Goal: Task Accomplishment & Management: Use online tool/utility

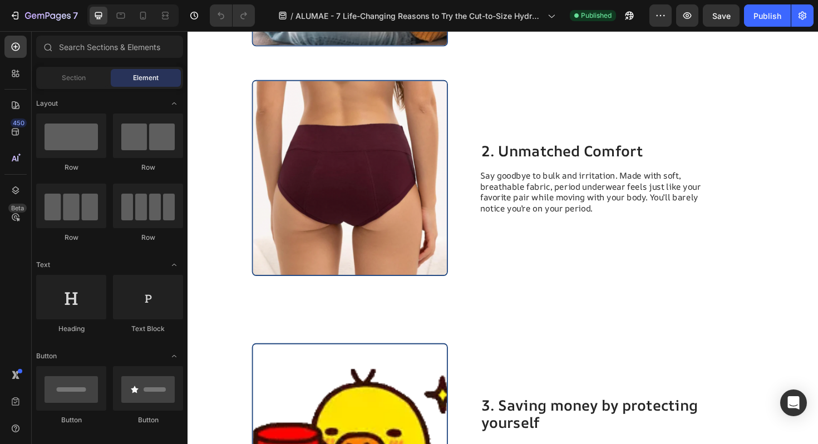
scroll to position [873, 0]
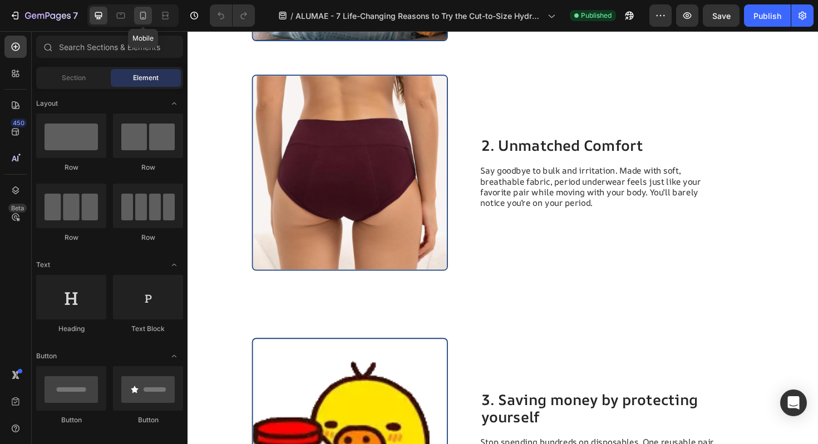
click at [136, 14] on div at bounding box center [143, 16] width 18 height 18
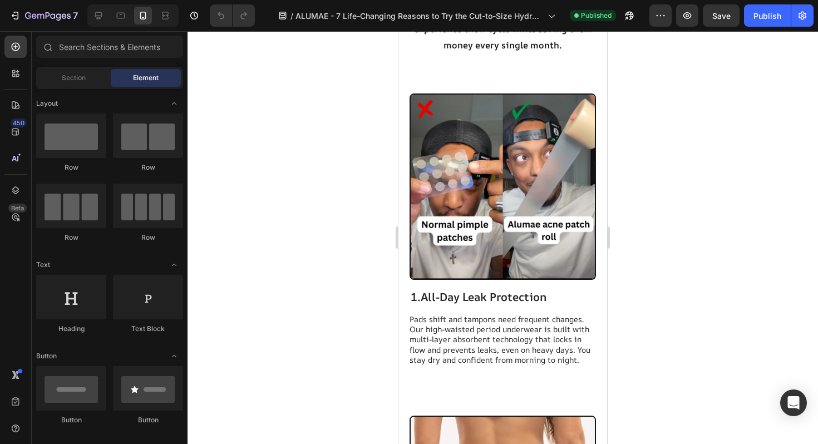
scroll to position [967, 0]
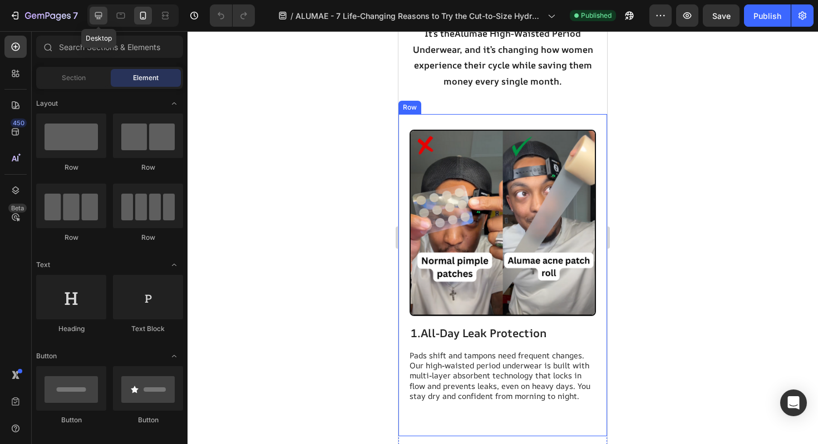
click at [99, 15] on icon at bounding box center [98, 15] width 7 height 7
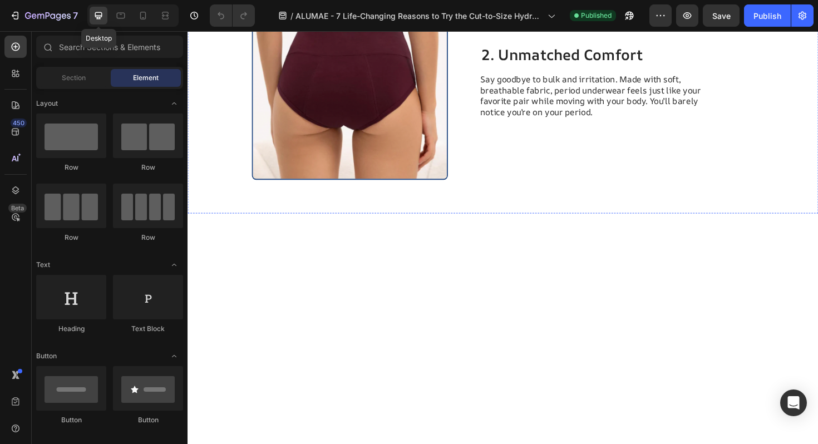
scroll to position [521, 0]
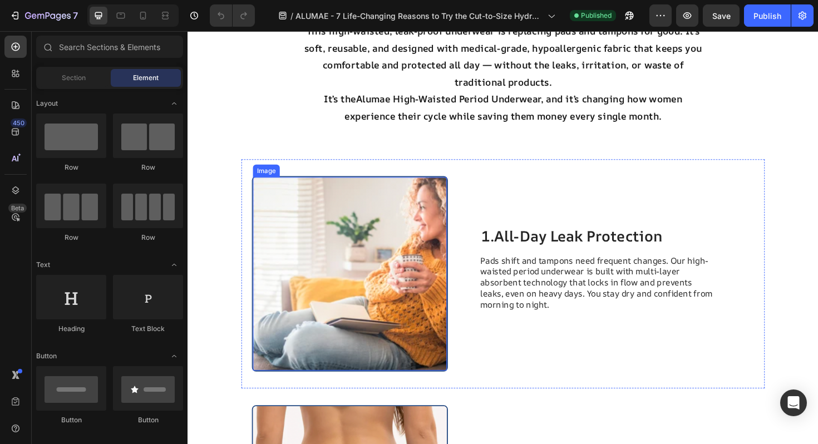
click at [399, 248] on img at bounding box center [359, 288] width 205 height 205
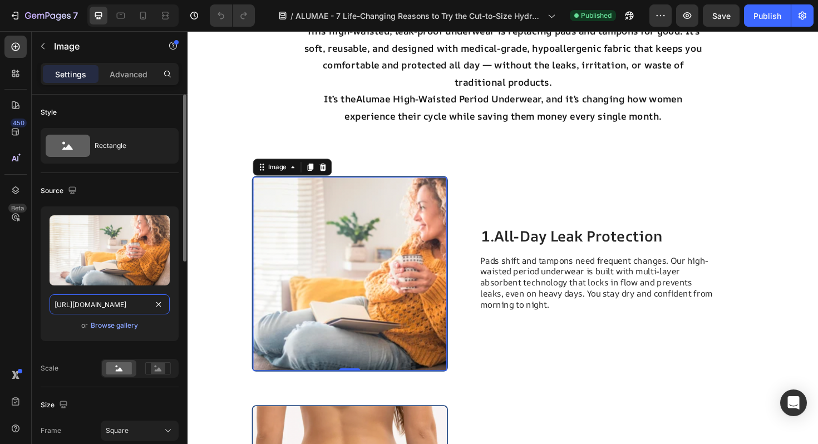
click at [136, 308] on input "[URL][DOMAIN_NAME]" at bounding box center [110, 304] width 120 height 20
click at [140, 21] on icon at bounding box center [142, 15] width 11 height 11
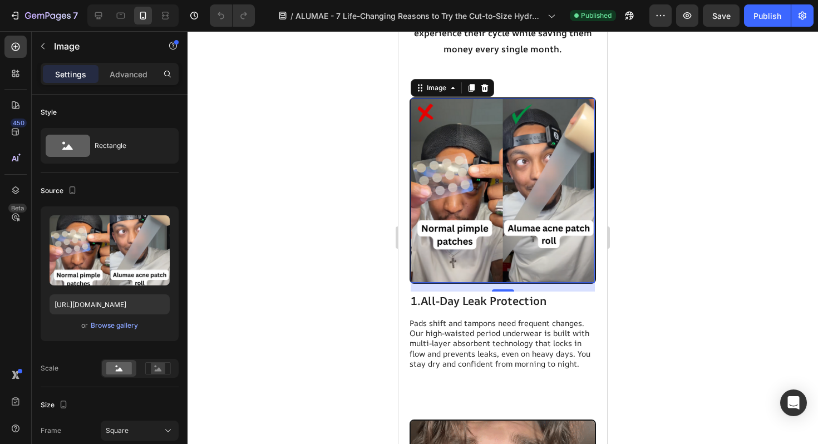
scroll to position [1001, 0]
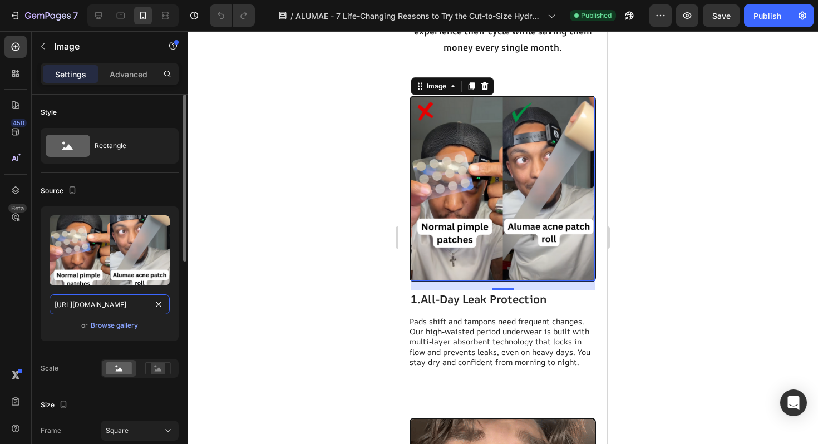
click at [131, 307] on input "[URL][DOMAIN_NAME]" at bounding box center [110, 304] width 120 height 20
paste input "c9dcb939-1806-491c-9966-dc6c3420da0f"
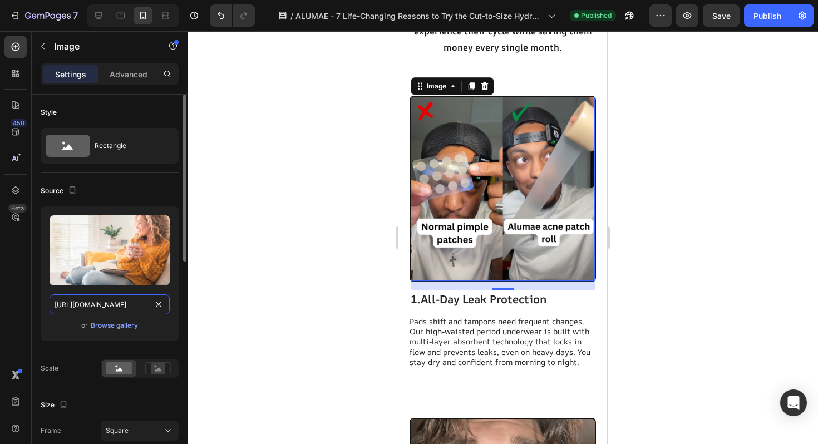
scroll to position [0, 347]
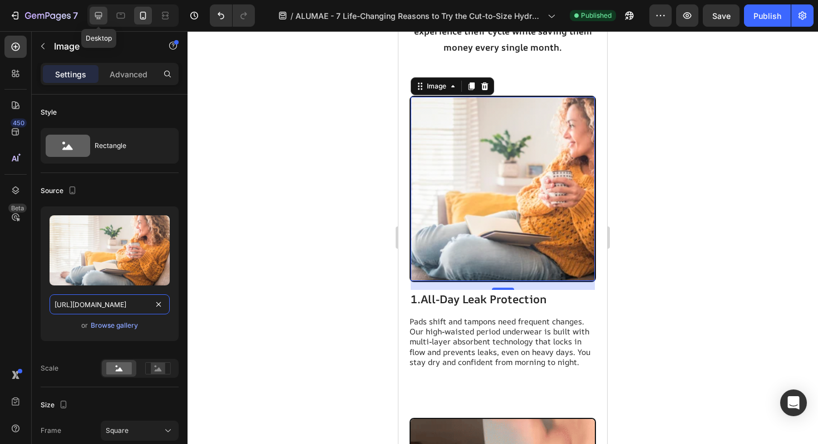
type input "[URL][DOMAIN_NAME]"
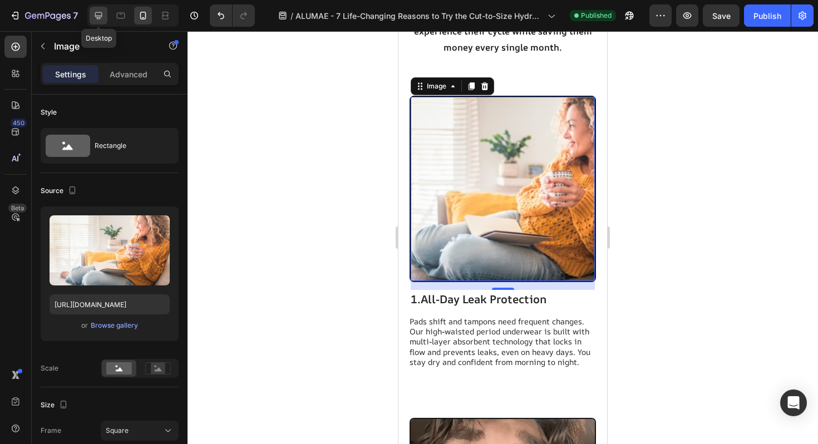
scroll to position [0, 0]
click at [98, 14] on icon at bounding box center [98, 15] width 11 height 11
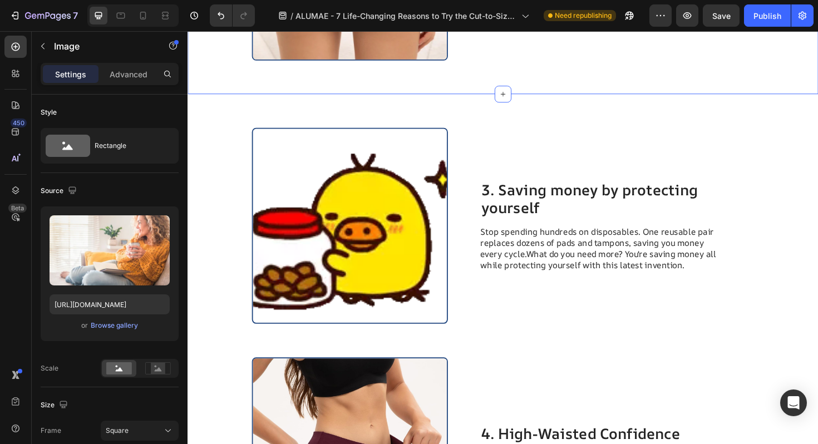
scroll to position [1102, 0]
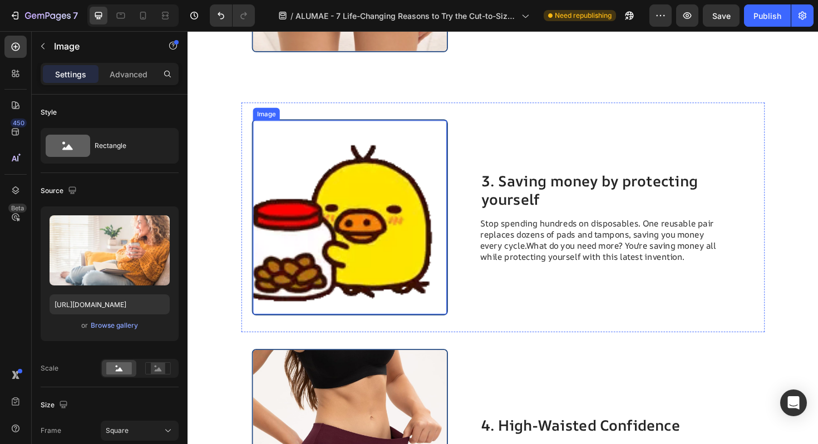
click at [397, 216] on img at bounding box center [359, 228] width 205 height 205
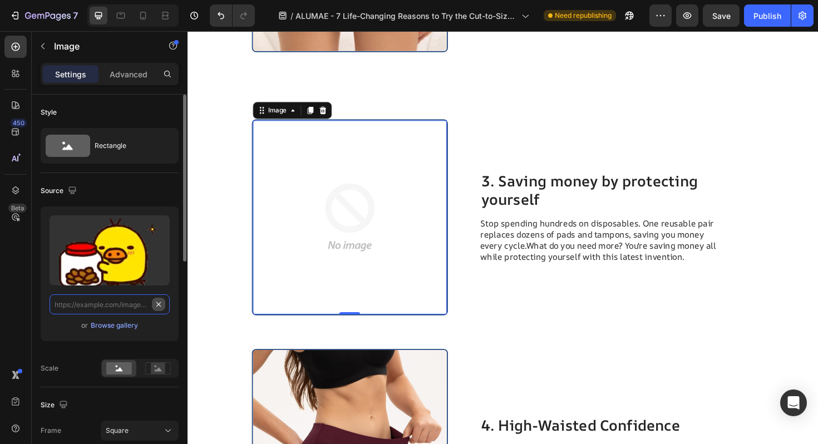
scroll to position [0, 0]
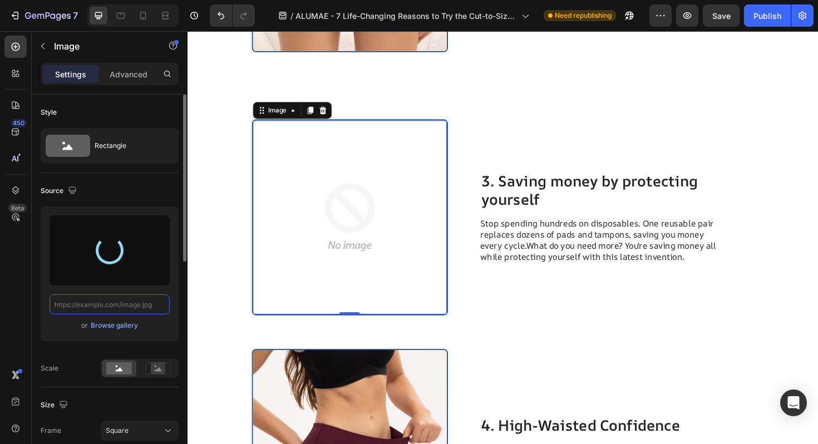
type input "[URL][DOMAIN_NAME]"
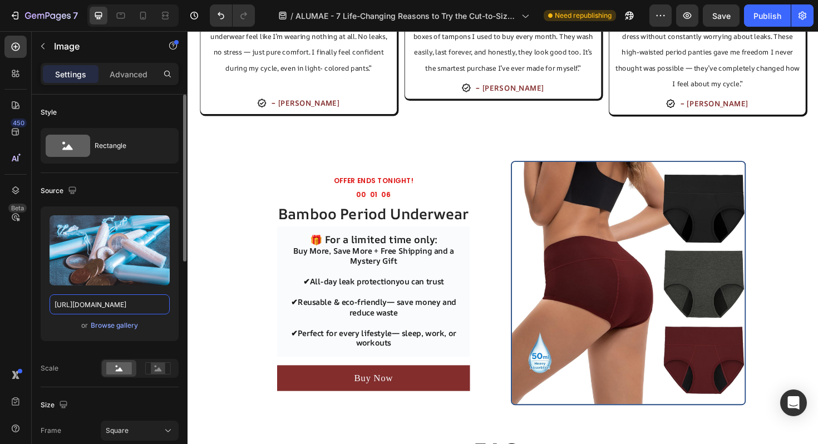
scroll to position [2434, 0]
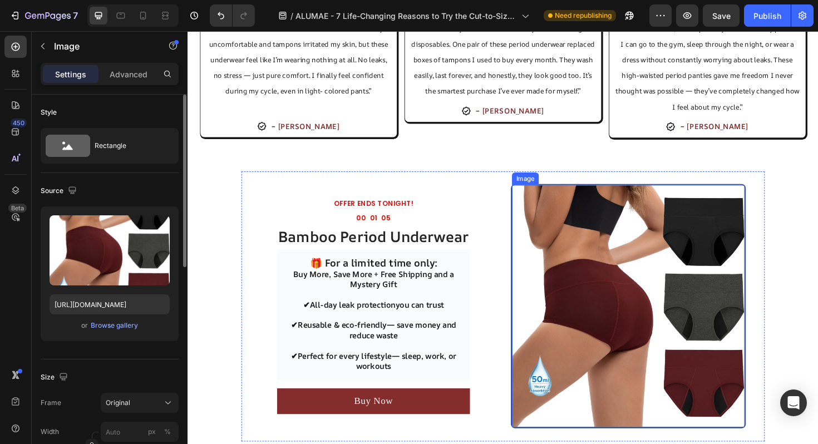
click at [598, 290] on img at bounding box center [654, 322] width 247 height 257
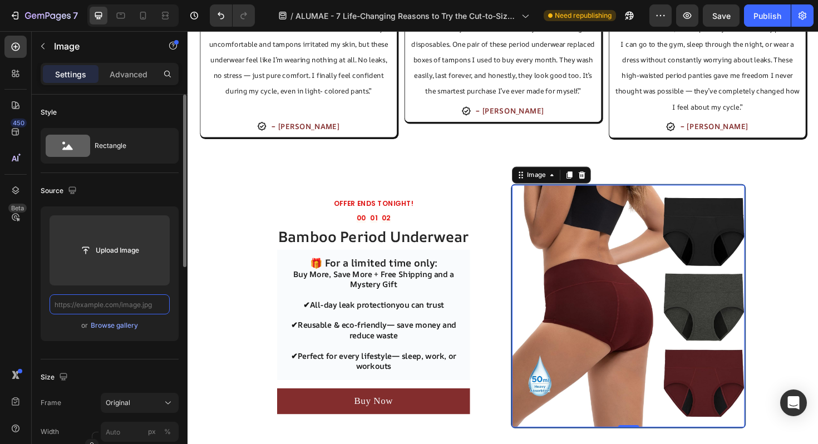
scroll to position [0, 0]
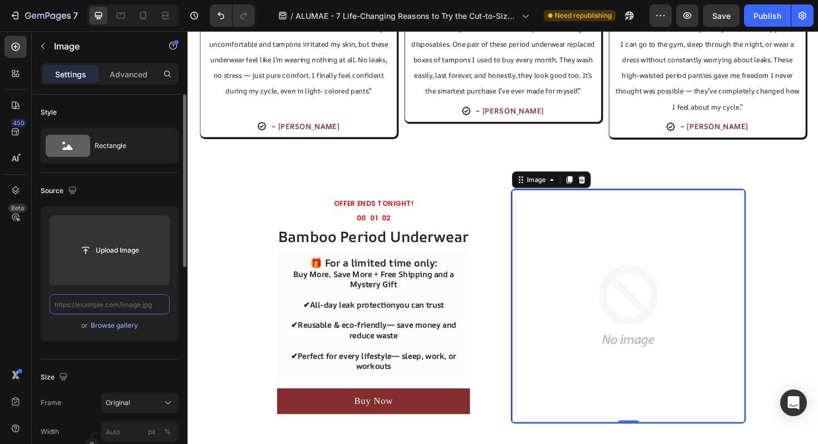
paste input "[URL][DOMAIN_NAME]"
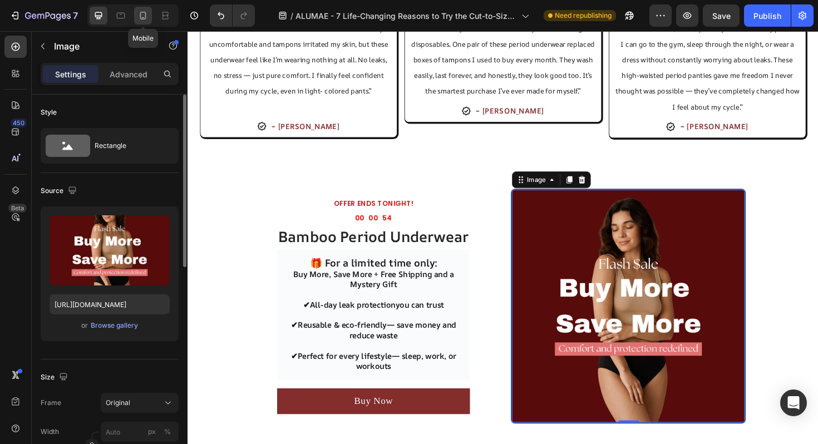
click at [140, 21] on div at bounding box center [143, 16] width 18 height 18
type input "[URL][DOMAIN_NAME]"
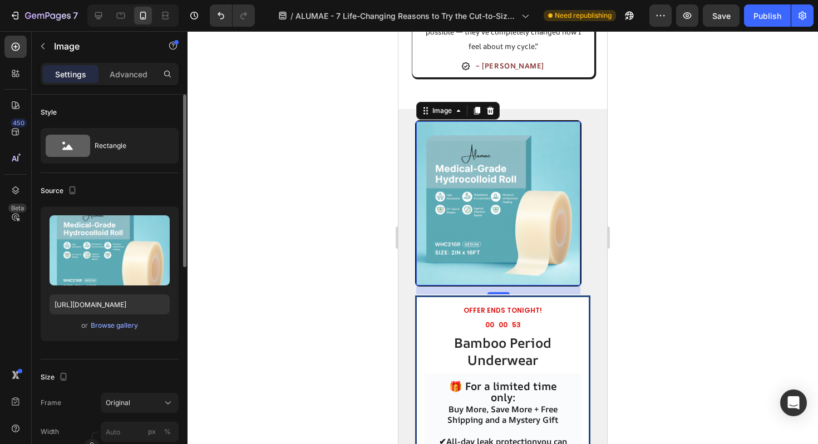
scroll to position [2817, 0]
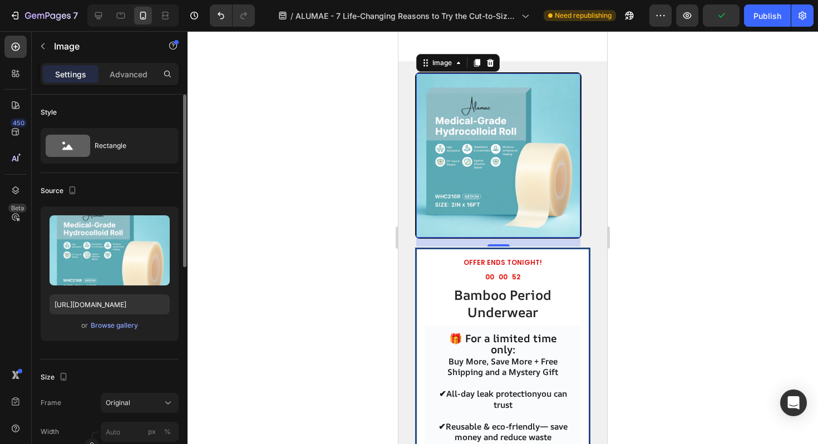
click at [452, 206] on img at bounding box center [498, 155] width 164 height 164
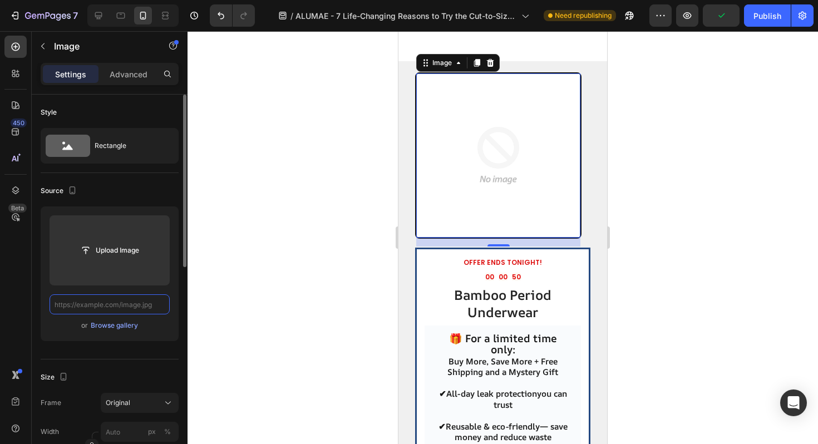
paste input "[URL][DOMAIN_NAME]"
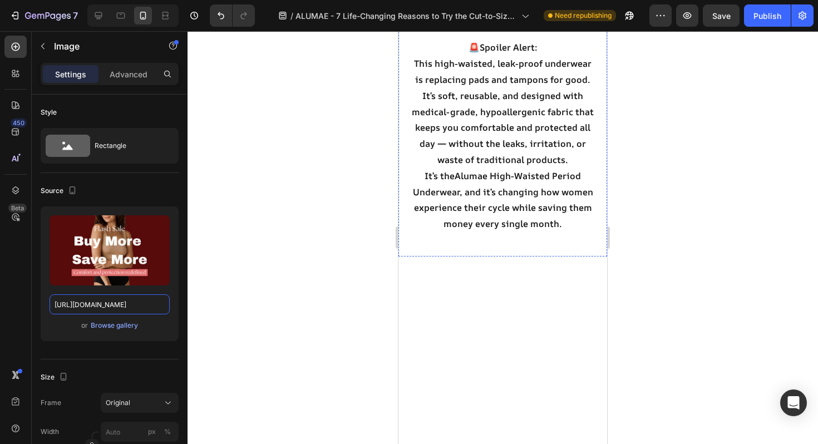
scroll to position [469, 0]
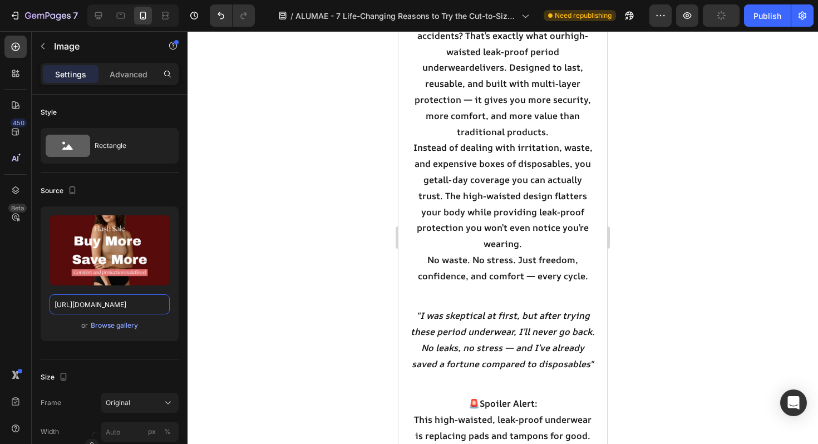
type input "[URL][DOMAIN_NAME]"
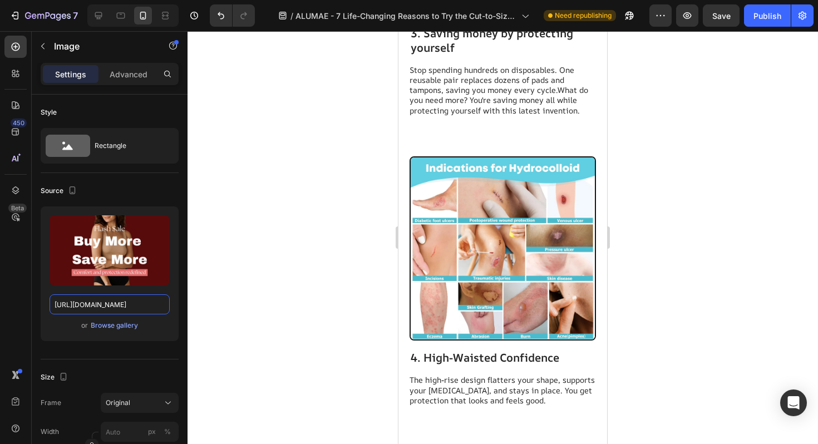
scroll to position [1884, 0]
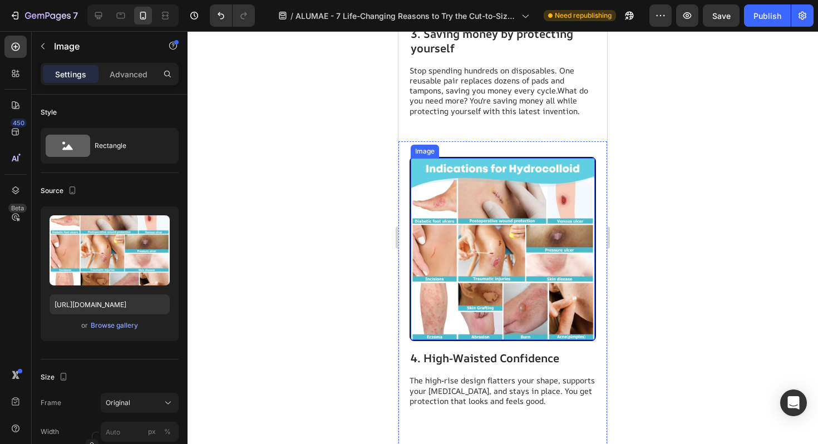
click at [489, 227] on img at bounding box center [503, 249] width 184 height 183
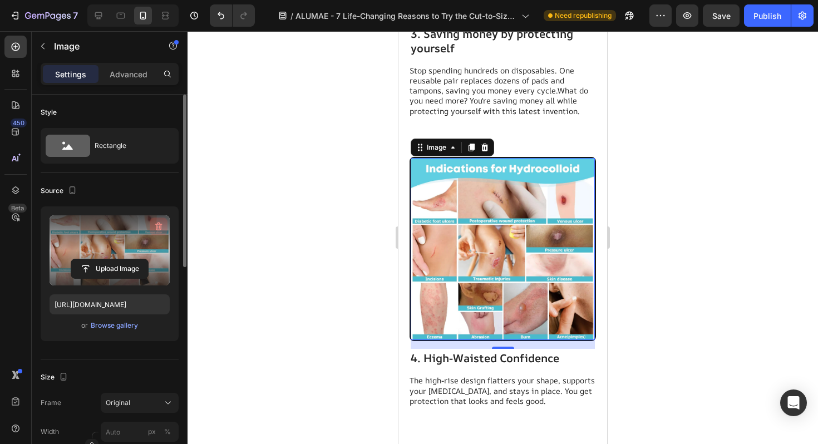
click at [158, 225] on icon "button" at bounding box center [158, 226] width 11 height 11
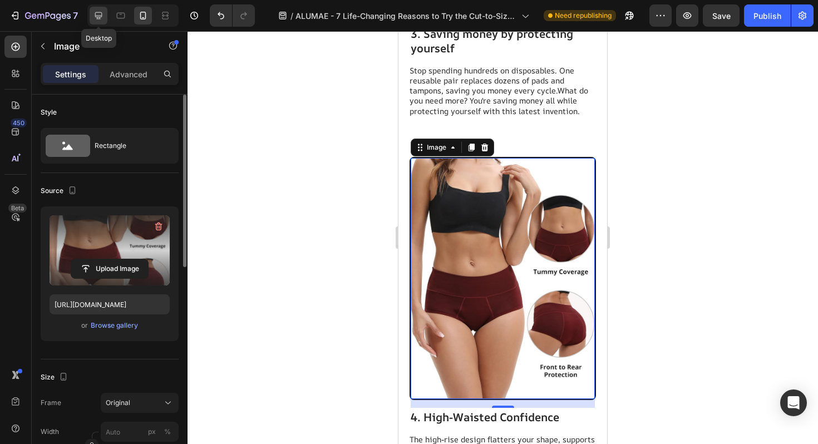
click at [97, 19] on icon at bounding box center [98, 15] width 11 height 11
type input "[URL][DOMAIN_NAME]"
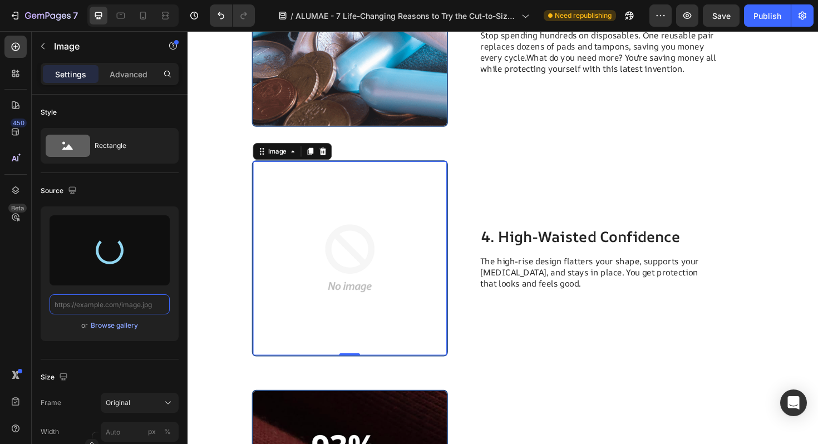
type input "[URL][DOMAIN_NAME]"
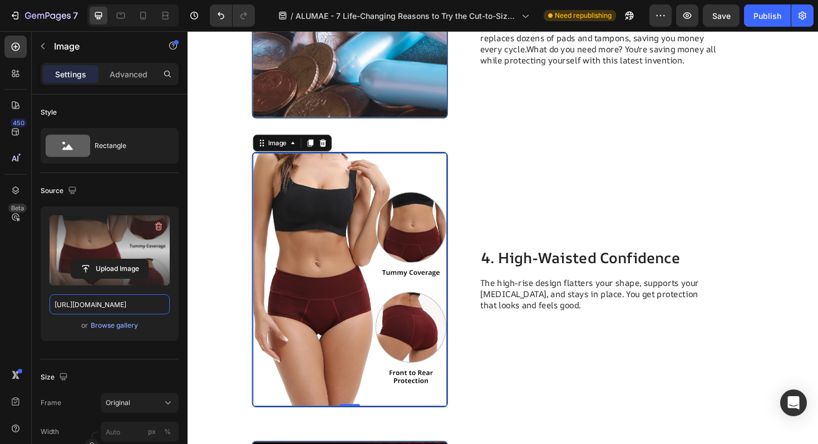
scroll to position [1836, 0]
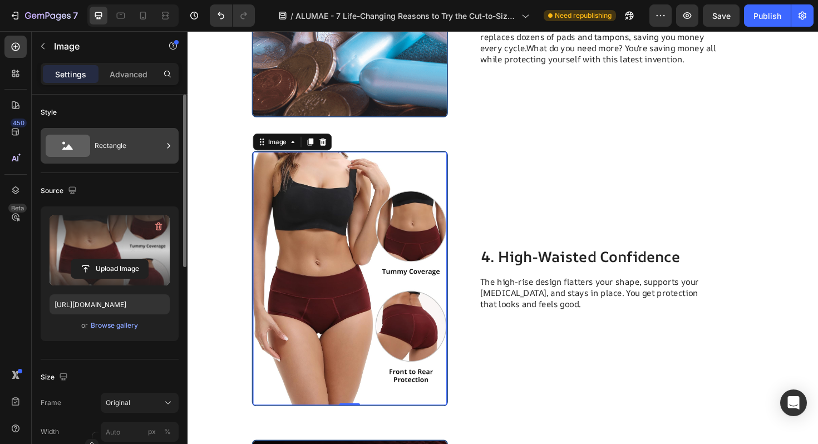
click at [112, 155] on div "Rectangle" at bounding box center [129, 146] width 68 height 26
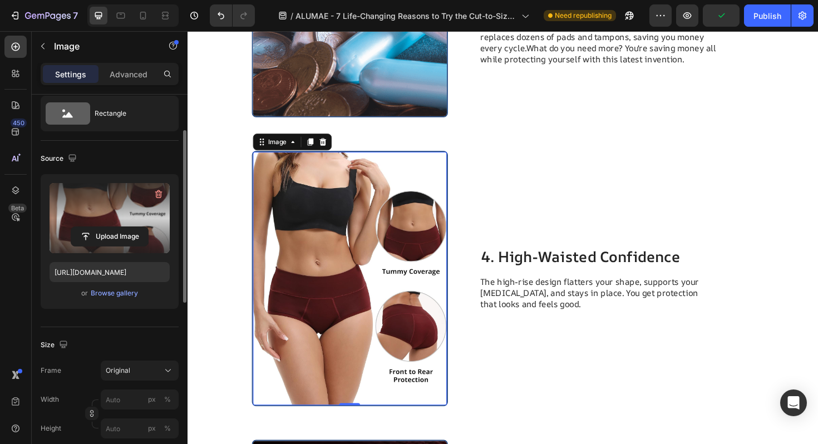
scroll to position [76, 0]
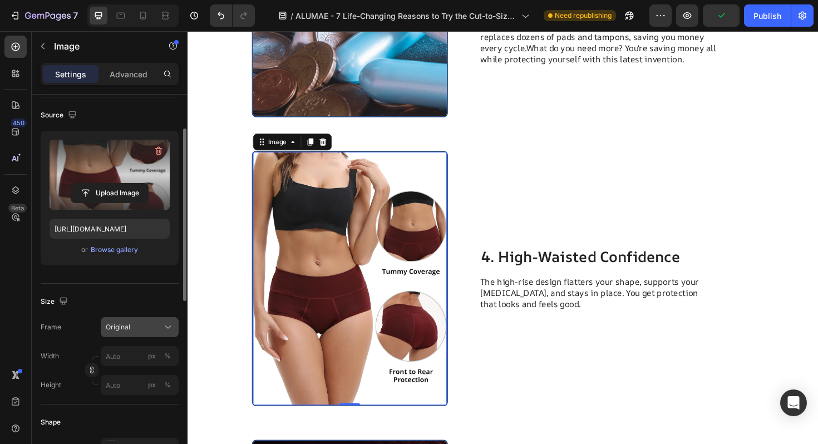
click at [153, 331] on div "Original" at bounding box center [133, 327] width 55 height 10
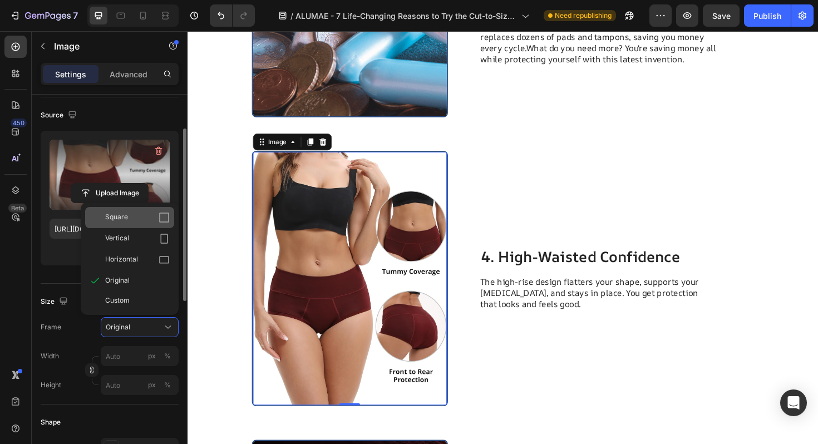
click at [121, 222] on span "Square" at bounding box center [116, 217] width 23 height 11
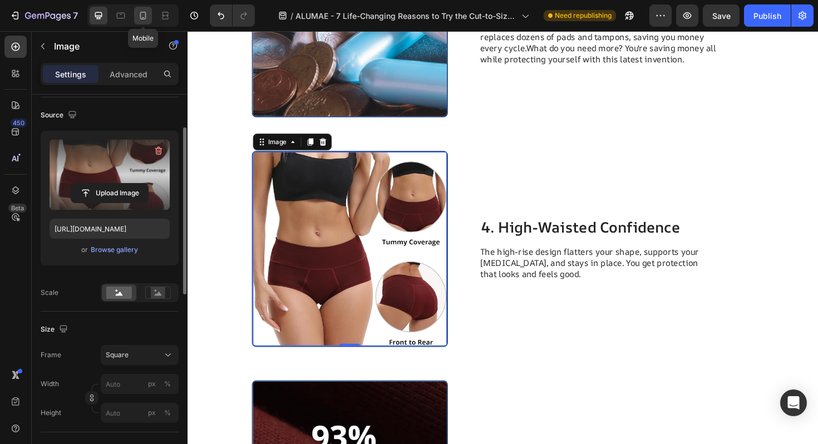
click at [149, 20] on div at bounding box center [143, 16] width 18 height 18
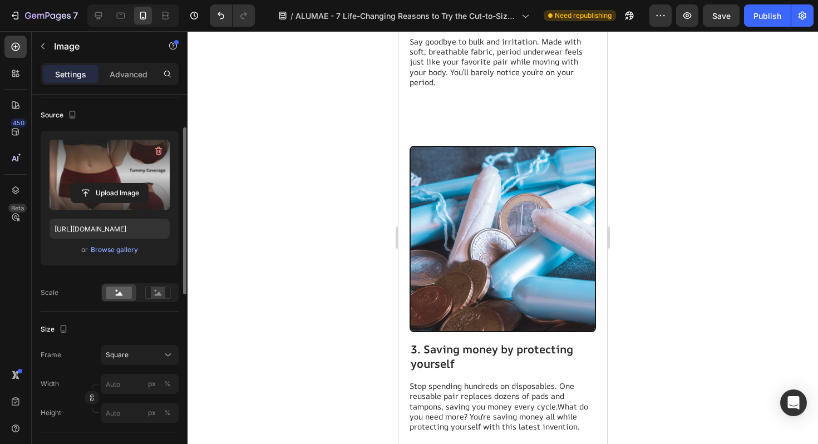
scroll to position [1576, 0]
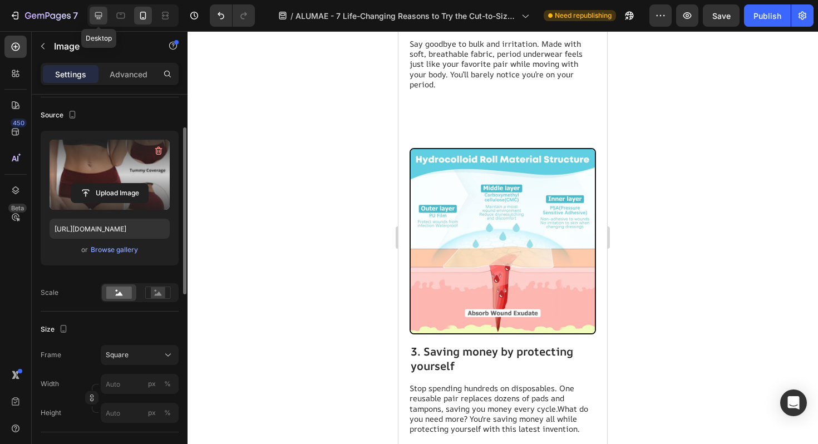
click at [102, 18] on icon at bounding box center [98, 15] width 11 height 11
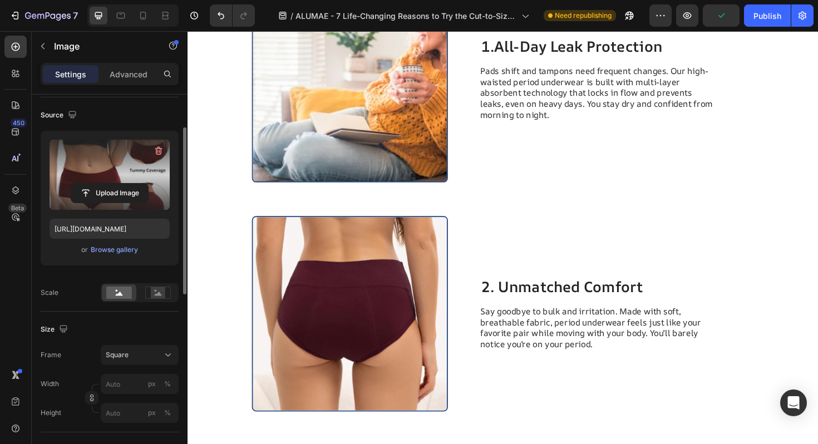
scroll to position [736, 0]
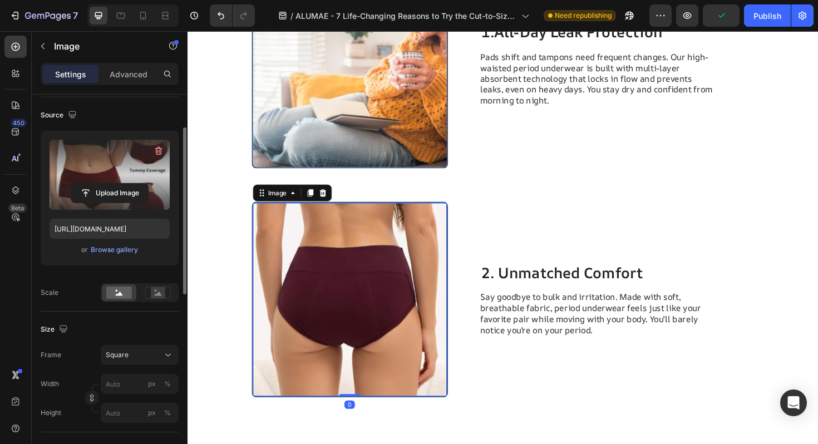
click at [431, 277] on img at bounding box center [359, 315] width 205 height 205
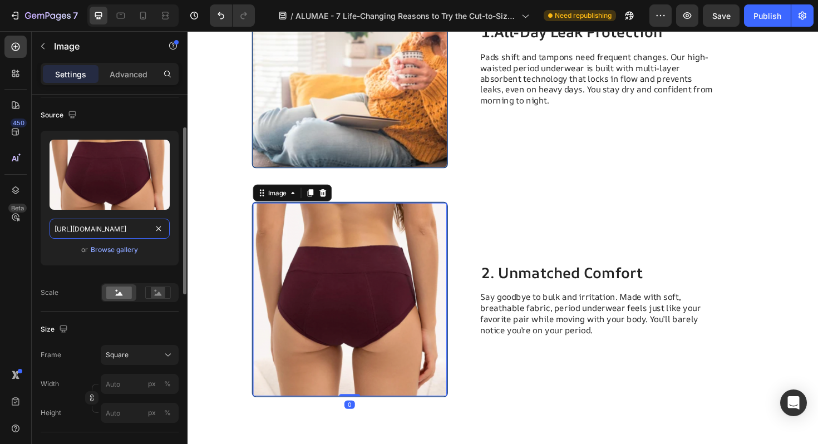
click at [129, 229] on input "[URL][DOMAIN_NAME]" at bounding box center [110, 229] width 120 height 20
click at [138, 19] on icon at bounding box center [142, 15] width 11 height 11
type input "[URL][DOMAIN_NAME]"
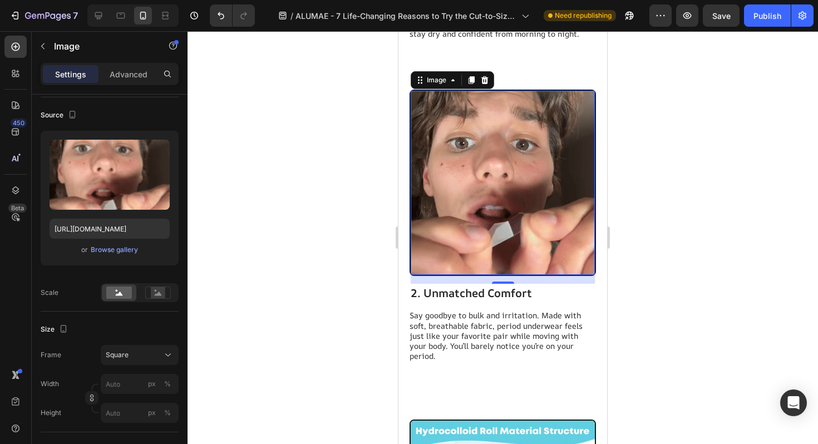
scroll to position [937, 0]
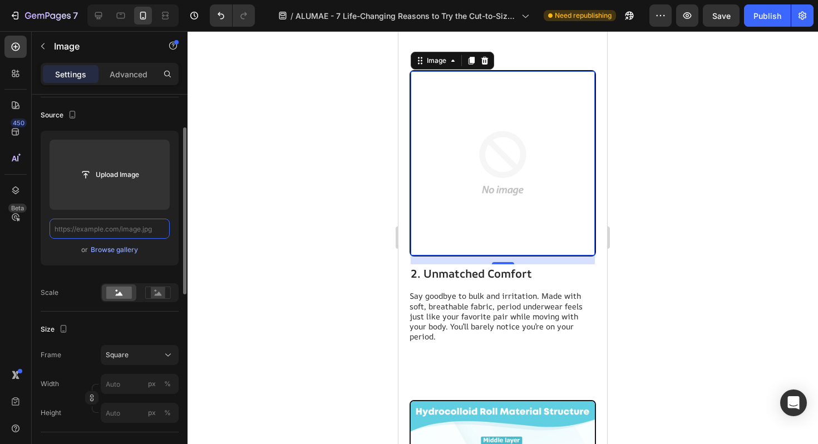
paste input "[URL][DOMAIN_NAME]"
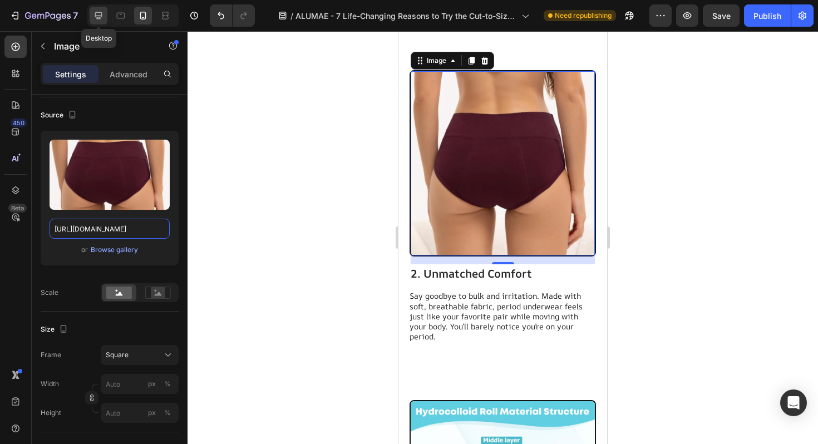
type input "[URL][DOMAIN_NAME]"
click at [100, 21] on icon at bounding box center [98, 15] width 11 height 11
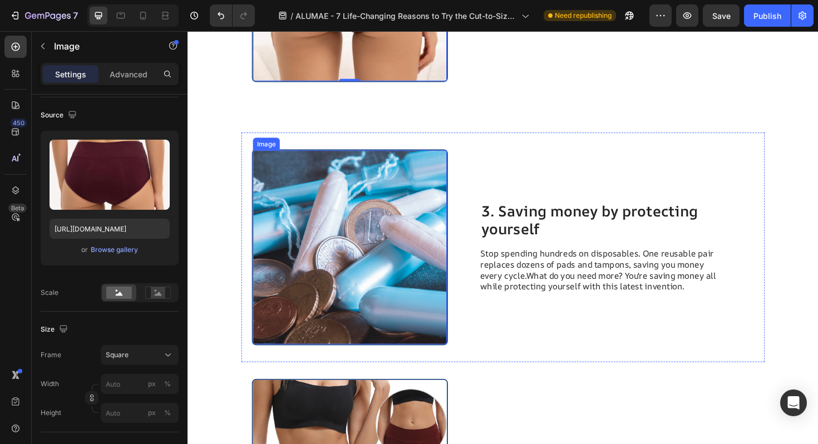
scroll to position [1094, 0]
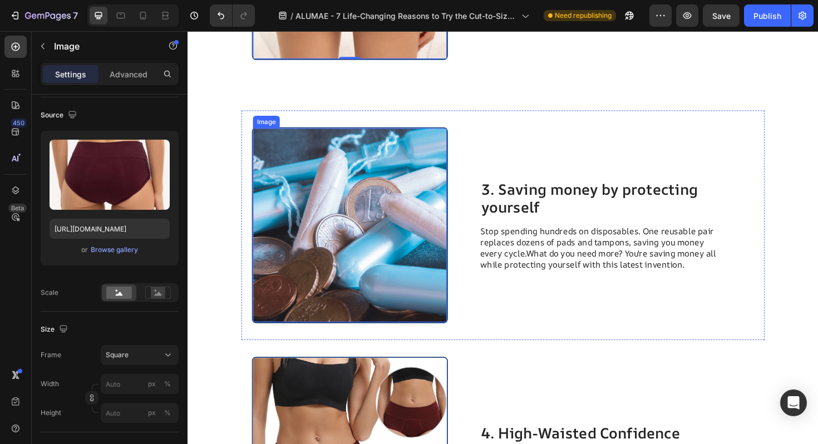
click at [312, 237] on img at bounding box center [359, 236] width 205 height 205
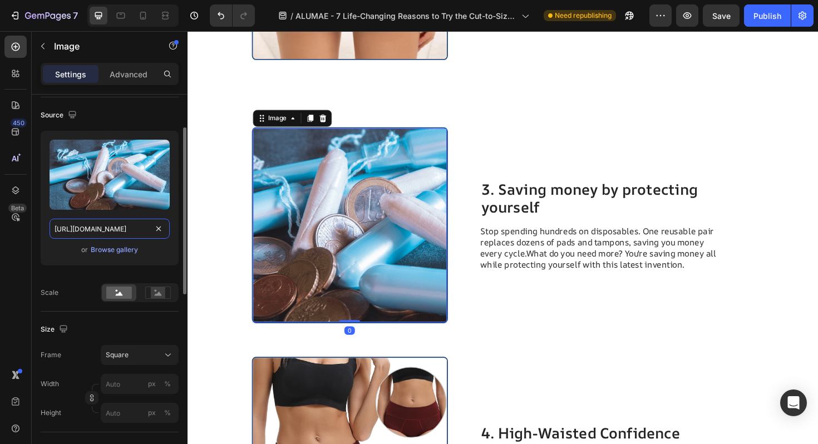
click at [102, 230] on input "[URL][DOMAIN_NAME]" at bounding box center [110, 229] width 120 height 20
click at [140, 21] on icon at bounding box center [142, 15] width 11 height 11
type input "[URL][DOMAIN_NAME]"
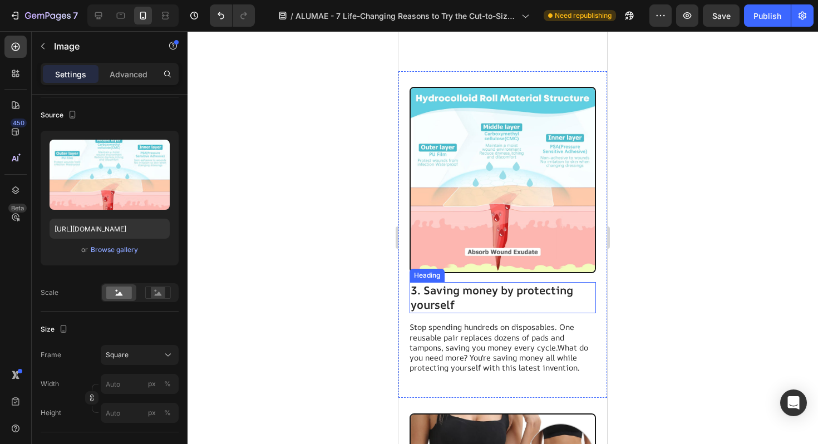
scroll to position [1257, 0]
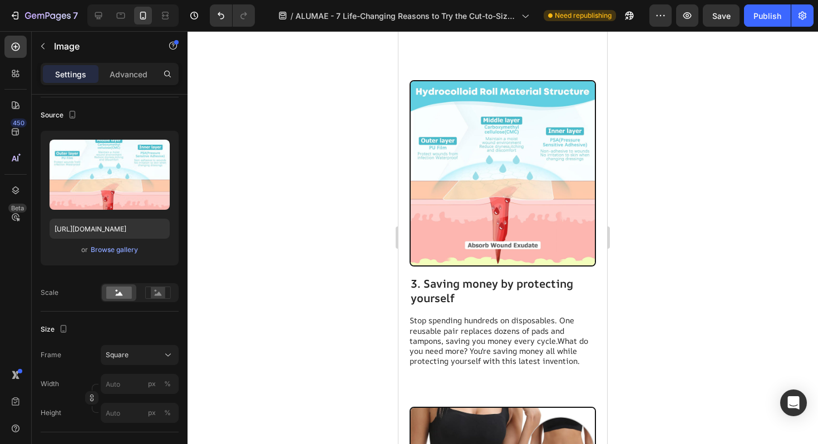
click at [455, 252] on img at bounding box center [503, 173] width 184 height 184
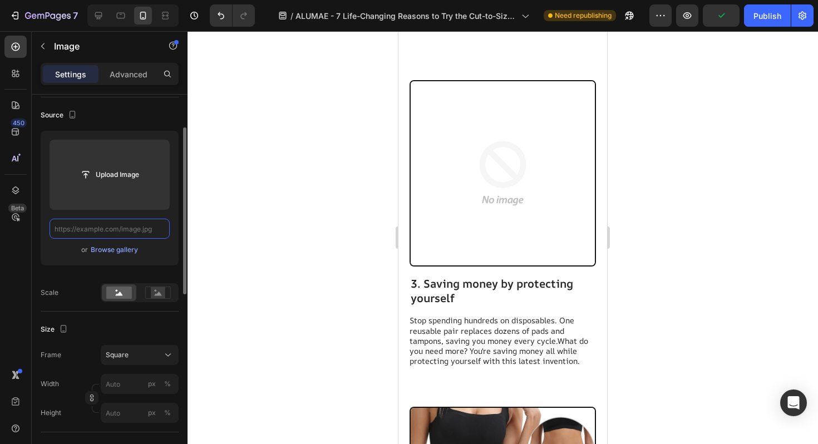
paste input "[URL][DOMAIN_NAME]"
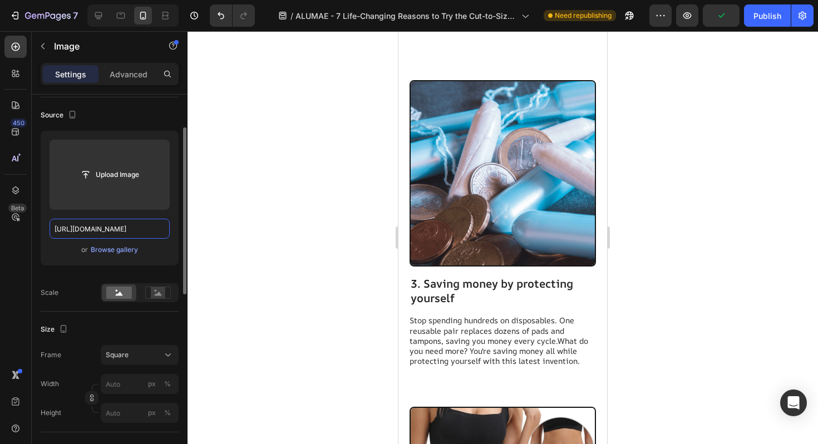
scroll to position [0, 346]
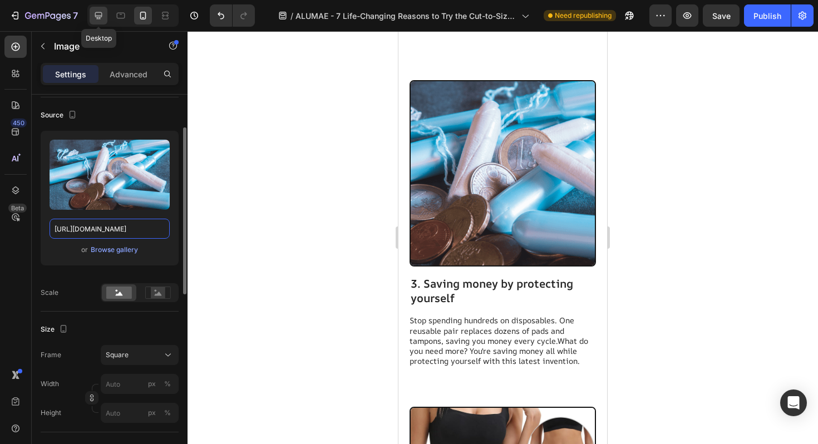
type input "[URL][DOMAIN_NAME]"
click at [97, 18] on icon at bounding box center [98, 15] width 11 height 11
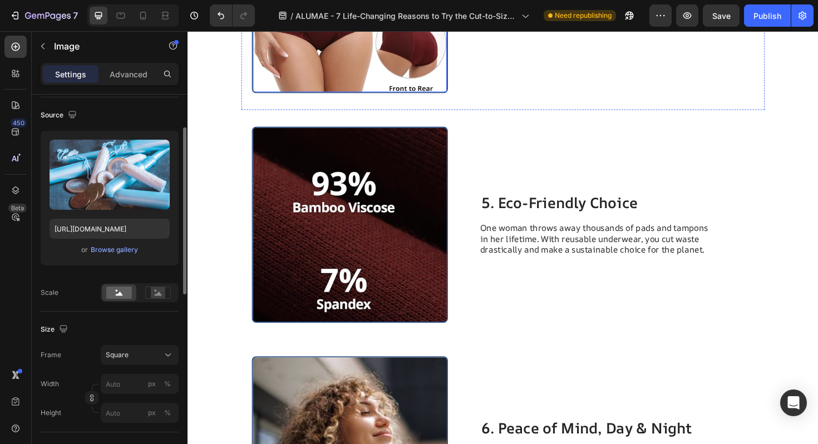
scroll to position [1581, 0]
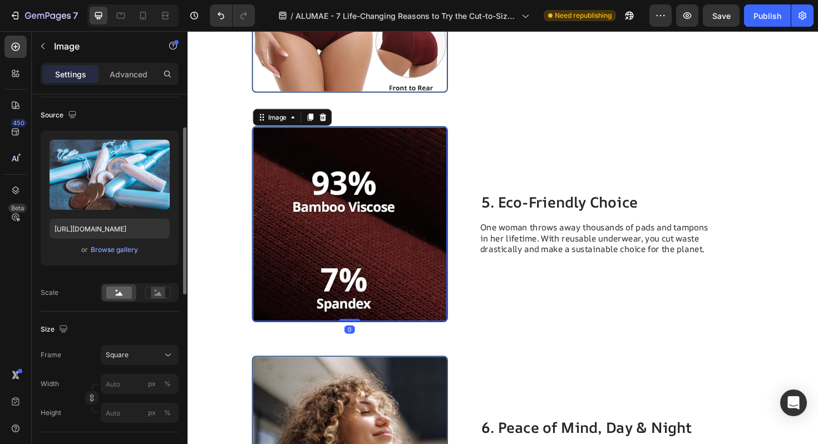
click at [421, 255] on img at bounding box center [359, 235] width 205 height 205
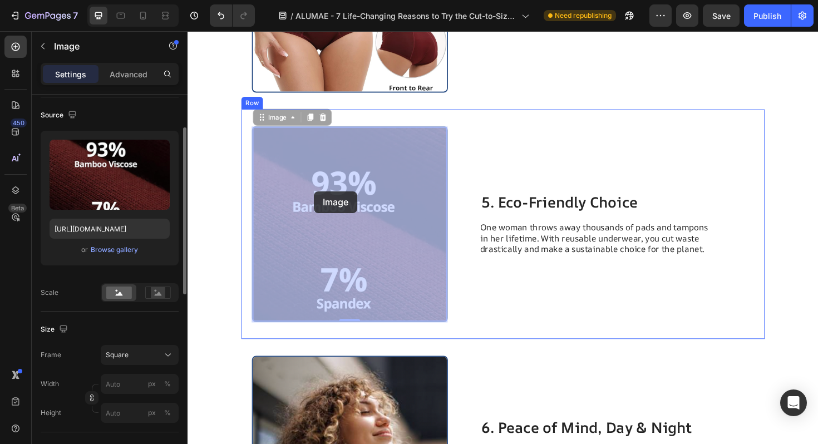
drag, startPoint x: 321, startPoint y: 209, endPoint x: 321, endPoint y: 200, distance: 8.3
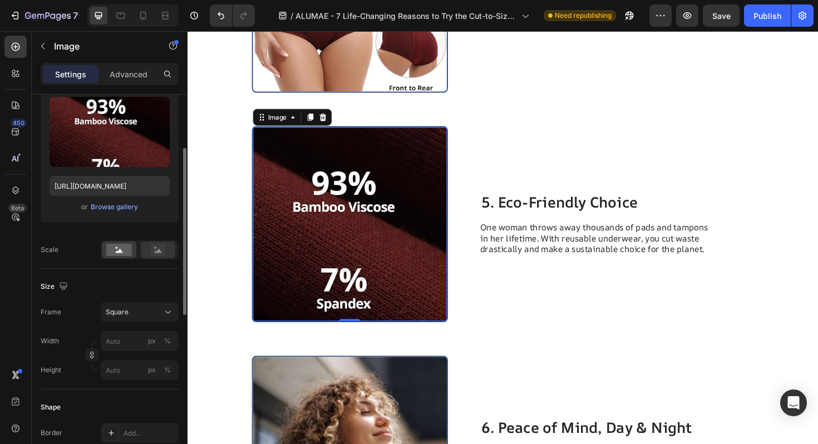
scroll to position [118, 0]
click at [154, 250] on rect at bounding box center [158, 250] width 14 height 11
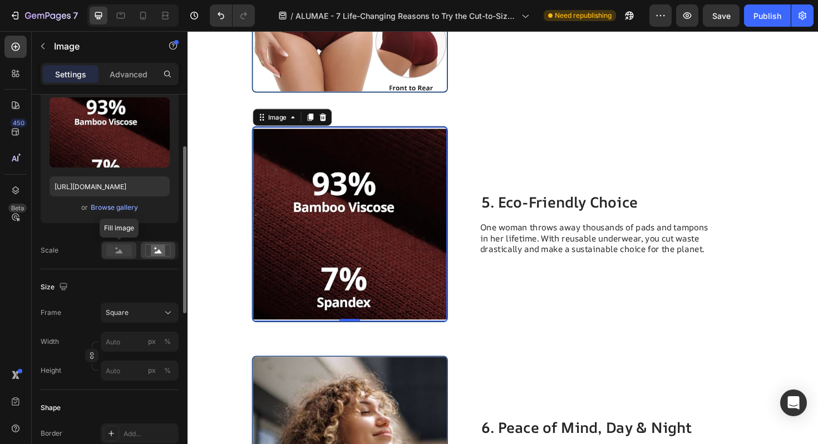
click at [117, 249] on rect at bounding box center [119, 250] width 26 height 12
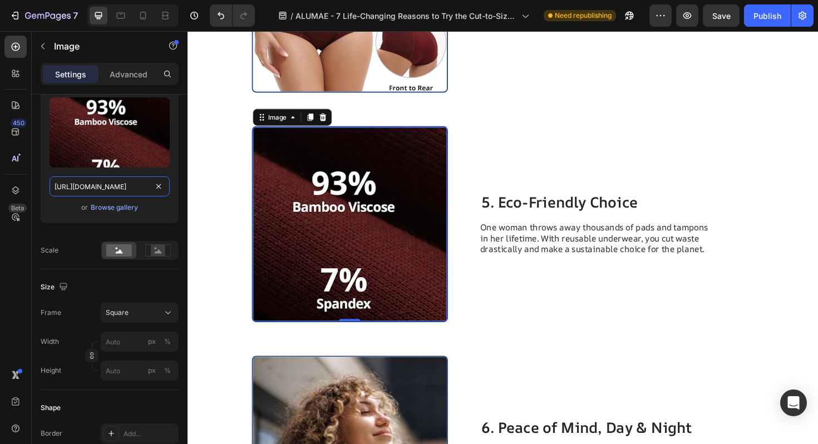
click at [126, 188] on input "[URL][DOMAIN_NAME]" at bounding box center [110, 186] width 120 height 20
click at [147, 19] on icon at bounding box center [142, 15] width 11 height 11
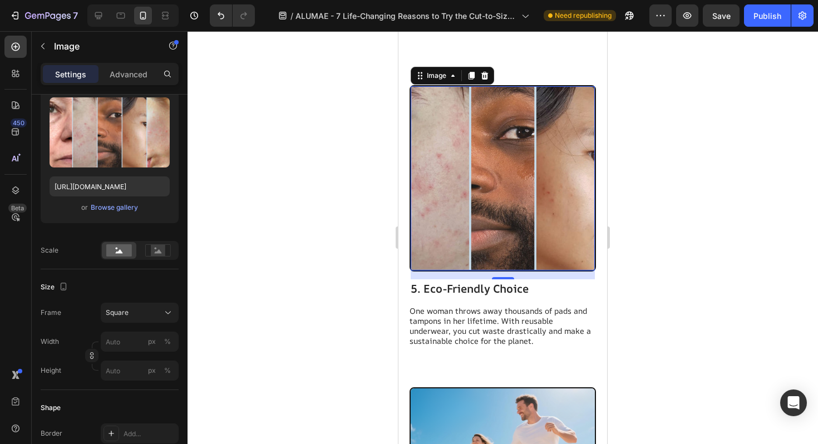
scroll to position [1761, 0]
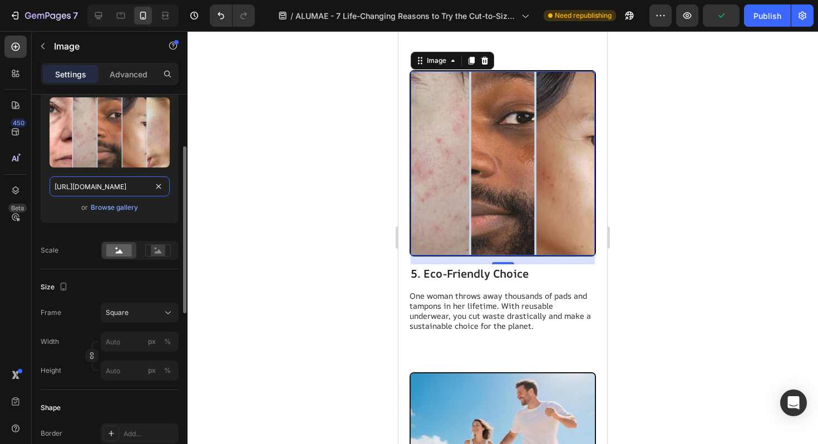
click at [95, 183] on input "[URL][DOMAIN_NAME]" at bounding box center [110, 186] width 120 height 20
click at [99, 186] on input "[URL][DOMAIN_NAME]" at bounding box center [110, 186] width 120 height 20
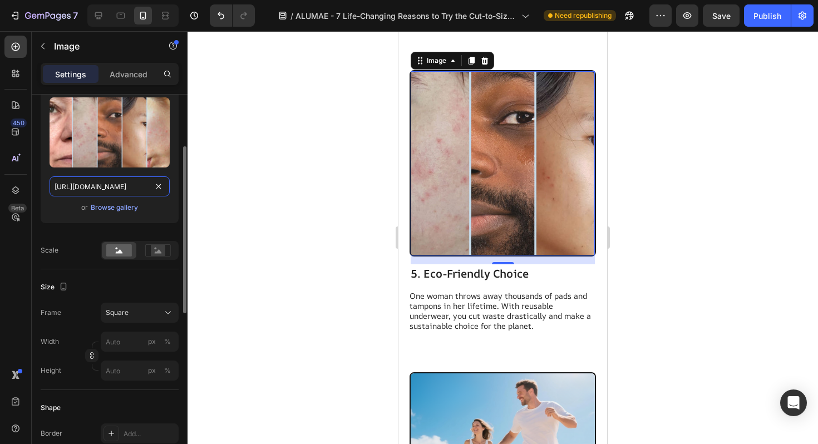
paste input "gempages_578753349894013563-69376c27-fe01-40a7-9a77-2cca90be989a.png"
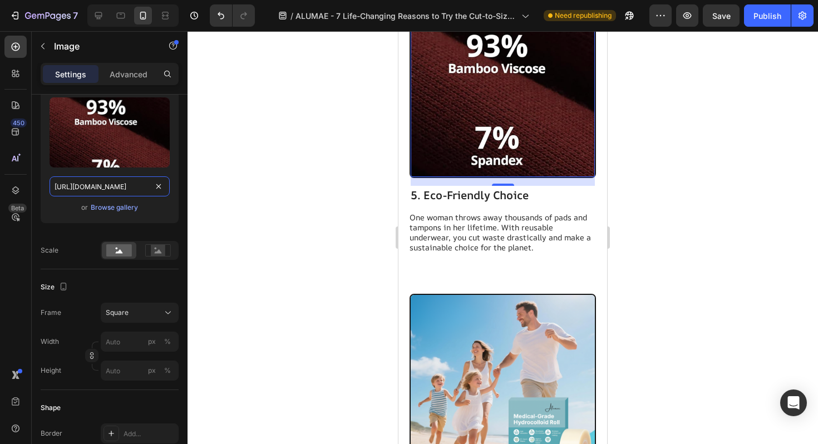
scroll to position [1854, 0]
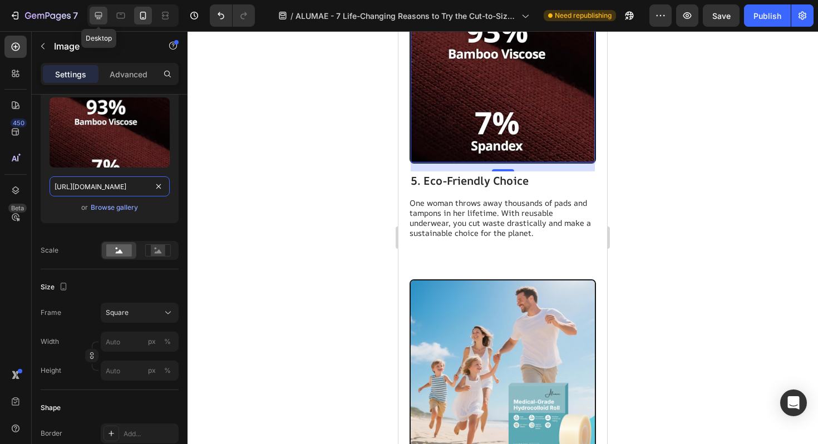
type input "[URL][DOMAIN_NAME]"
click at [99, 18] on icon at bounding box center [98, 15] width 7 height 7
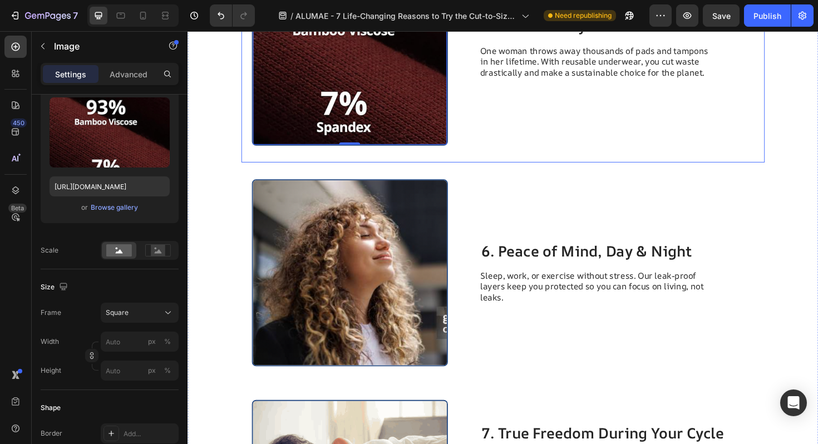
scroll to position [1769, 0]
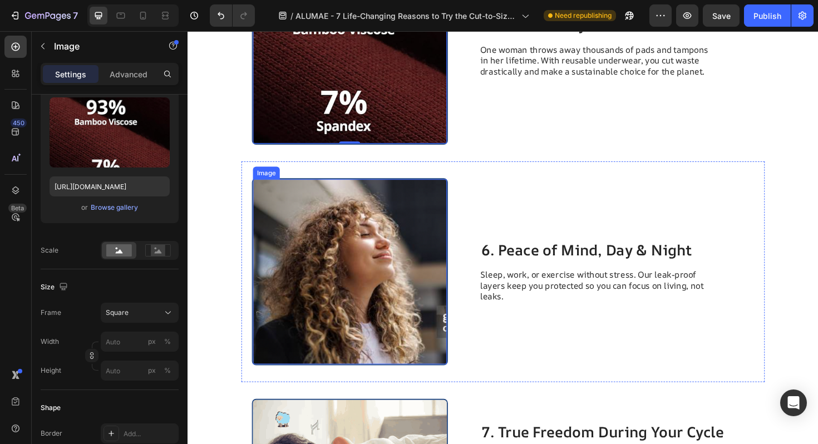
click at [375, 281] on img at bounding box center [359, 286] width 205 height 196
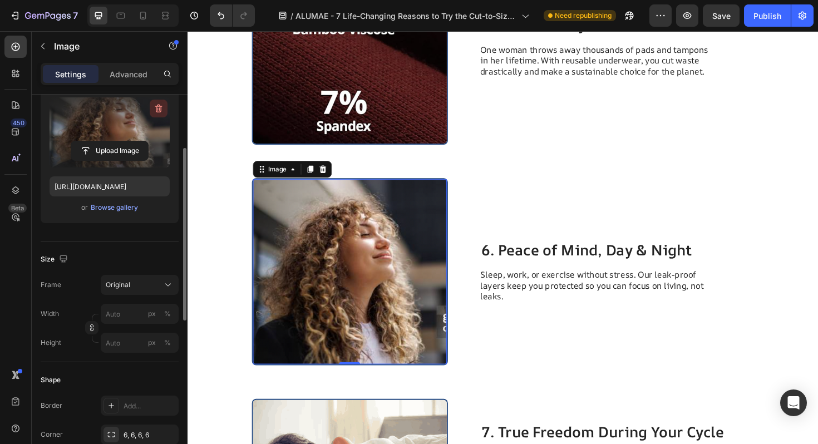
drag, startPoint x: 159, startPoint y: 106, endPoint x: 8, endPoint y: 75, distance: 154.0
click at [159, 106] on icon "button" at bounding box center [158, 109] width 7 height 8
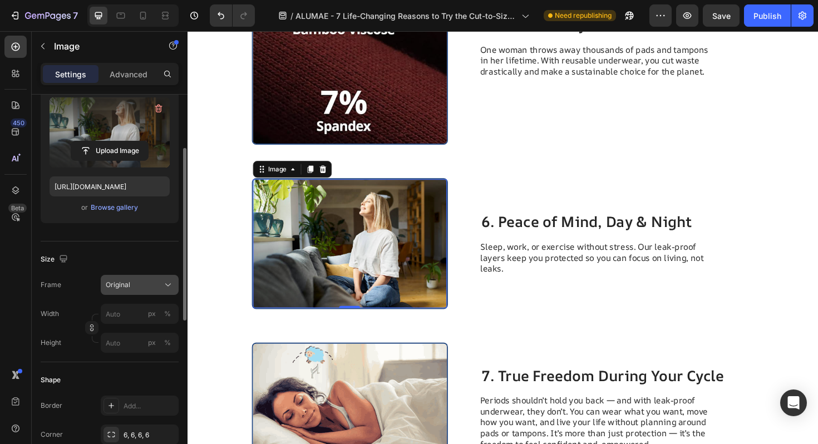
click at [139, 286] on div "Original" at bounding box center [133, 285] width 55 height 10
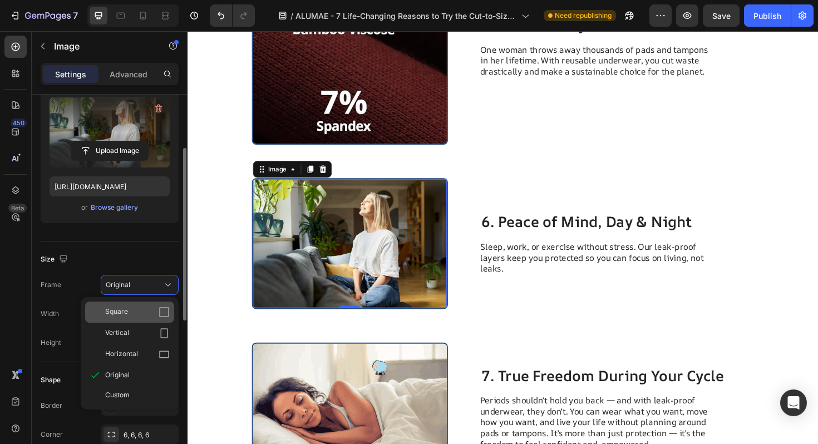
click at [135, 304] on div "Square" at bounding box center [129, 312] width 89 height 21
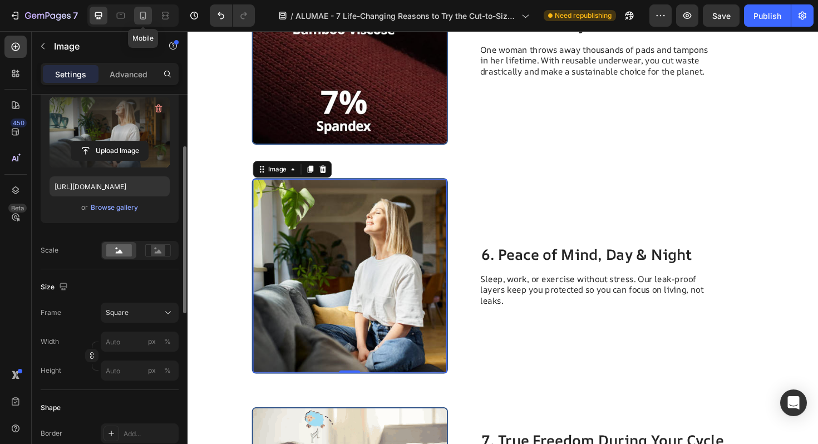
click at [140, 21] on div at bounding box center [143, 16] width 18 height 18
type input "[URL][DOMAIN_NAME]"
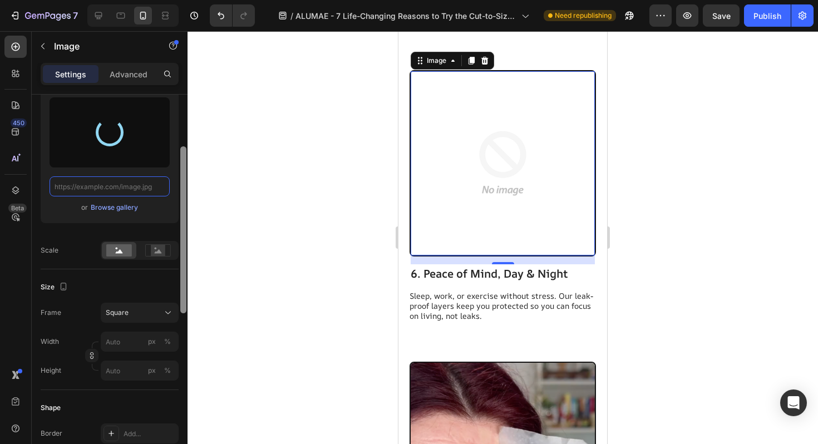
type input "[URL][DOMAIN_NAME]"
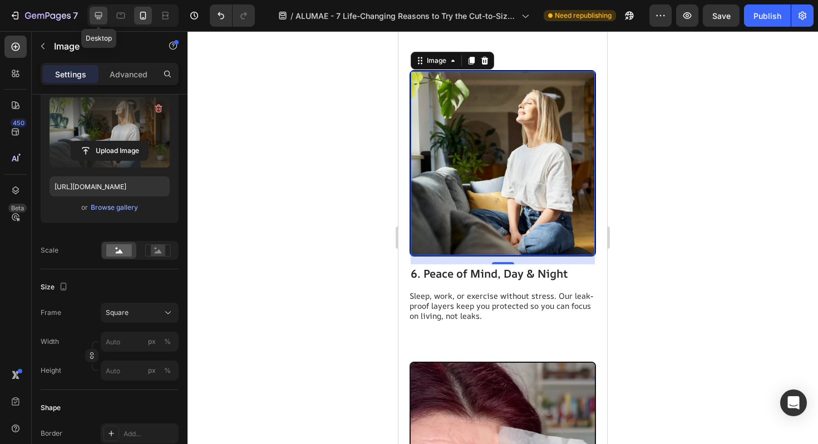
click at [96, 12] on icon at bounding box center [98, 15] width 11 height 11
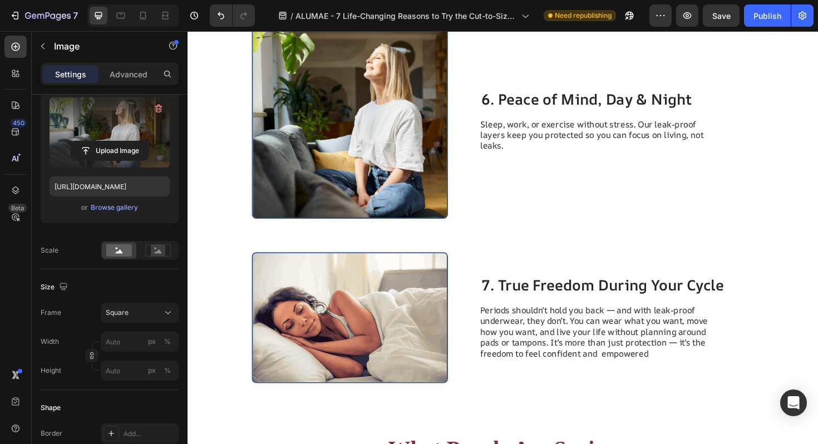
scroll to position [1908, 0]
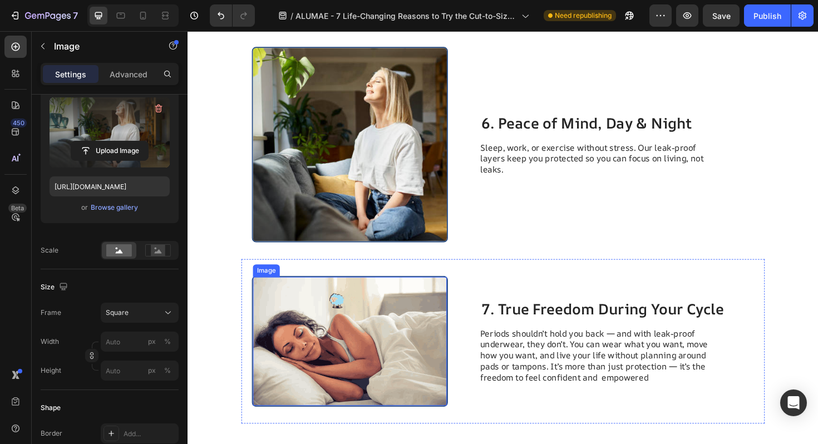
click at [382, 357] on img at bounding box center [359, 360] width 205 height 136
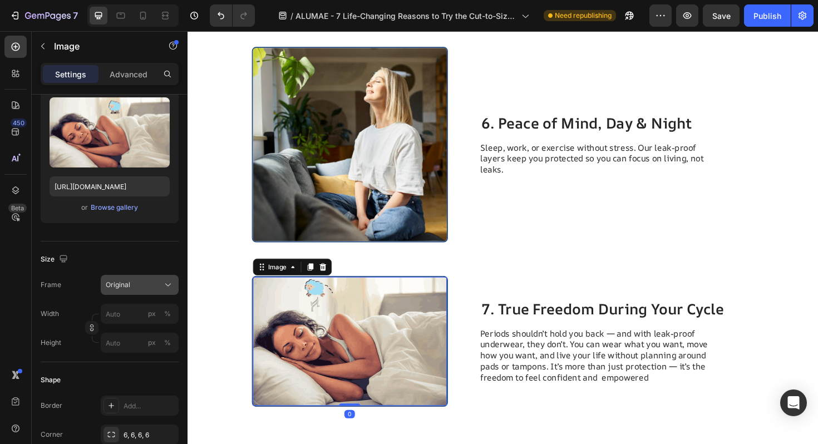
click at [160, 282] on div "Original" at bounding box center [133, 285] width 55 height 10
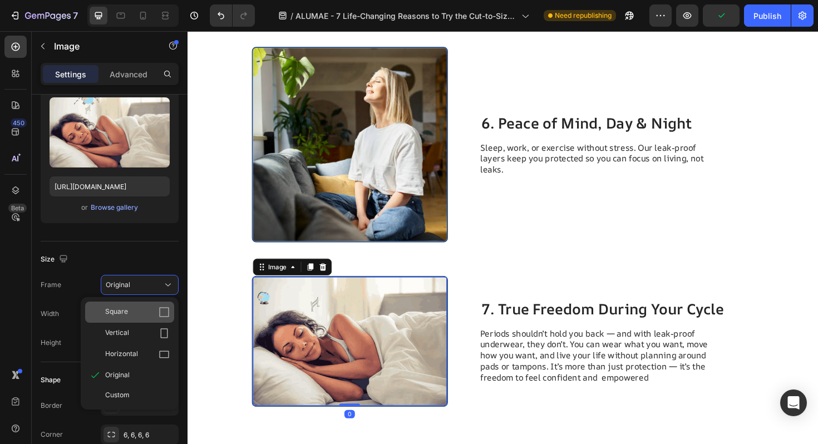
click at [149, 306] on div "Square" at bounding box center [129, 312] width 89 height 21
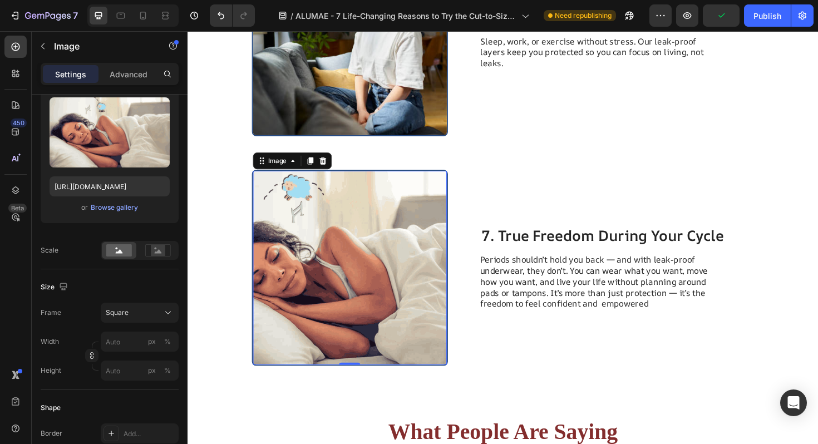
scroll to position [2028, 0]
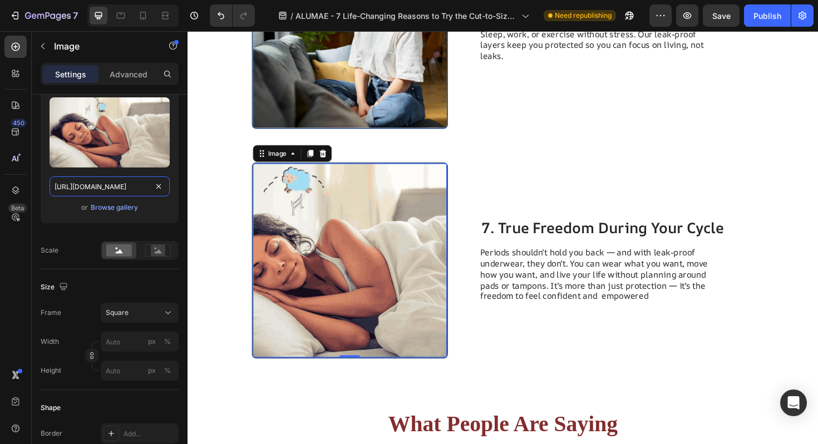
click at [139, 190] on input "[URL][DOMAIN_NAME]" at bounding box center [110, 186] width 120 height 20
click at [144, 13] on icon at bounding box center [142, 15] width 11 height 11
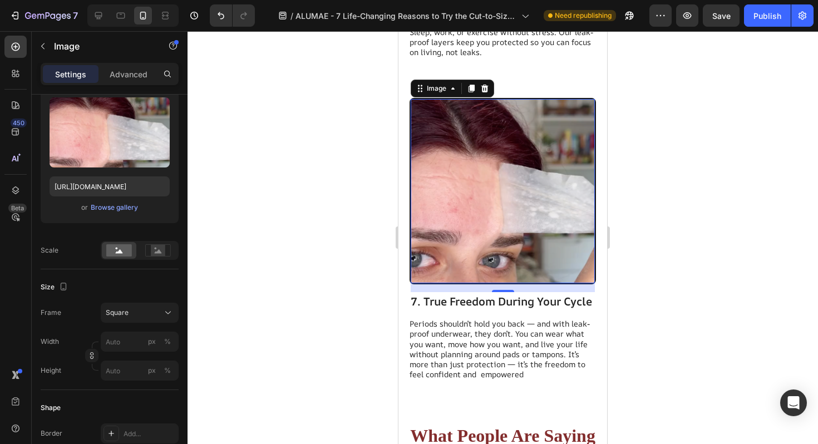
scroll to position [2355, 0]
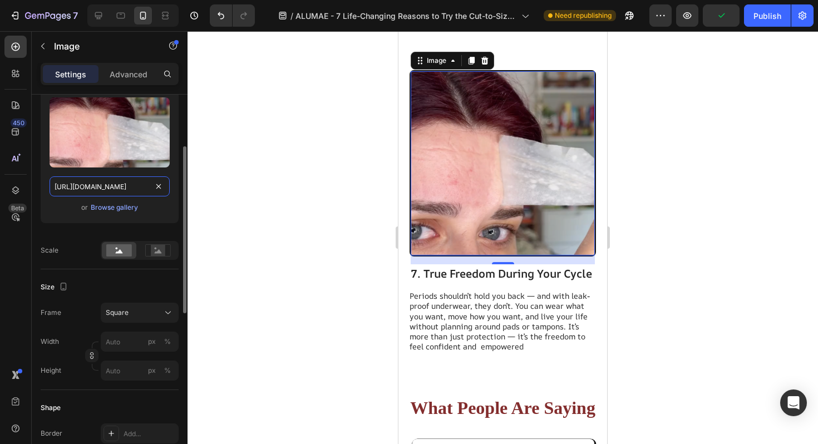
click at [107, 190] on input "[URL][DOMAIN_NAME]" at bounding box center [110, 186] width 120 height 20
paste input "86b94905-f3b4-4e5e-825d-68dcb949440b.gif"
type input "[URL][DOMAIN_NAME]"
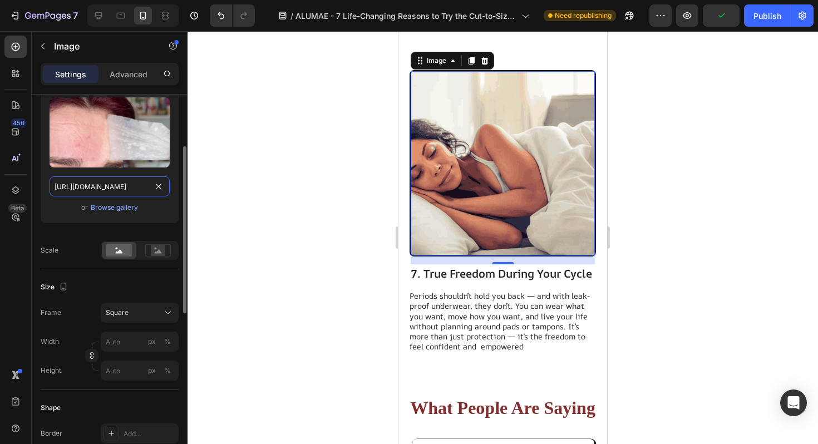
scroll to position [0, 347]
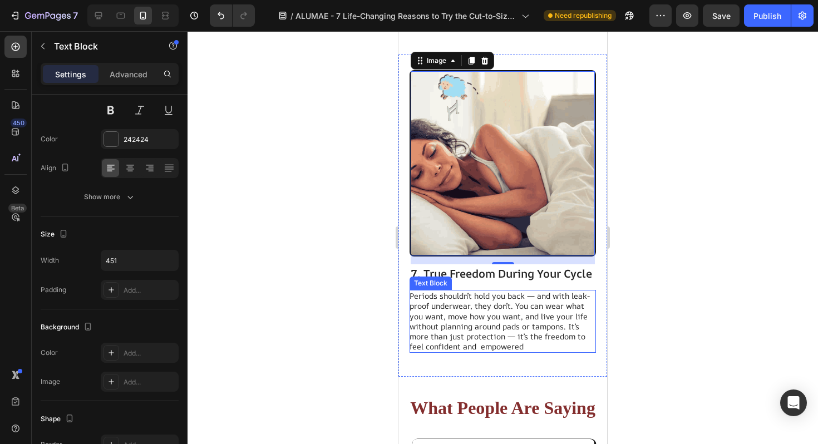
click at [532, 330] on p "Periods shouldn’t hold you back — and with leak-proof underwear, they don’t. Yo…" at bounding box center [502, 321] width 185 height 61
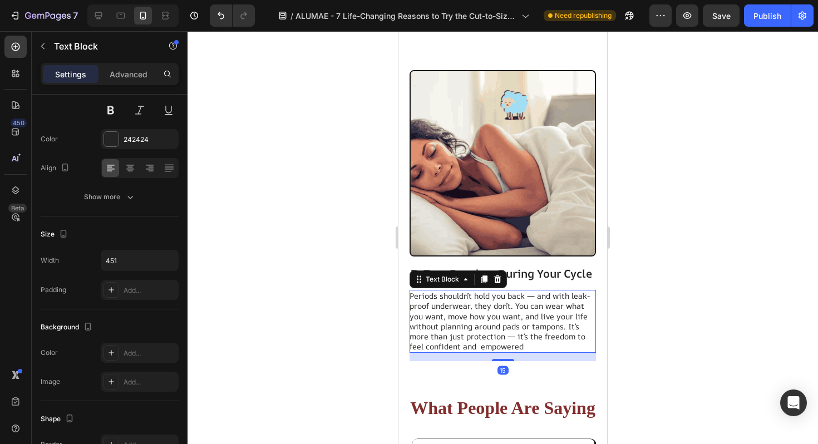
scroll to position [0, 0]
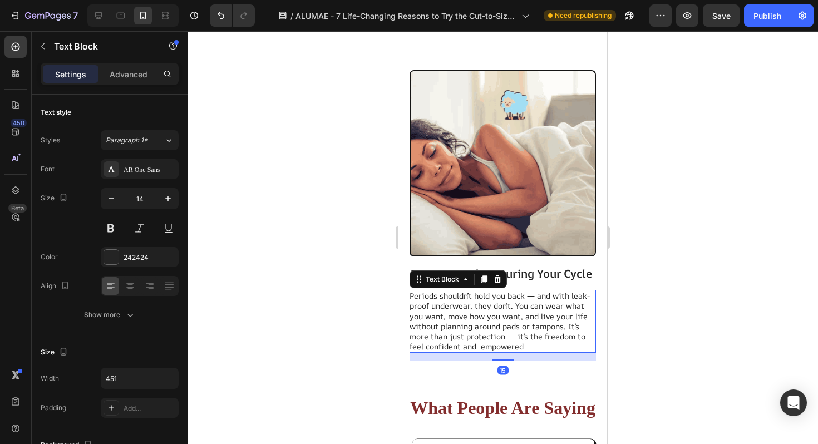
click at [534, 295] on p "Periods shouldn’t hold you back — and with leak-proof underwear, they don’t. Yo…" at bounding box center [502, 321] width 185 height 61
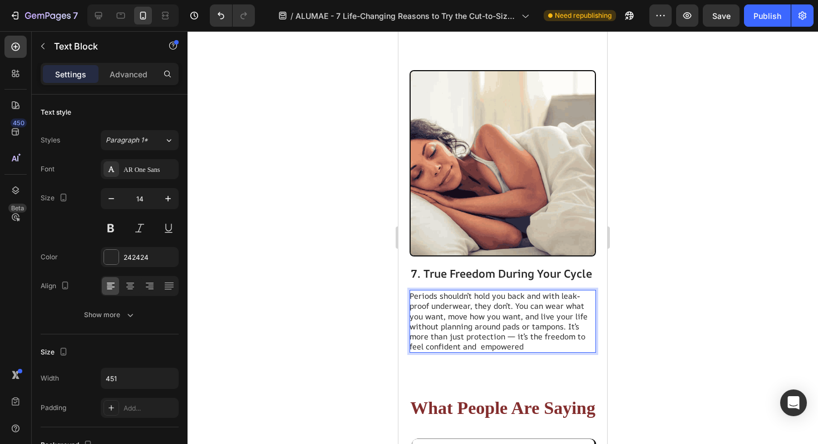
click at [514, 337] on p "Periods shouldn’t hold you back and with leak-proof underwear, they don’t. You …" at bounding box center [502, 321] width 185 height 61
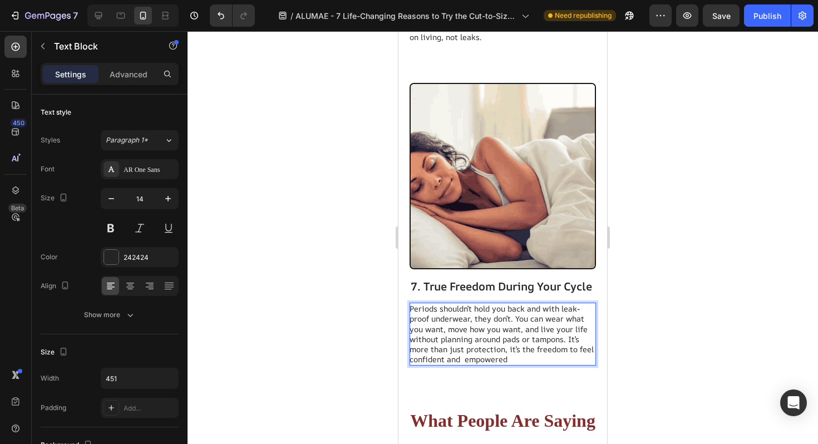
scroll to position [2345, 0]
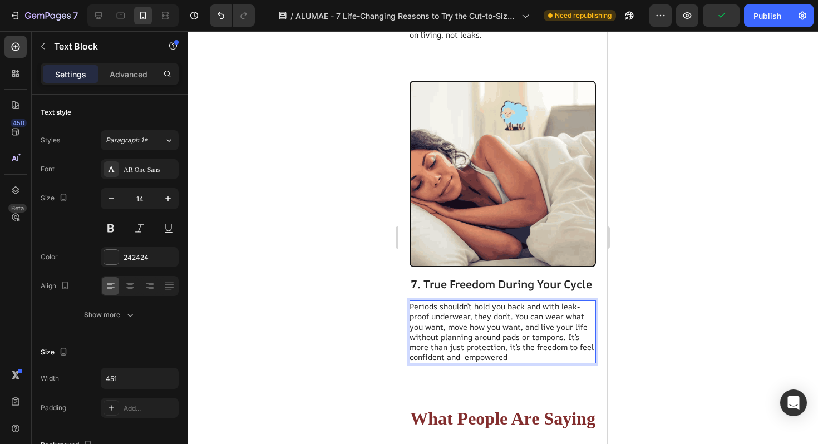
click at [520, 355] on p "Periods shouldn’t hold you back and with leak-proof underwear, they don’t. You …" at bounding box center [502, 332] width 185 height 61
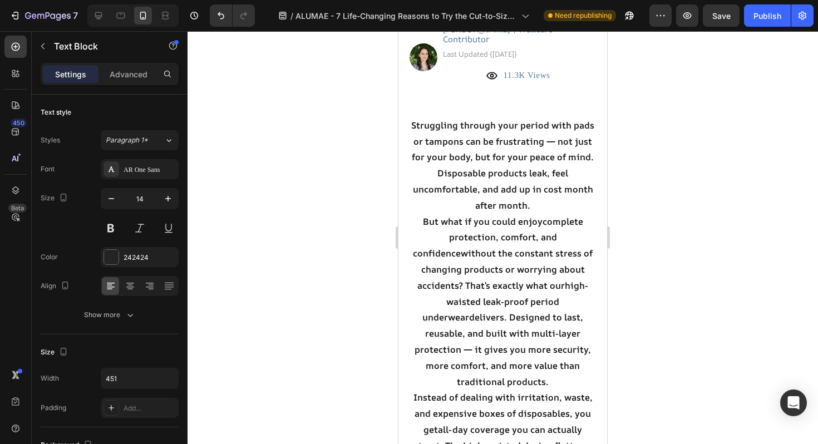
scroll to position [210, 0]
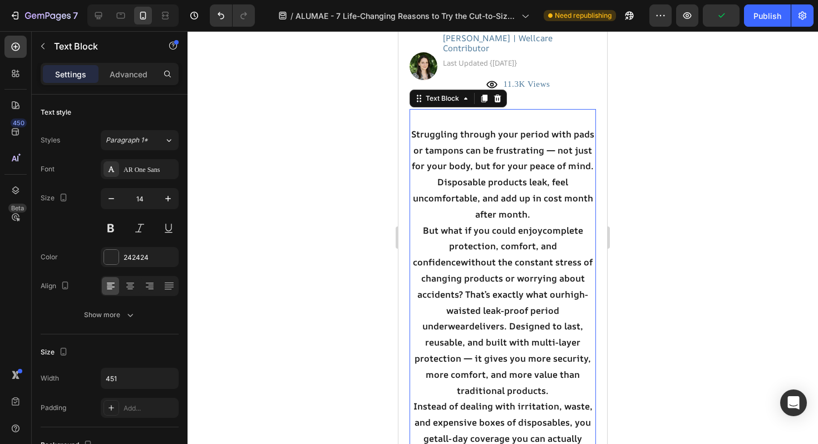
click at [522, 190] on p "Struggling through your period with pads or tampons can be frustrating — not ju…" at bounding box center [503, 174] width 184 height 96
click at [558, 142] on p "Struggling through your period with pads or tampons can be frustrating — not ju…" at bounding box center [503, 174] width 184 height 96
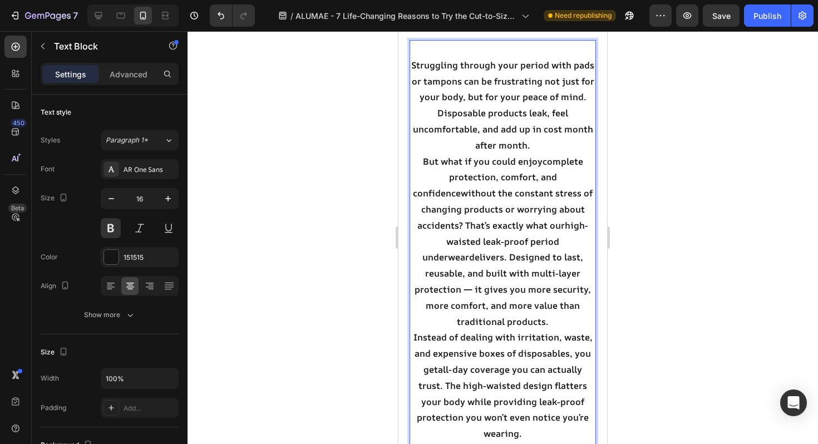
scroll to position [283, 0]
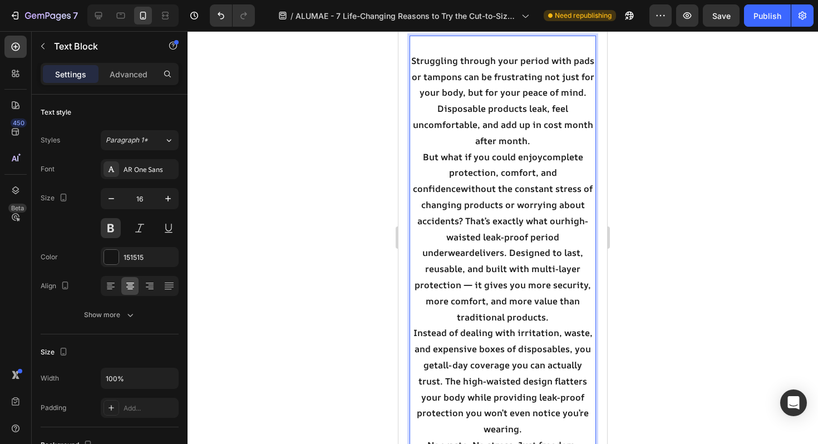
click at [529, 259] on p "But what if you could enjoy complete protection, comfort, and confidence withou…" at bounding box center [503, 237] width 184 height 176
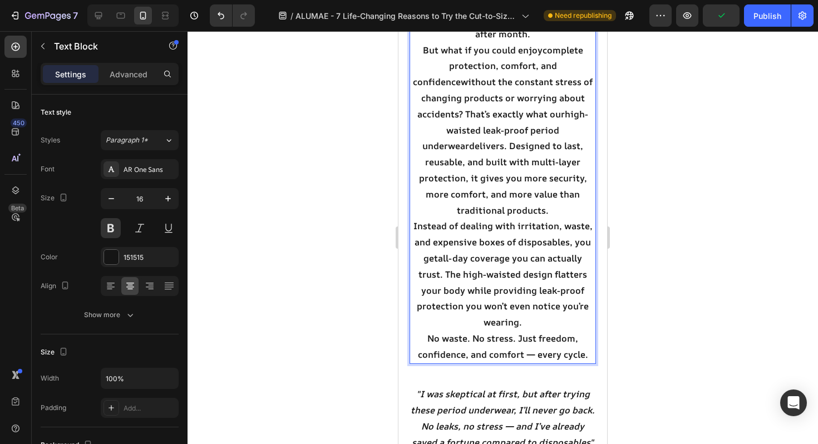
scroll to position [391, 0]
click at [532, 330] on p "No waste. No stress. Just freedom, confidence, and comfort — every cycle." at bounding box center [503, 346] width 184 height 32
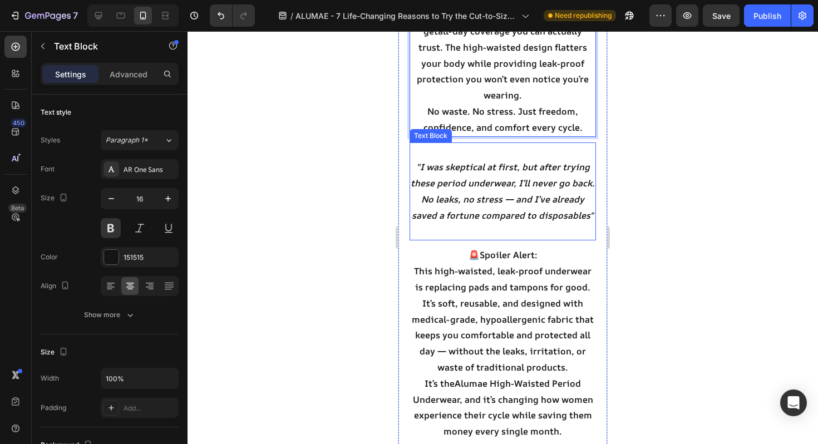
scroll to position [614, 0]
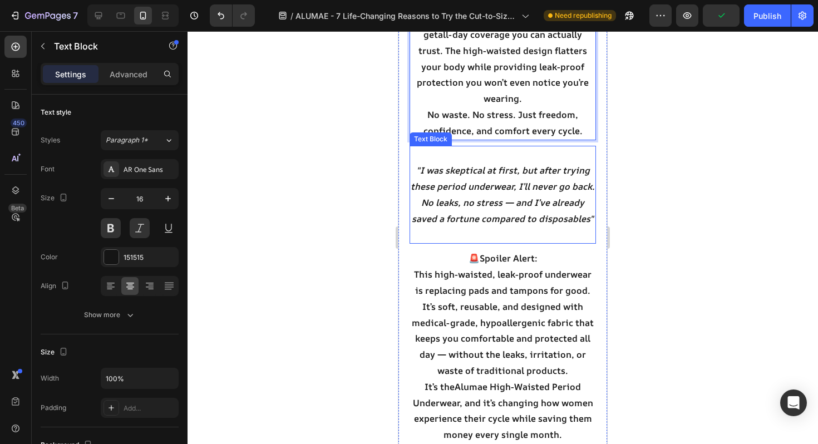
click at [512, 179] on p ""I was skeptical at first, but after trying these period underwear, I’ll never …" at bounding box center [503, 195] width 184 height 64
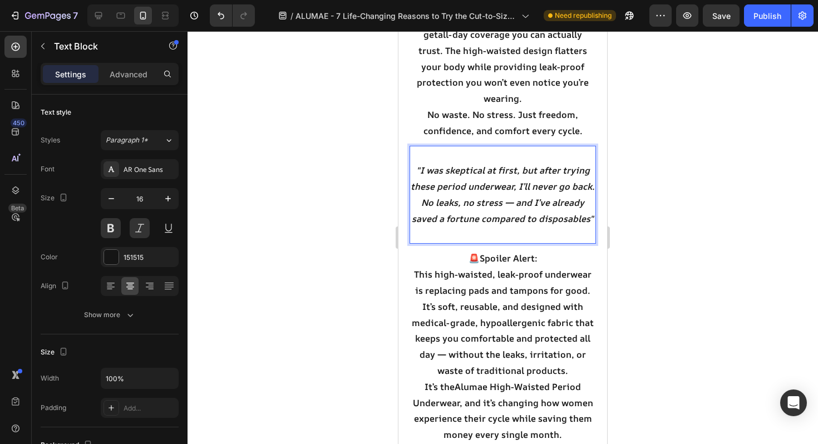
click at [512, 177] on p ""I was skeptical at first, but after trying these period underwear, I’ll never …" at bounding box center [503, 195] width 184 height 64
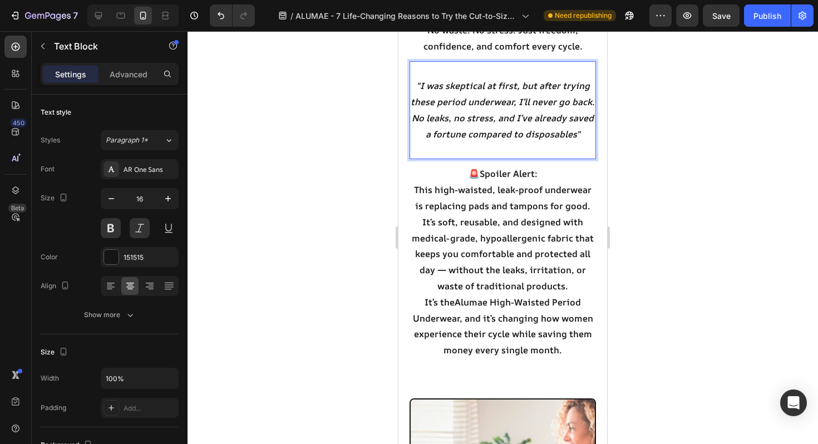
scroll to position [702, 0]
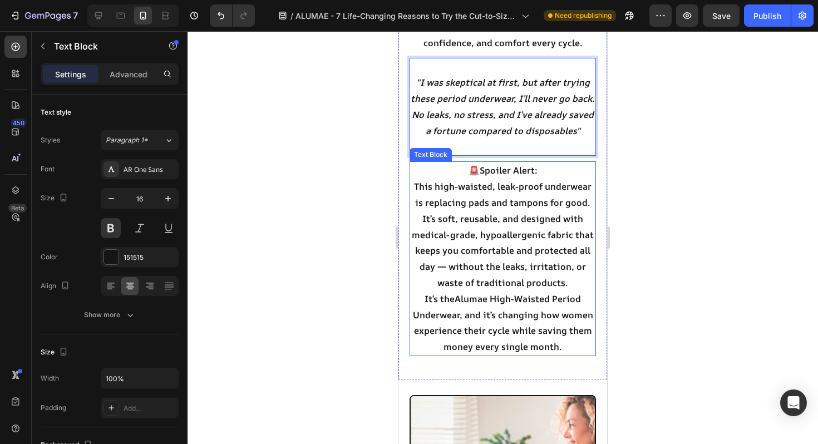
click at [447, 238] on p "This high-waisted, leak-proof underwear is replacing pads and tampons for good.…" at bounding box center [503, 235] width 184 height 112
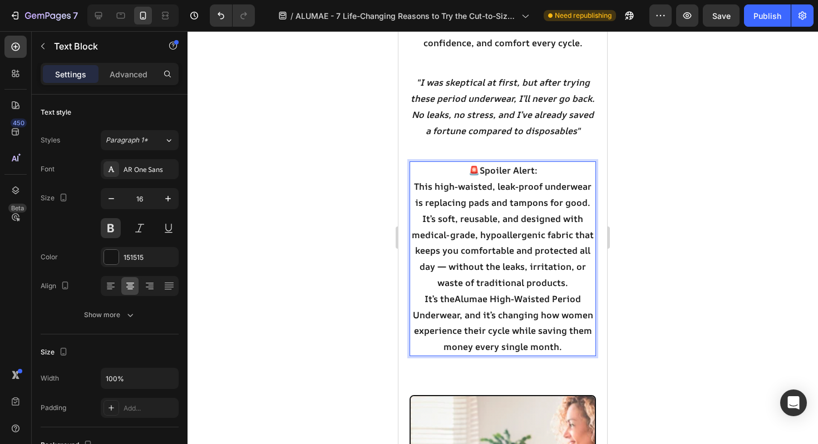
click at [446, 242] on p "This high-waisted, leak-proof underwear is replacing pads and tampons for good.…" at bounding box center [503, 235] width 184 height 112
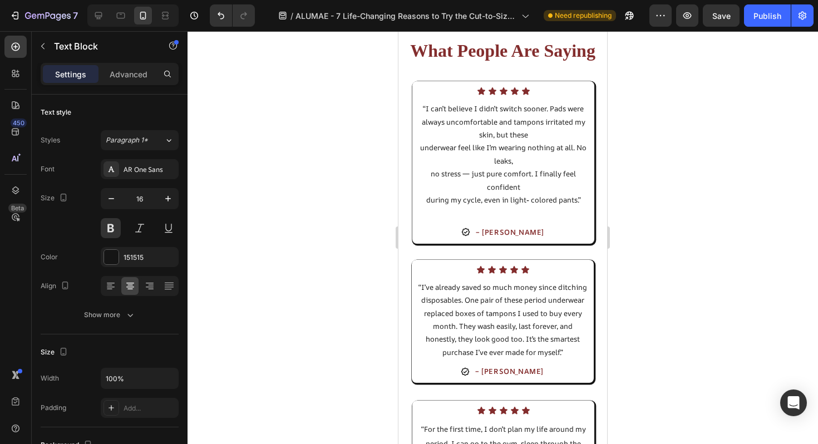
scroll to position [3240, 0]
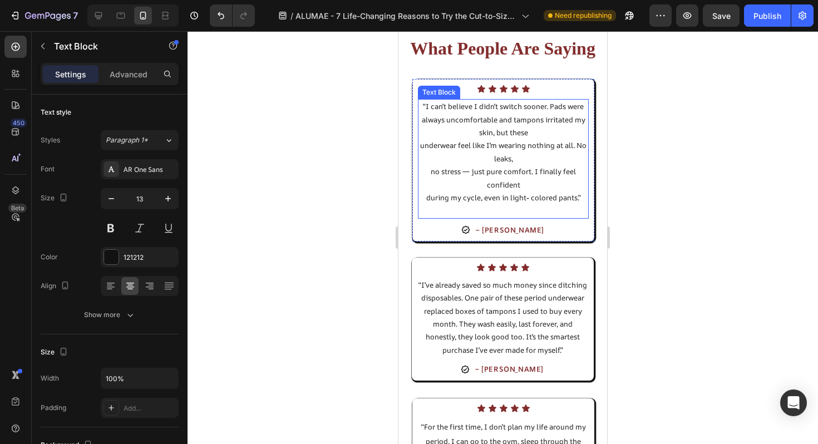
click at [466, 134] on p "“I can’t believe I didn’t switch sooner. Pads were always uncomfortable and tam…" at bounding box center [503, 119] width 169 height 39
click at [474, 132] on p "“I can’t believe I didn’t switch sooner. Pads were always uncomfortable and tam…" at bounding box center [503, 119] width 169 height 39
click at [434, 145] on span "underwear feel like I’m wearing nothing at all. No leaks," at bounding box center [503, 151] width 166 height 23
click at [427, 145] on span "underwear feel like I’m wearing nothing at all. No leaks," at bounding box center [503, 151] width 166 height 23
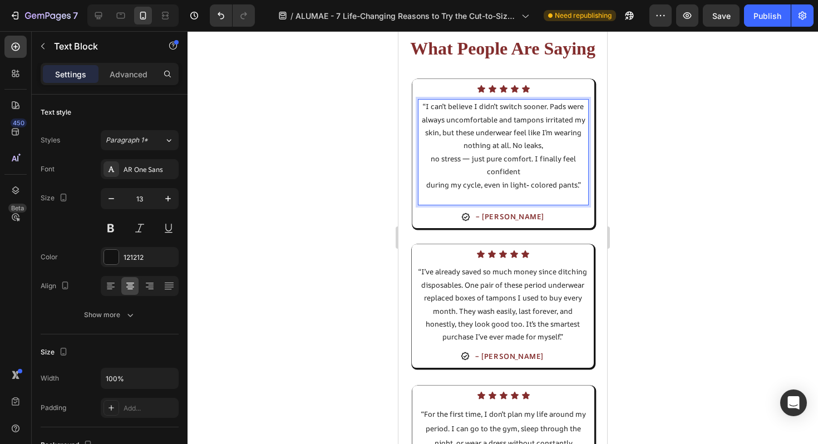
click at [464, 145] on span "“I can’t believe I didn’t switch sooner. Pads were always uncomfortable and tam…" at bounding box center [504, 125] width 164 height 49
click at [431, 160] on span "no stress — just pure comfort. I finally feel confident" at bounding box center [503, 165] width 145 height 23
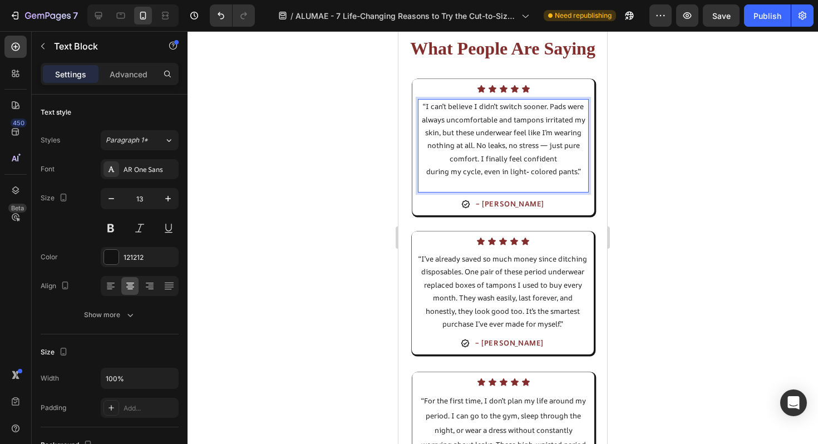
click at [550, 142] on span "“I can’t believe I didn’t switch sooner. Pads were always uncomfortable and tam…" at bounding box center [504, 132] width 164 height 62
click at [426, 172] on span "during my cycle, even in light- colored pants.”" at bounding box center [503, 171] width 155 height 10
click at [503, 171] on span "“I can’t believe I didn’t switch sooner. Pads were always uncomfortable and tam…" at bounding box center [503, 138] width 165 height 75
click at [517, 172] on span "“I can’t believe I didn’t switch sooner. Pads were always uncomfortable and tam…" at bounding box center [503, 138] width 165 height 75
click at [543, 174] on span "“I can’t believe I didn’t switch sooner. Pads were always uncomfortable and tam…" at bounding box center [503, 138] width 165 height 75
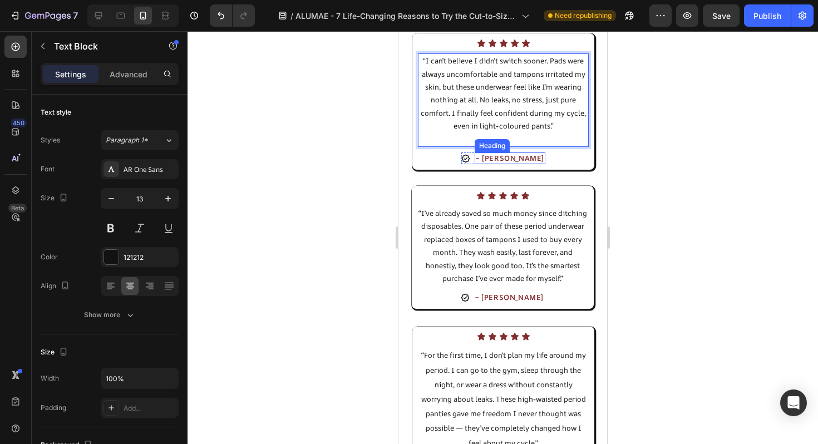
scroll to position [3286, 0]
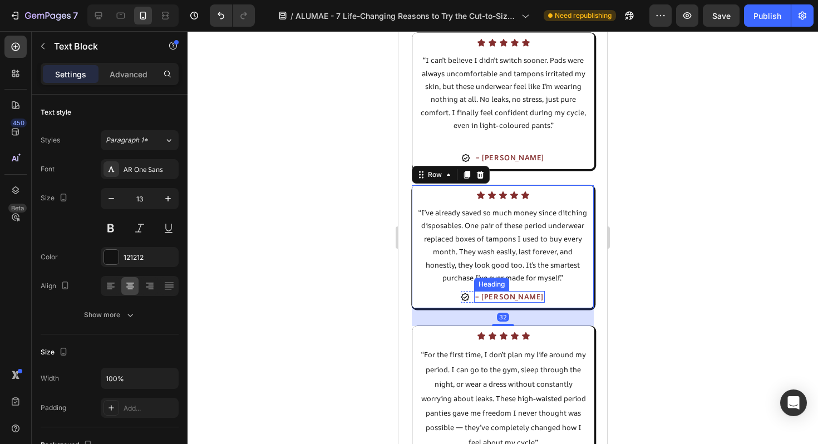
click at [503, 291] on div "Icon Icon Icon Icon Icon Icon List “I’ve already saved so much money since ditc…" at bounding box center [502, 247] width 171 height 112
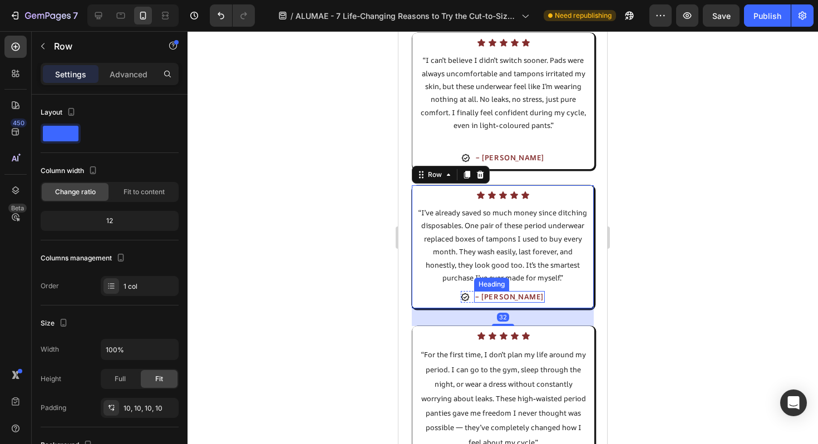
click at [502, 295] on h2 "– [PERSON_NAME]" at bounding box center [509, 297] width 71 height 12
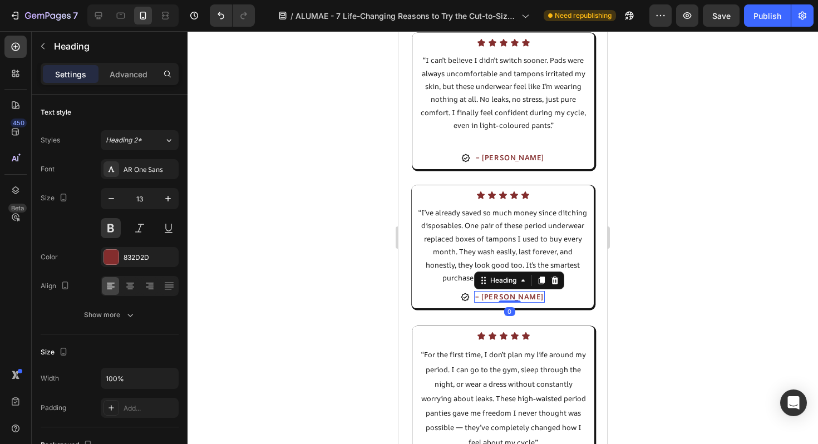
click at [502, 295] on h2 "– [PERSON_NAME]" at bounding box center [509, 297] width 71 height 12
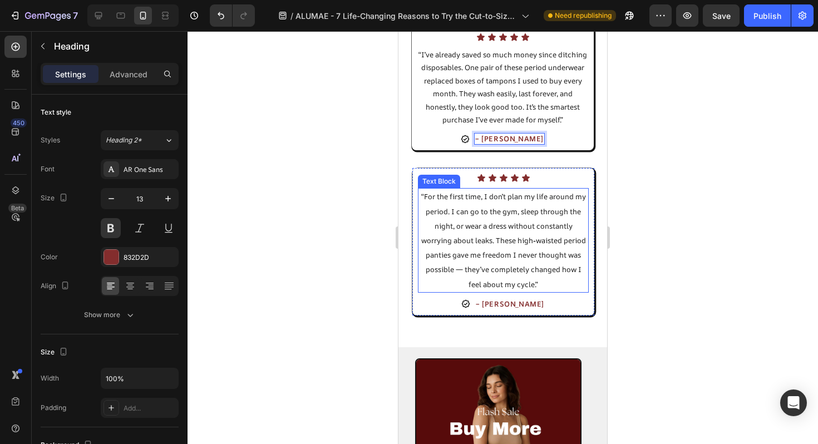
scroll to position [3448, 0]
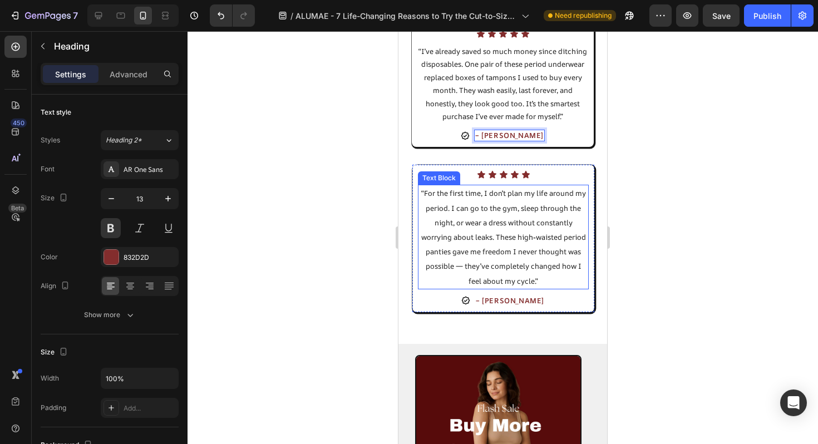
click at [464, 264] on span "“For the first time, I don’t plan my life around my period. I can go to the gym…" at bounding box center [503, 236] width 165 height 97
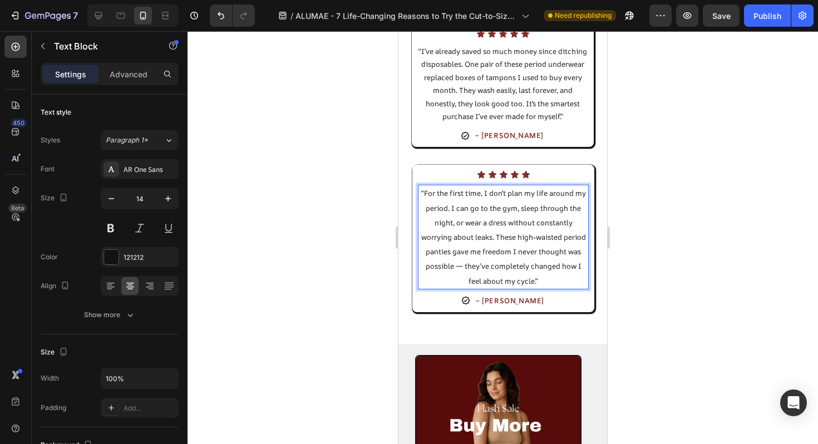
click at [465, 266] on span "“For the first time, I don’t plan my life around my period. I can go to the gym…" at bounding box center [503, 236] width 165 height 97
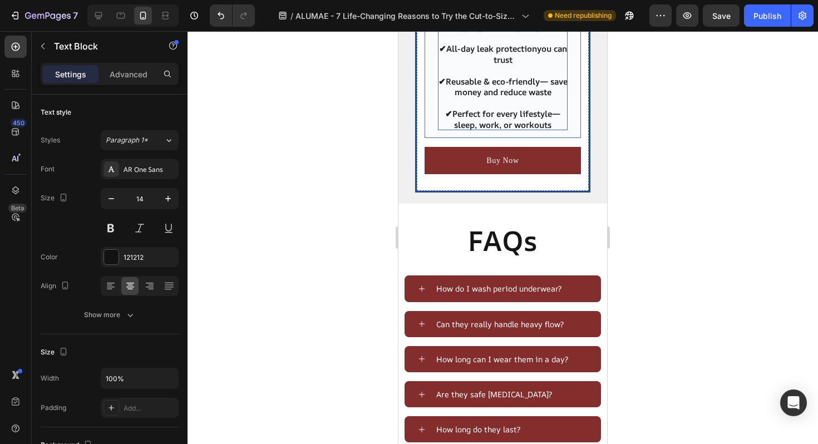
scroll to position [4076, 0]
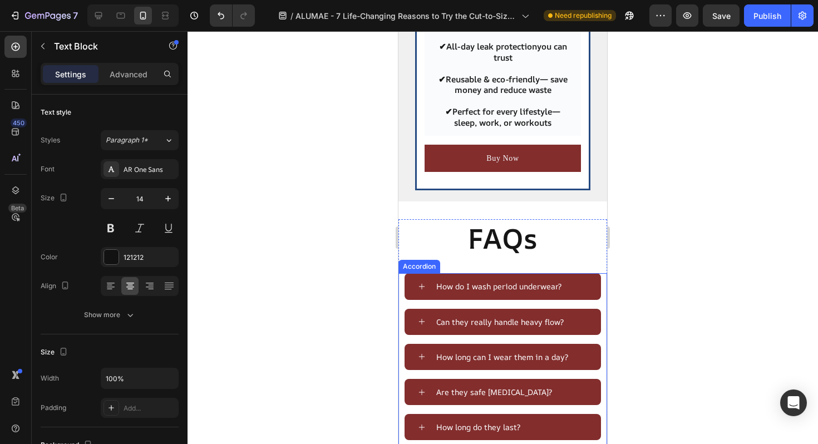
click at [569, 290] on div "How do I wash period underwear?" at bounding box center [511, 286] width 153 height 17
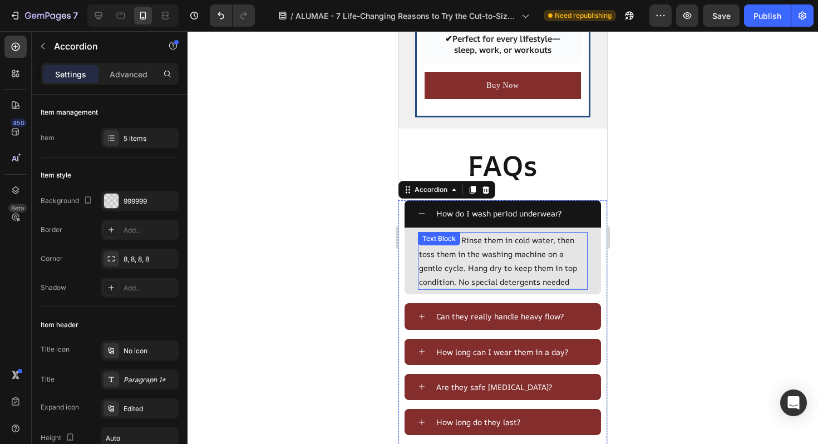
scroll to position [4168, 0]
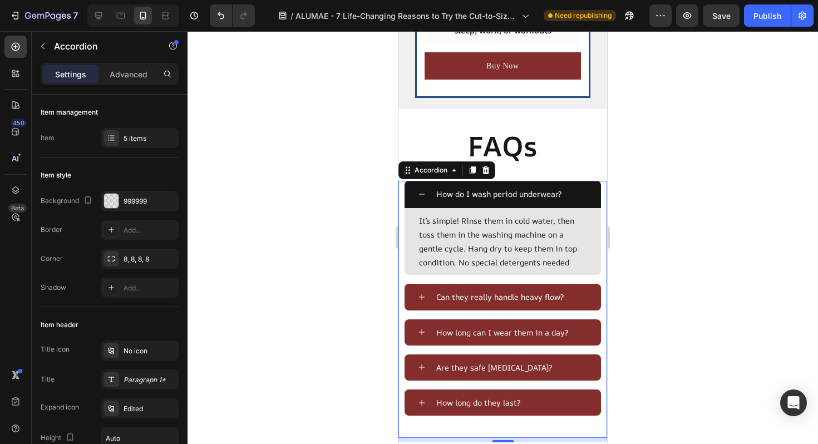
click at [581, 304] on div "Can they really handle heavy flow?" at bounding box center [511, 296] width 153 height 17
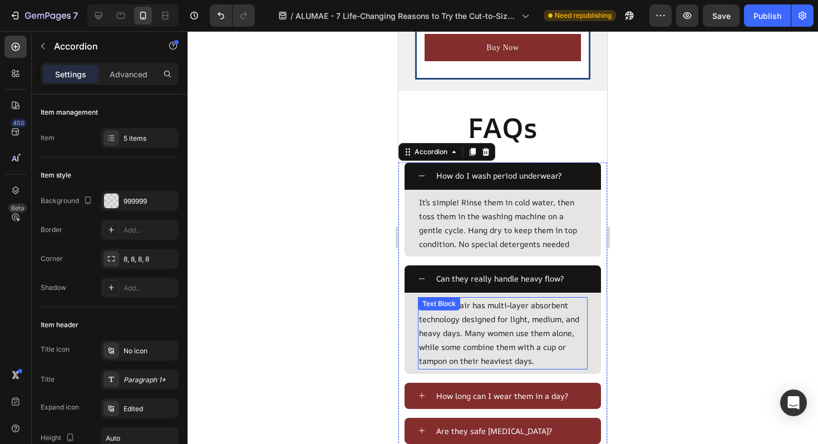
scroll to position [4188, 0]
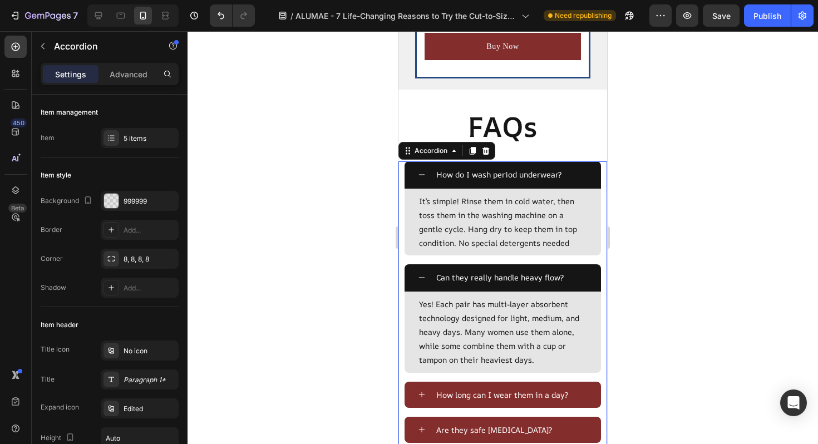
click at [594, 346] on div "Yes! Each pair has multi-layer absorbent technology designed for light, medium,…" at bounding box center [503, 332] width 196 height 81
click at [93, 23] on div at bounding box center [99, 16] width 18 height 18
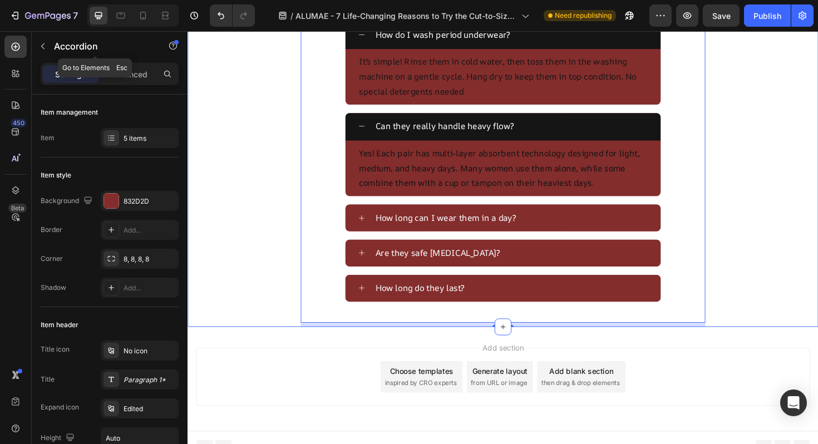
scroll to position [4129, 0]
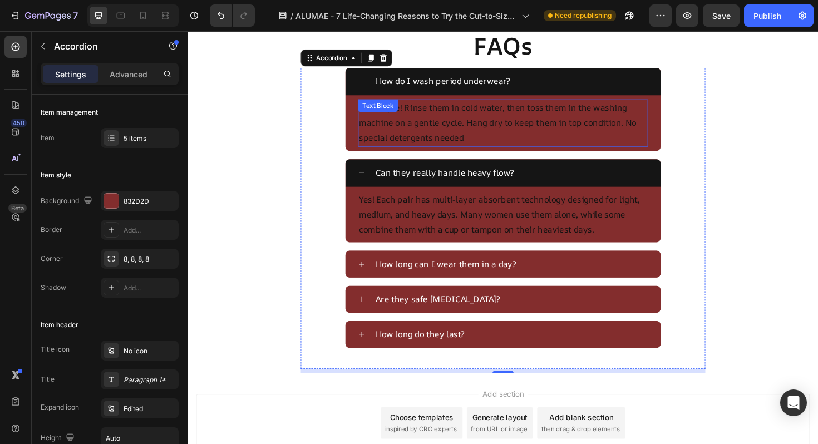
click at [552, 145] on p "It’s simple! Rinse them in cold water, then toss them in the washing machine on…" at bounding box center [521, 129] width 305 height 48
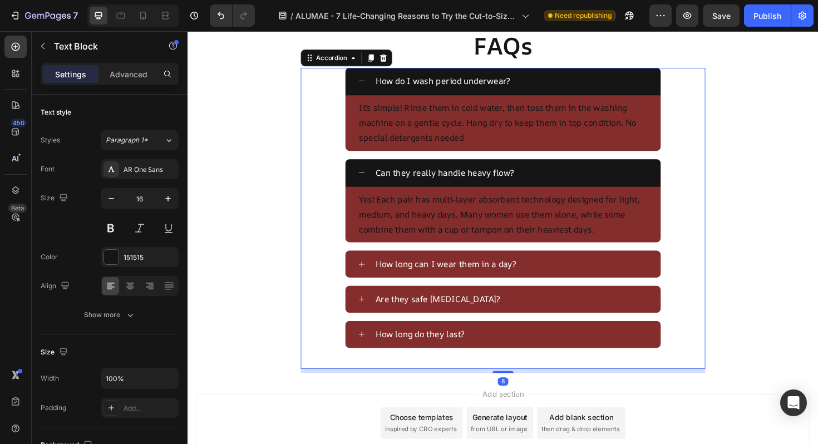
click at [683, 136] on div "It’s simple! Rinse them in cold water, then toss them in the washing machine on…" at bounding box center [522, 128] width 334 height 59
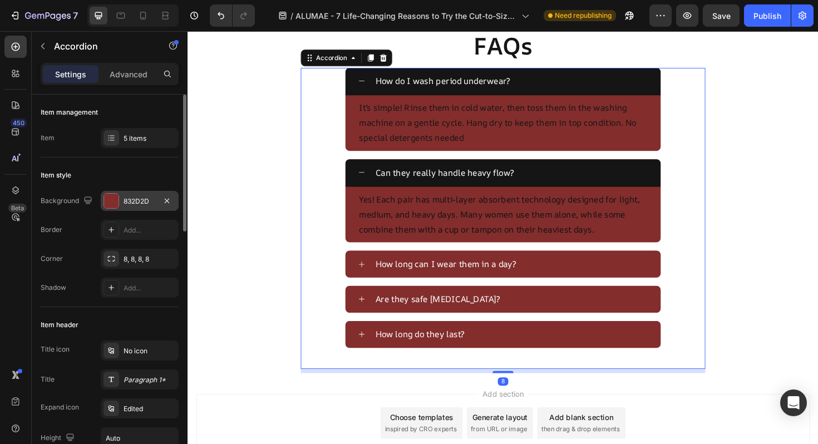
click at [112, 199] on div at bounding box center [111, 201] width 14 height 14
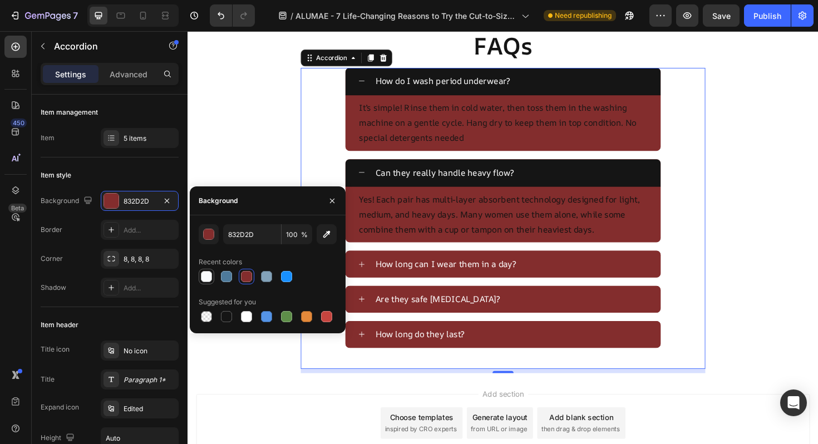
click at [205, 276] on div at bounding box center [206, 276] width 11 height 11
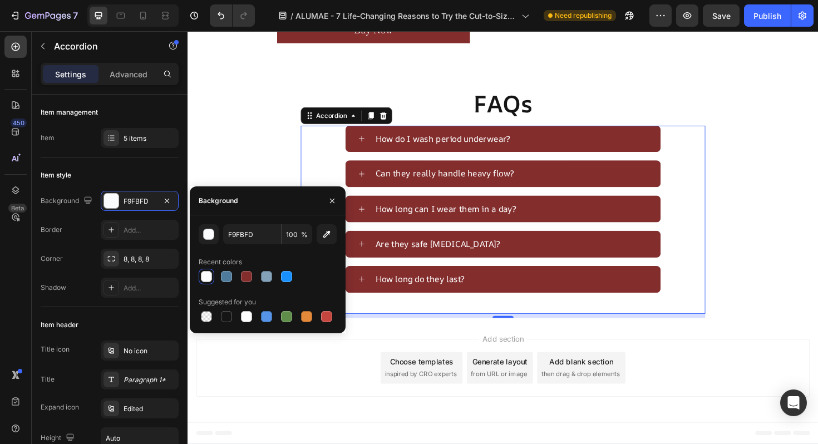
scroll to position [4073, 0]
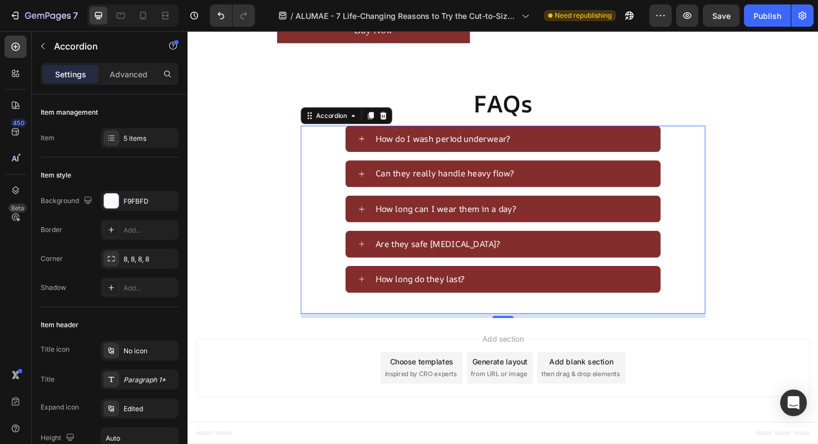
click at [597, 146] on div "How do I wash period underwear?" at bounding box center [530, 145] width 291 height 19
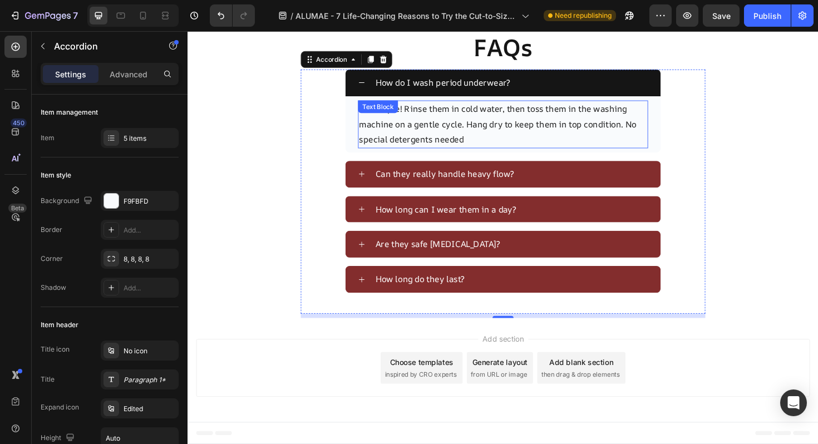
scroll to position [4132, 0]
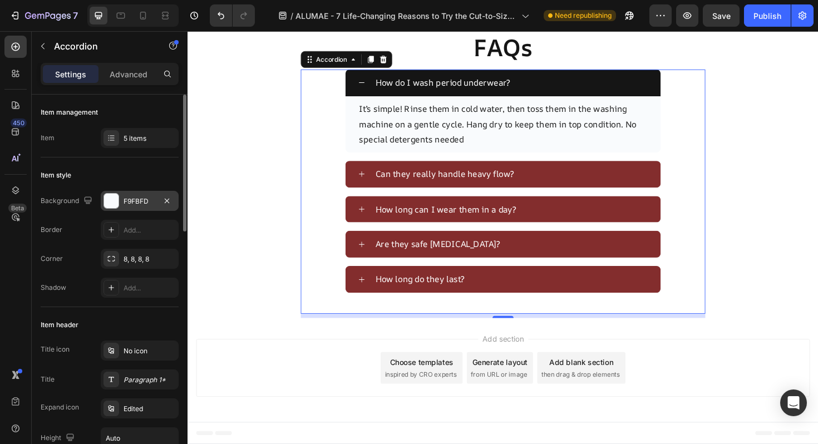
click at [142, 201] on div "F9FBFD" at bounding box center [140, 201] width 32 height 10
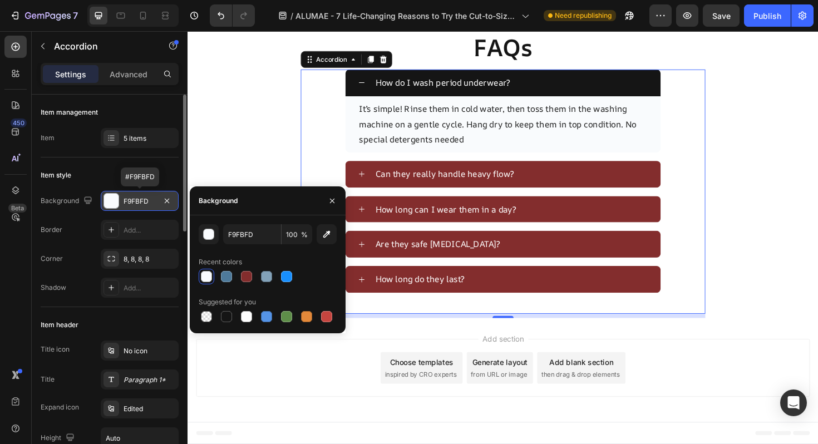
click at [142, 201] on div "F9FBFD" at bounding box center [140, 201] width 32 height 10
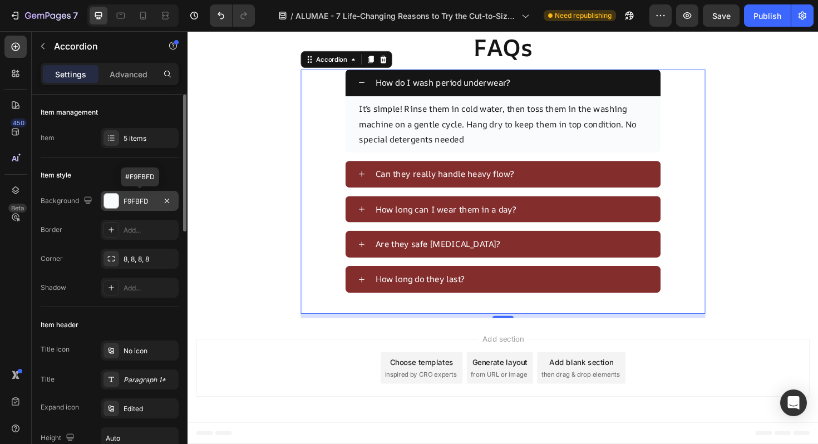
click at [142, 201] on div "F9FBFD" at bounding box center [140, 201] width 32 height 10
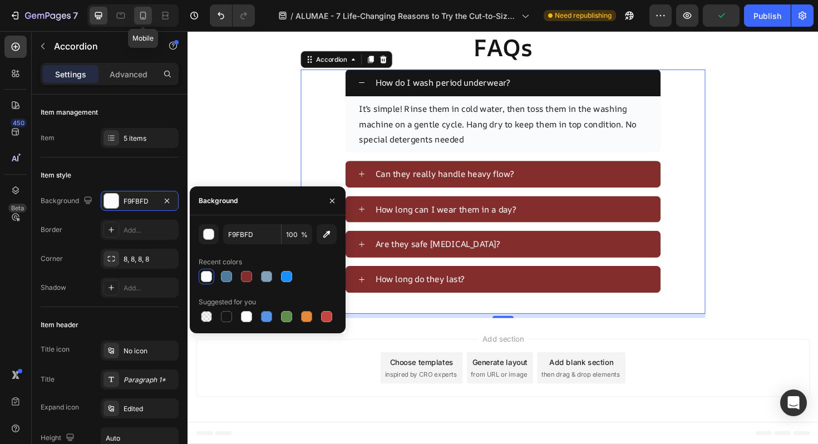
click at [146, 19] on icon at bounding box center [142, 15] width 11 height 11
type input "999999"
type input "25"
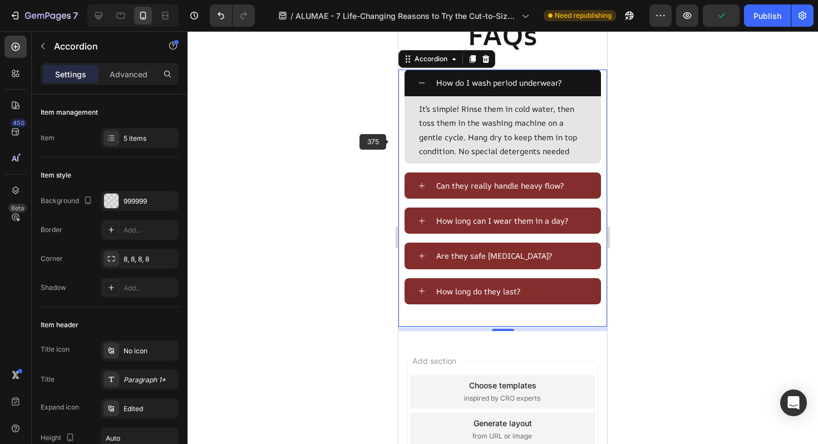
scroll to position [4062, 0]
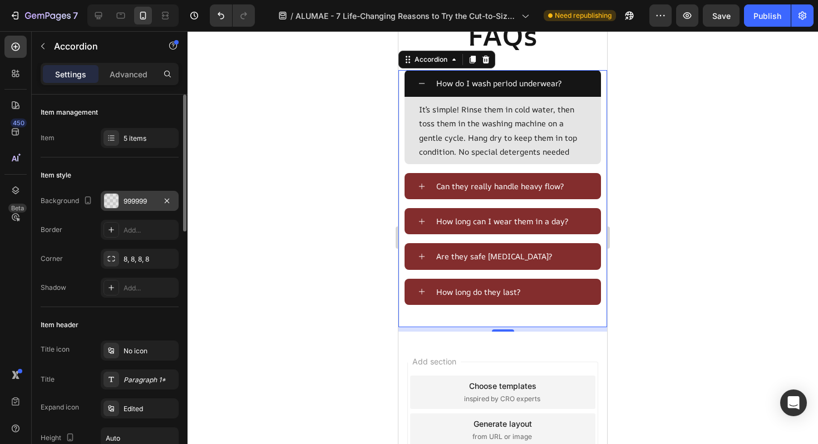
click at [148, 195] on div "999999" at bounding box center [140, 201] width 78 height 20
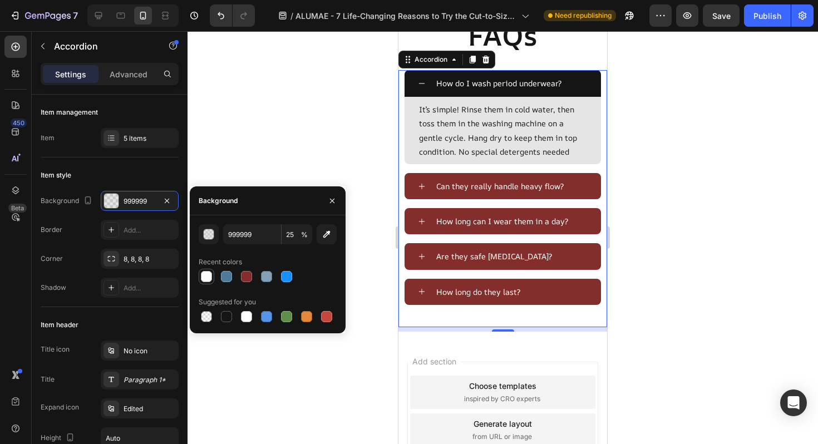
click at [208, 272] on div at bounding box center [206, 276] width 11 height 11
type input "F9FBFD"
type input "100"
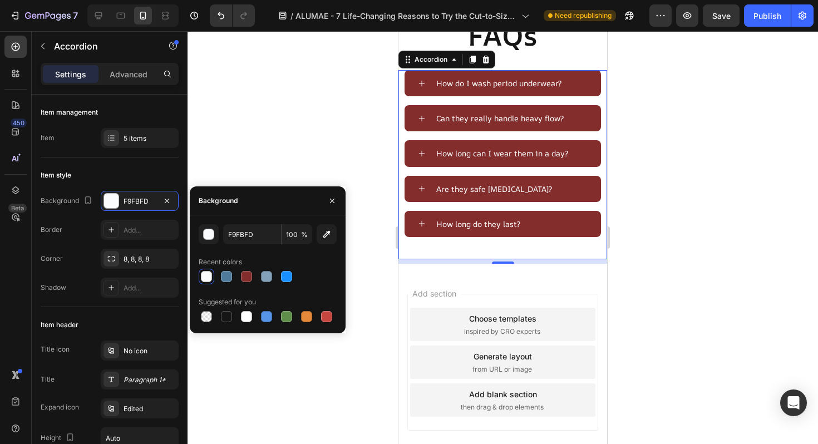
click at [587, 78] on div "How do I wash period underwear?" at bounding box center [511, 83] width 153 height 17
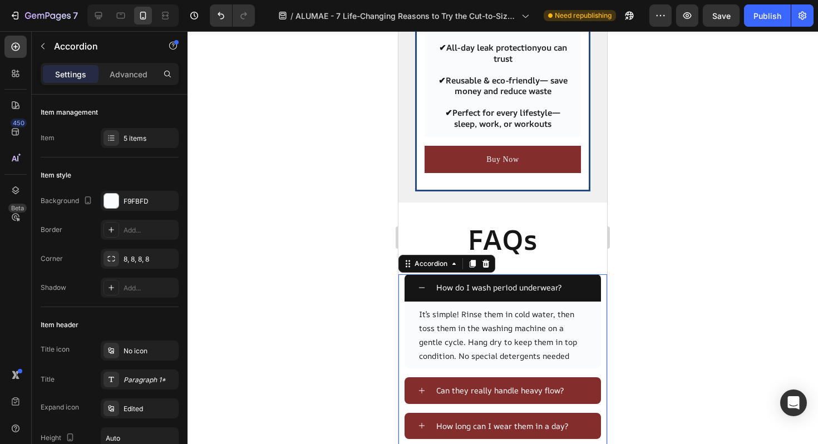
scroll to position [4002, 0]
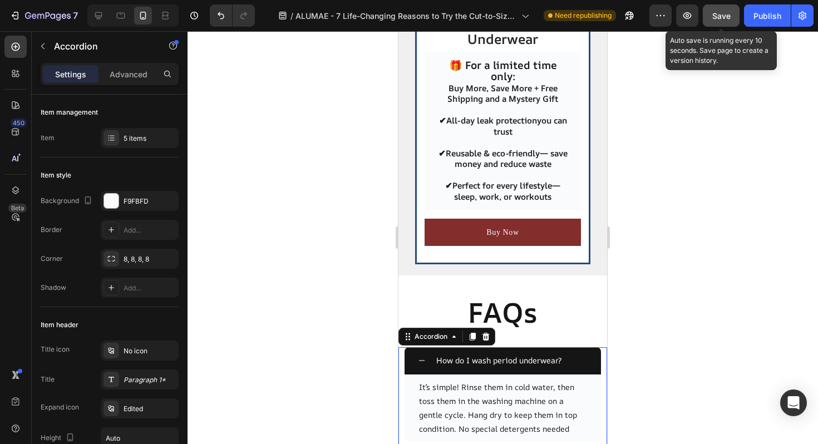
click at [719, 19] on span "Save" at bounding box center [721, 15] width 18 height 9
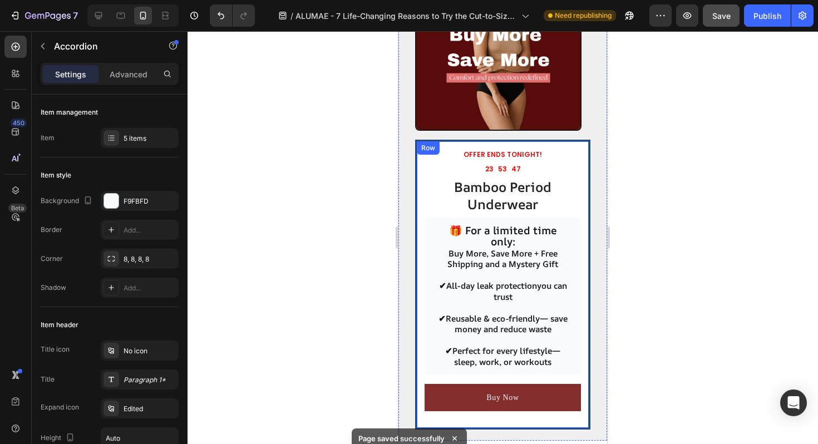
scroll to position [3825, 0]
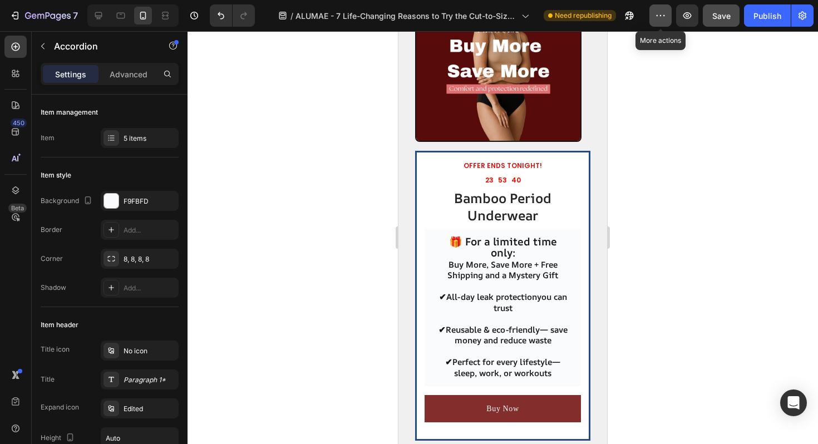
click at [664, 23] on button "button" at bounding box center [661, 15] width 22 height 22
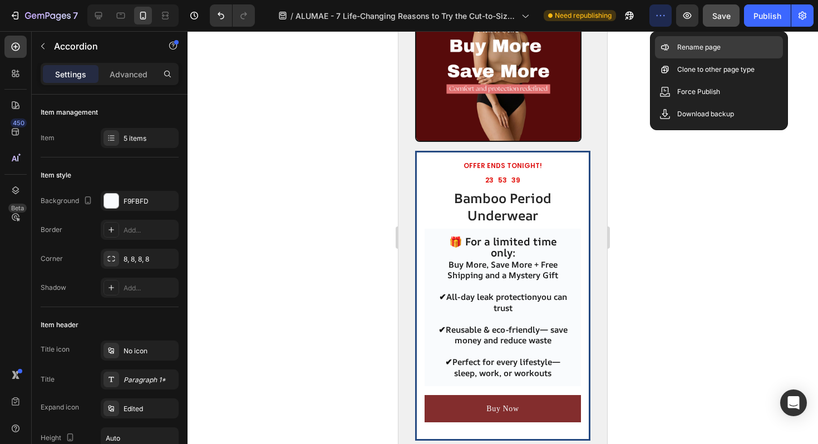
click at [669, 58] on div "Rename page" at bounding box center [719, 69] width 128 height 22
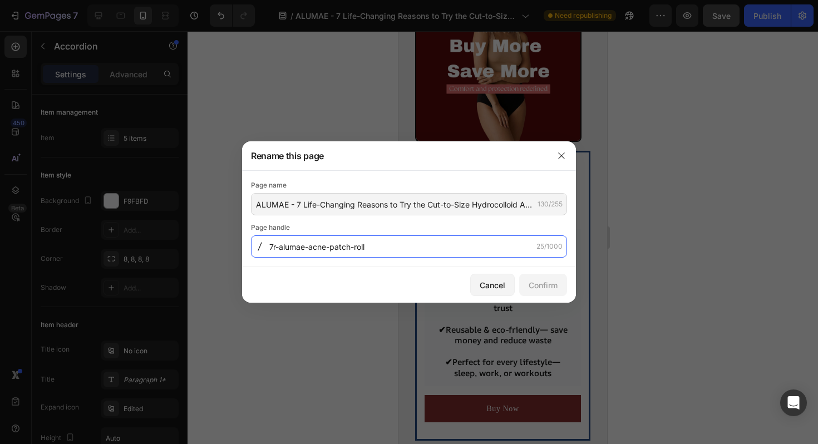
click at [316, 246] on input "7r-alumae-acne-patch-roll" at bounding box center [409, 246] width 316 height 22
click at [351, 249] on input "7r-alumae-period-patch-roll" at bounding box center [409, 246] width 316 height 22
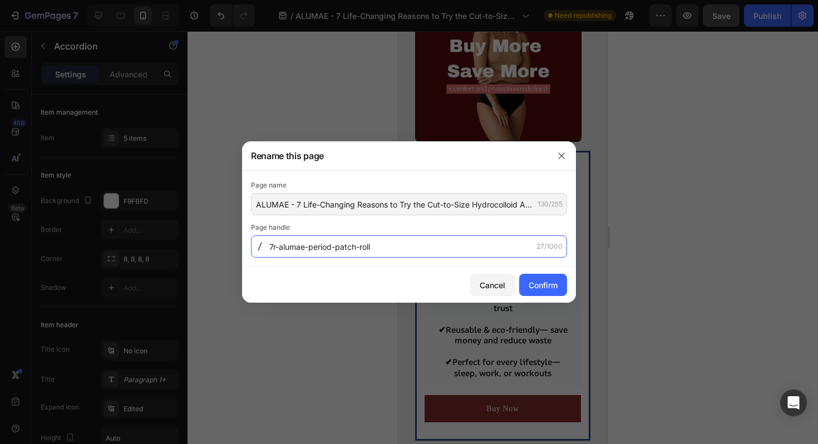
click at [351, 249] on input "7r-alumae-period-patch-roll" at bounding box center [409, 246] width 316 height 22
click at [408, 248] on input "7r-alumae-period-underwear-roll" at bounding box center [409, 246] width 316 height 22
type input "7r-alumae-period-underwear"
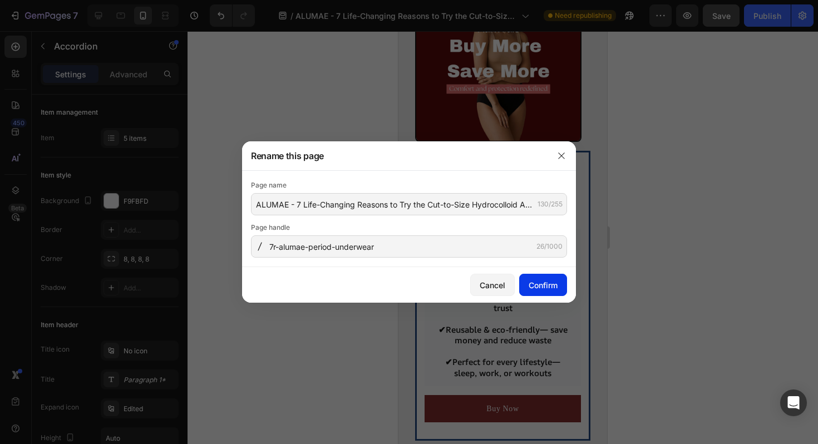
click at [528, 278] on button "Confirm" at bounding box center [543, 285] width 48 height 22
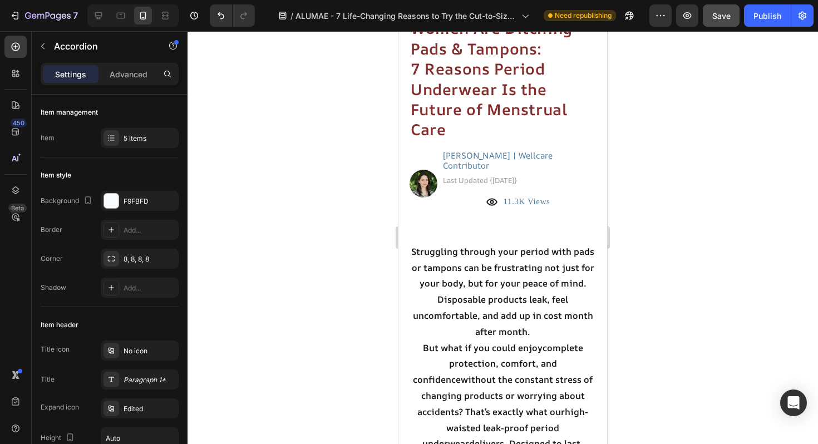
scroll to position [0, 0]
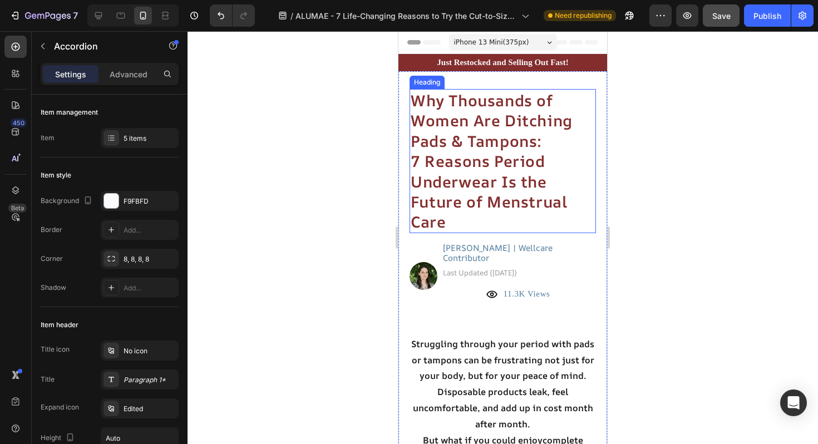
click at [452, 135] on h2 "Why Thousands of Women Are Ditching Pads & Tampons: 7 Reasons Period Underwear …" at bounding box center [503, 161] width 186 height 144
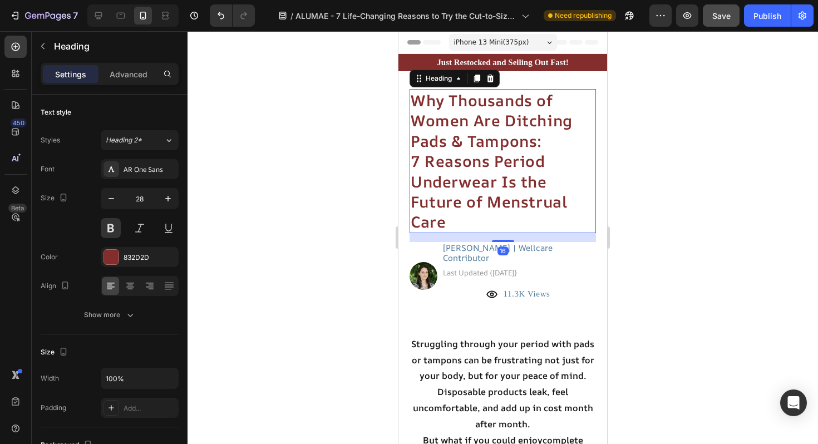
click at [452, 135] on h2 "Why Thousands of Women Are Ditching Pads & Tampons: 7 Reasons Period Underwear …" at bounding box center [503, 161] width 186 height 144
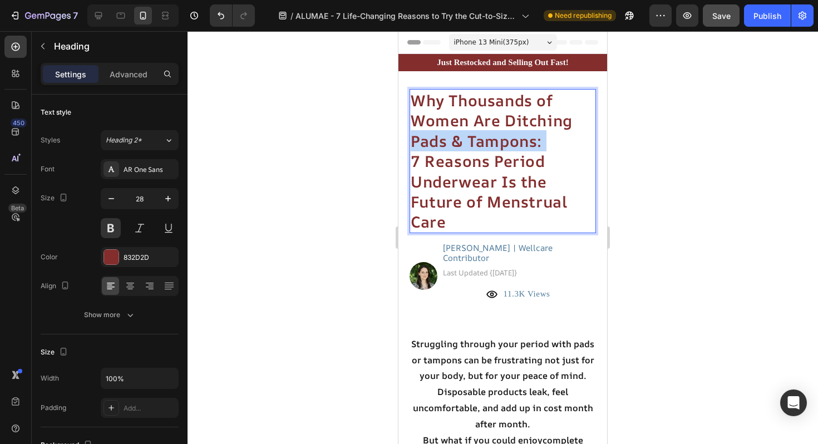
click at [452, 135] on p "Why Thousands of Women Are Ditching Pads & Tampons: 7 Reasons Period Underwear …" at bounding box center [503, 161] width 184 height 142
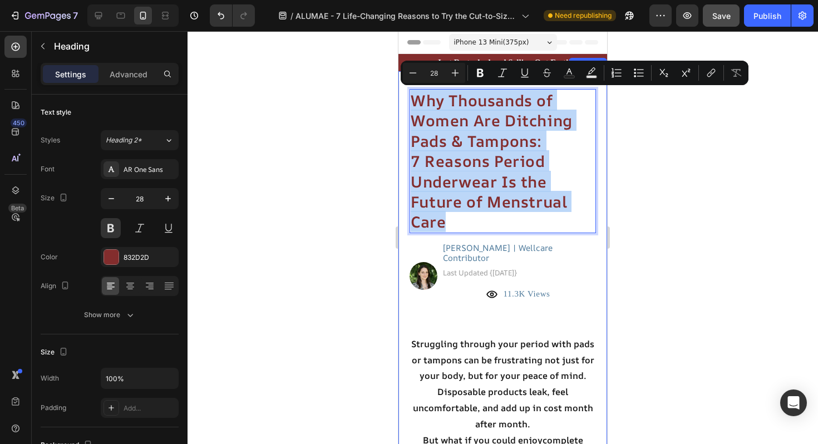
drag, startPoint x: 452, startPoint y: 223, endPoint x: 405, endPoint y: 104, distance: 128.7
copy p "Why Thousands of Women Are Ditching Pads & Tampons: 7 Reasons Period Underwear …"
click at [485, 171] on p "Why Thousands of Women Are Ditching Pads & Tampons: 7 Reasons Period Underwear …" at bounding box center [503, 161] width 184 height 142
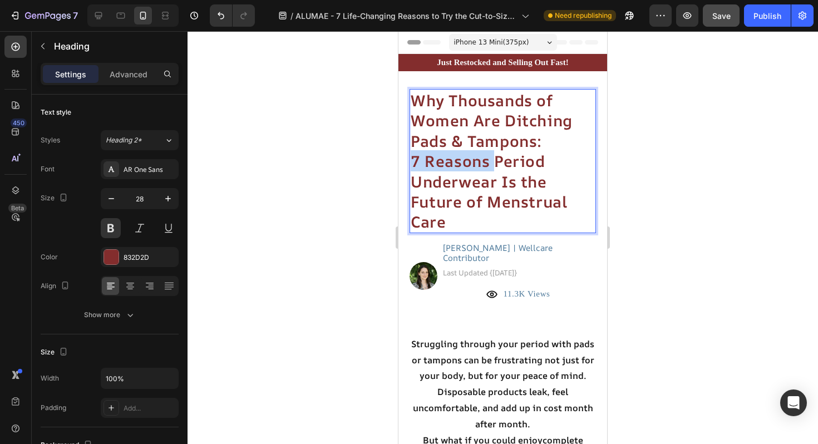
drag, startPoint x: 493, startPoint y: 163, endPoint x: 414, endPoint y: 161, distance: 79.0
click at [414, 161] on p "Why Thousands of Women Are Ditching Pads & Tampons: 7 Reasons Period Underwear …" at bounding box center [503, 161] width 184 height 142
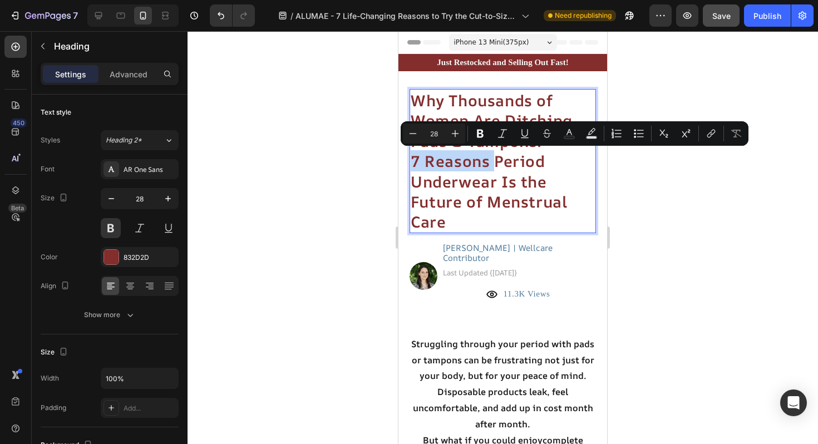
copy p "7 Reasons"
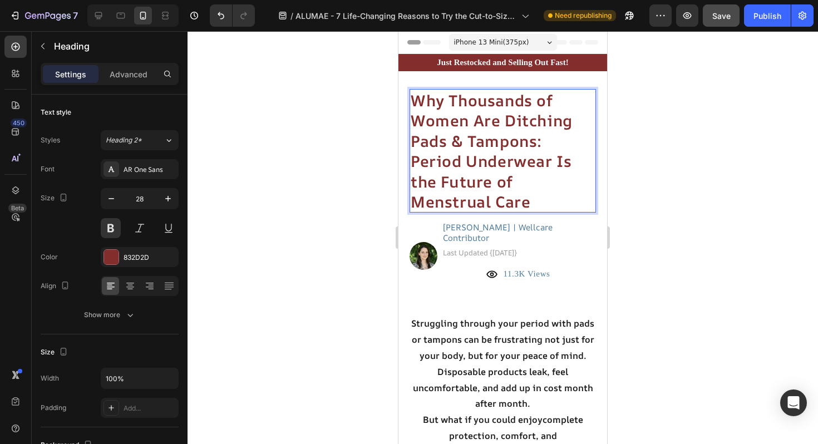
click at [412, 104] on p "Why Thousands of Women Are Ditching Pads & Tampons: Period Underwear Is the Fut…" at bounding box center [503, 150] width 184 height 121
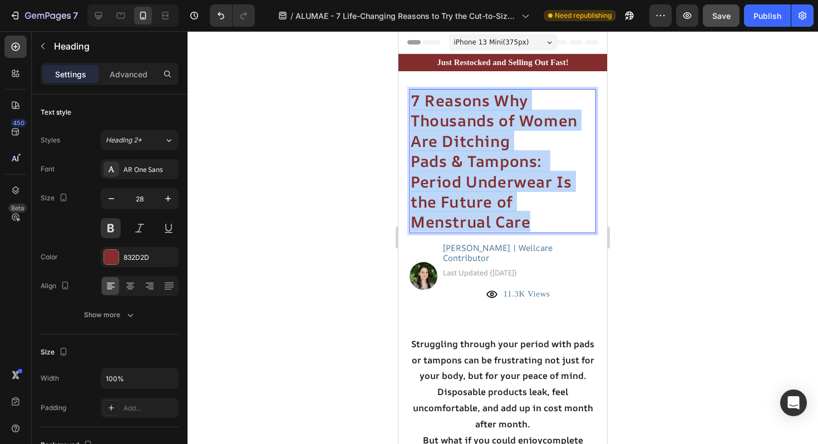
drag, startPoint x: 534, startPoint y: 224, endPoint x: 413, endPoint y: 106, distance: 169.3
click at [413, 106] on p "7 Reasons Why Thousands of Women Are Ditching Pads & Tampons: Period Underwear …" at bounding box center [503, 161] width 184 height 142
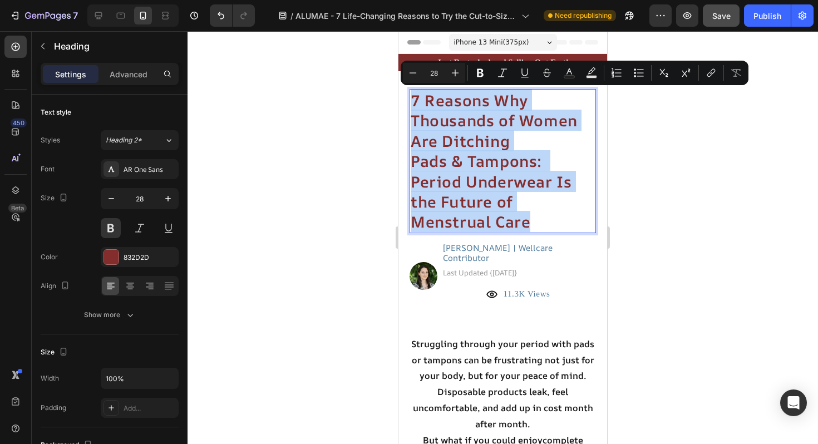
copy p "7 Reasons Why Thousands of Women Are Ditching Pads & Tampons: Period Underwear …"
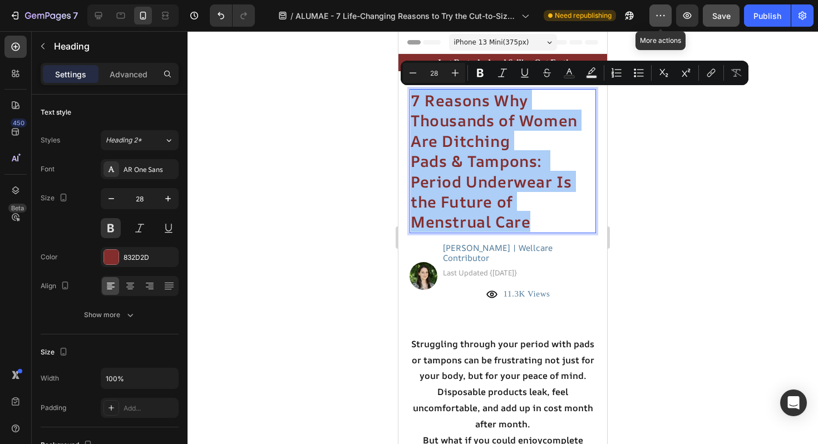
click at [662, 17] on icon "button" at bounding box center [660, 15] width 11 height 11
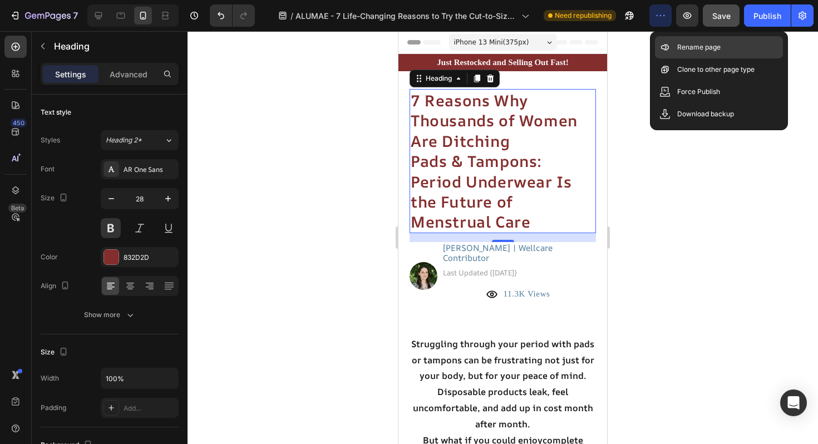
click at [662, 49] on icon at bounding box center [665, 47] width 11 height 11
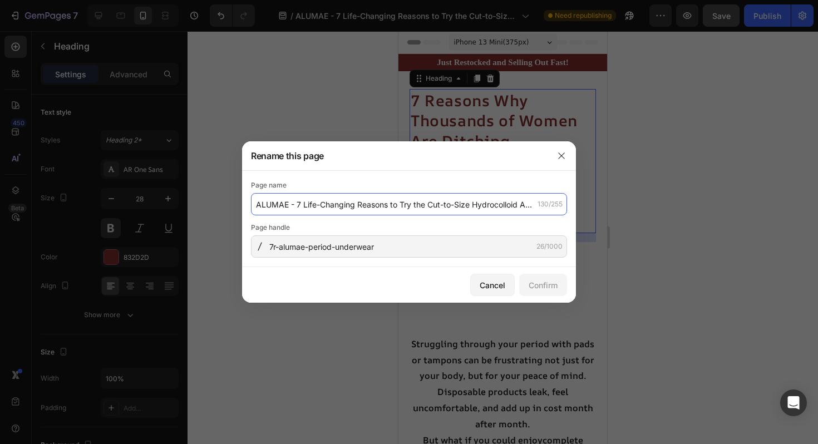
click at [295, 203] on input "ALUMAE - 7 Life-Changing Reasons to Try the Cut-to-Size Hydrocolloid Acne Patch…" at bounding box center [409, 204] width 316 height 22
drag, startPoint x: 295, startPoint y: 203, endPoint x: 641, endPoint y: 208, distance: 346.3
click at [641, 208] on div "Rename this page Page name ALUMAE - 7 Life-Changing Reasons to Try the Cut-to-S…" at bounding box center [409, 222] width 818 height 444
paste input "7 Reasons Why Thousands of Women Are Ditching Pads & Tampons: Period Underwear …"
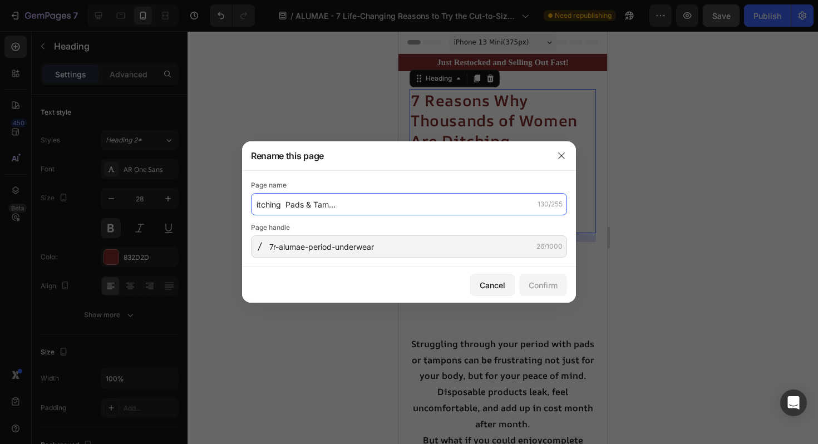
scroll to position [0, 203]
type input "ALUMAE -7 Reasons Why Thousands of Women Are Ditching Pads & Tampons: Period Un…"
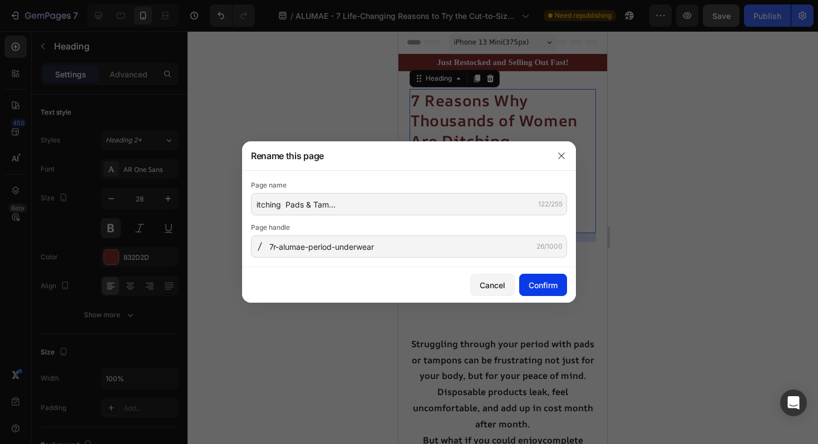
click at [549, 283] on div "Confirm" at bounding box center [543, 285] width 29 height 12
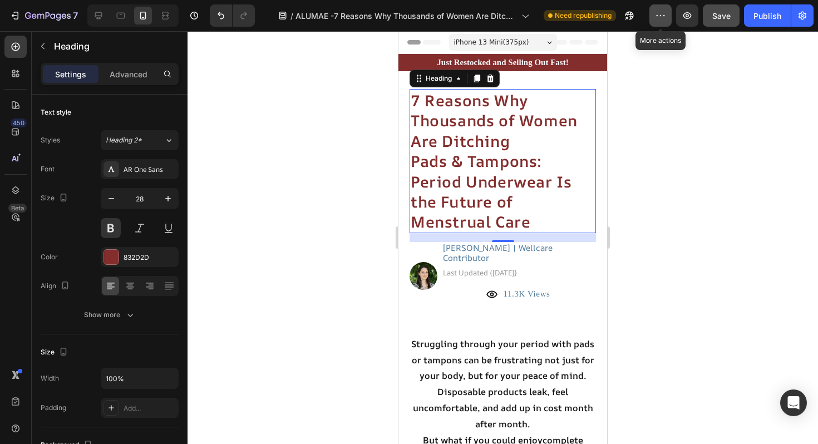
click at [657, 21] on button "button" at bounding box center [661, 15] width 22 height 22
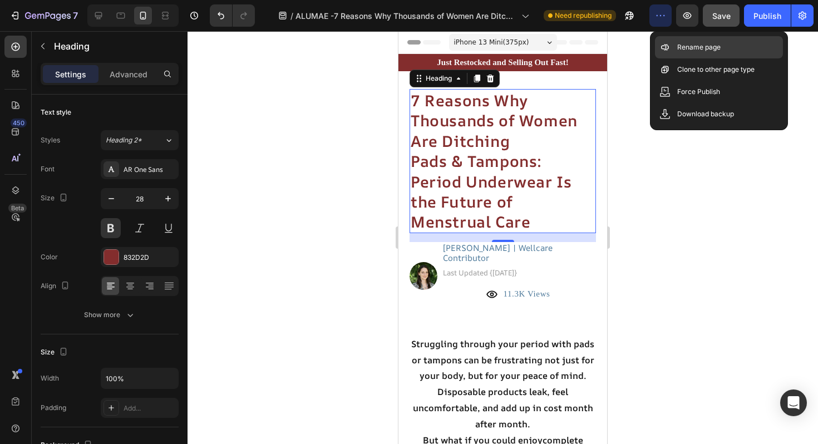
click at [664, 42] on icon at bounding box center [665, 47] width 11 height 11
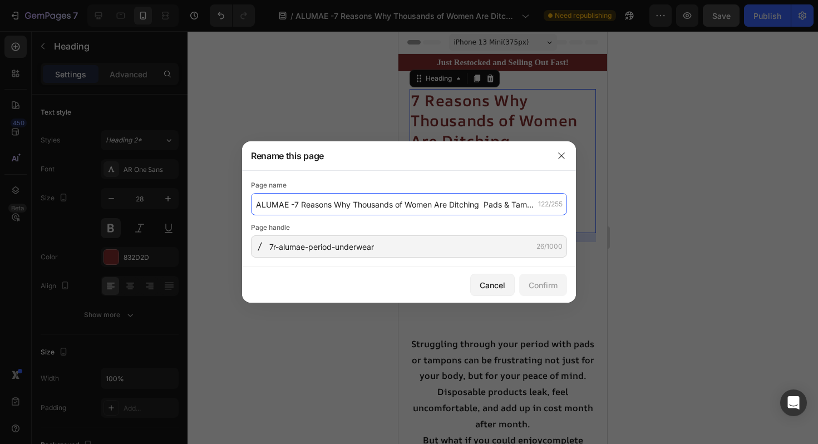
click at [293, 204] on input "ALUMAE -7 Reasons Why Thousands of Women Are Ditching Pads & Tampons: Period Un…" at bounding box center [409, 204] width 316 height 22
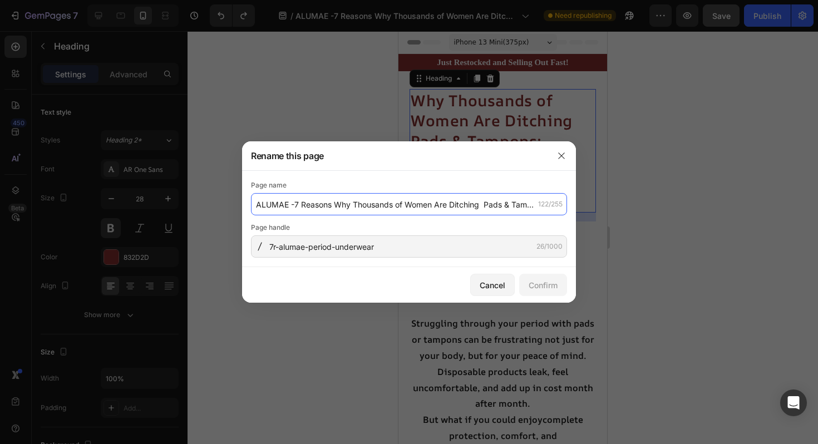
click at [294, 203] on input "ALUMAE -7 Reasons Why Thousands of Women Are Ditching Pads & Tampons: Period Un…" at bounding box center [409, 204] width 316 height 22
type input "ALUMAE - 7 Reasons Why Thousands of Women Are Ditching Pads & Tampons: Period U…"
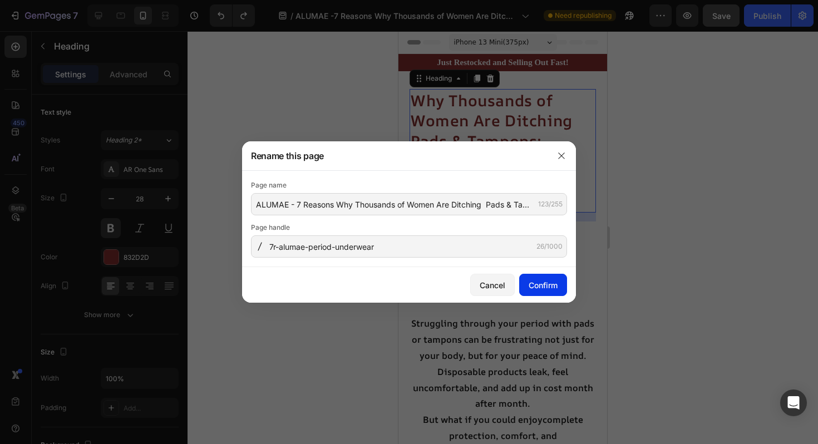
click at [549, 280] on div "Confirm" at bounding box center [543, 285] width 29 height 12
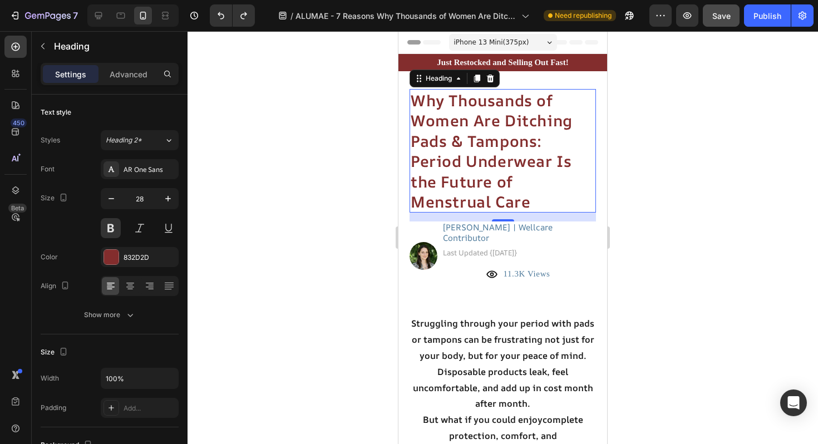
click at [414, 103] on h2 "Why Thousands of Women Are Ditching Pads & Tampons: Period Underwear Is the Fut…" at bounding box center [503, 151] width 186 height 124
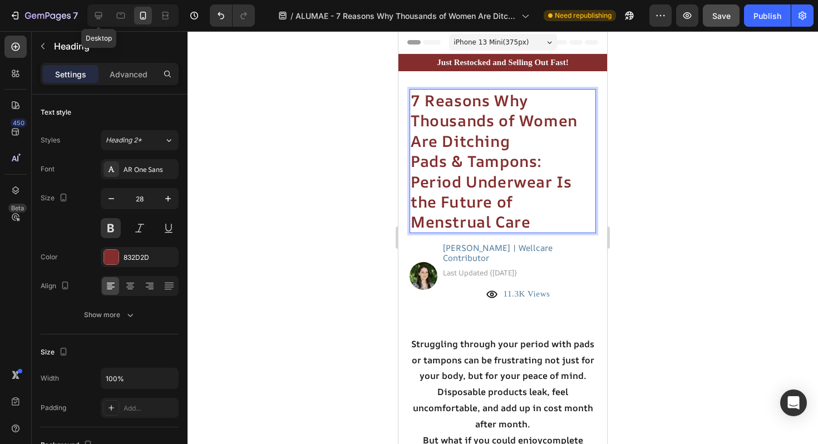
click at [89, 12] on div "Desktop" at bounding box center [132, 15] width 91 height 22
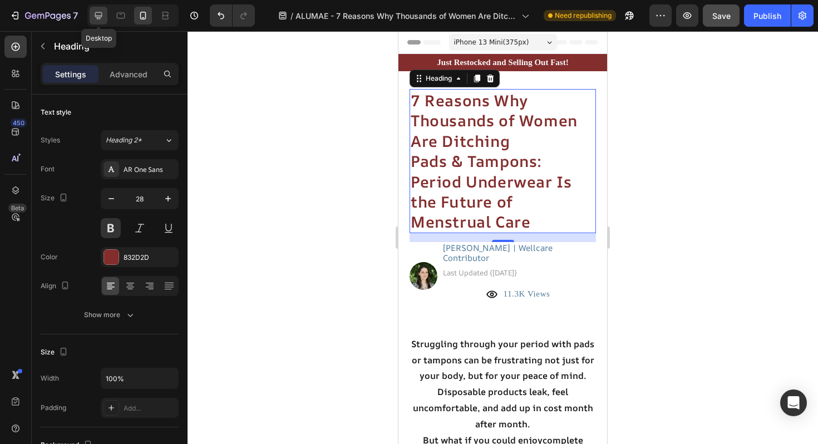
click at [100, 14] on icon at bounding box center [98, 15] width 11 height 11
type input "37"
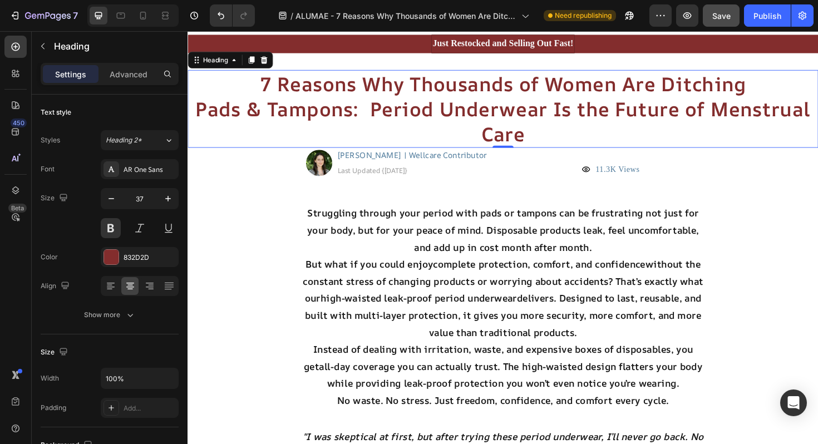
scroll to position [21, 0]
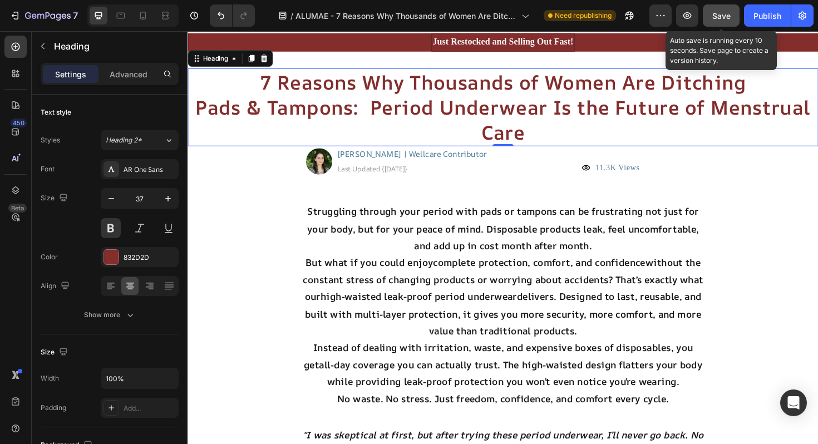
click at [724, 16] on span "Save" at bounding box center [721, 15] width 18 height 9
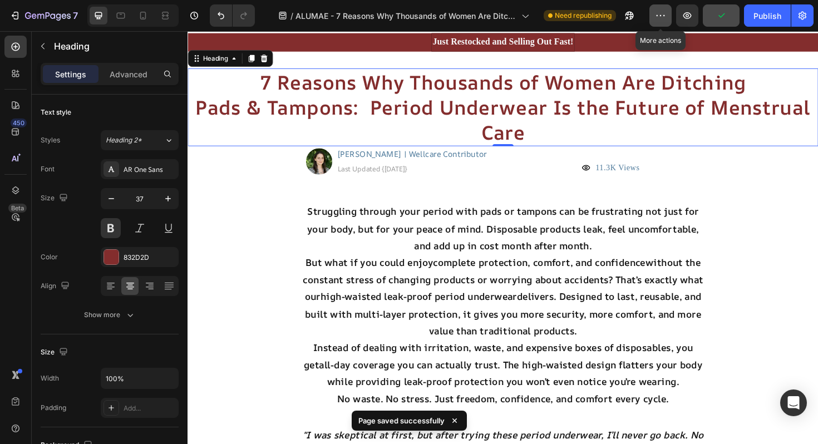
click at [656, 17] on icon "button" at bounding box center [660, 15] width 11 height 11
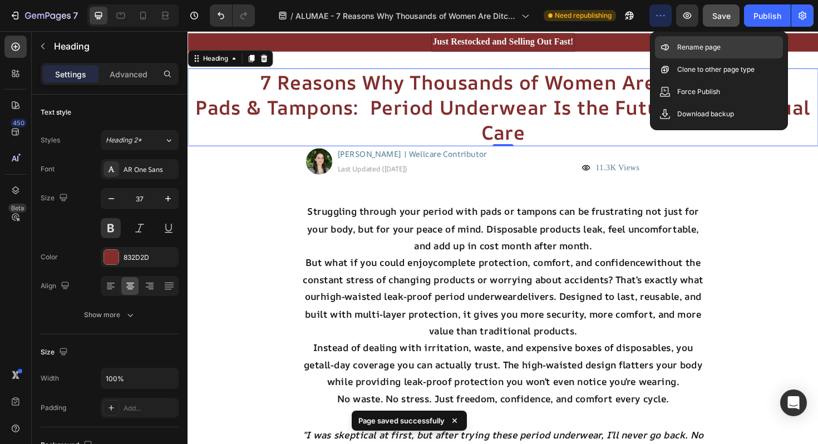
click at [669, 45] on icon at bounding box center [665, 47] width 11 height 11
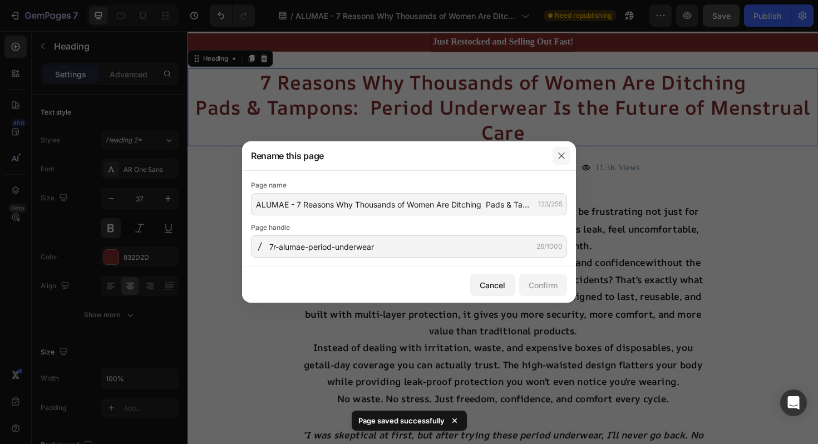
click at [567, 151] on button "button" at bounding box center [562, 156] width 18 height 18
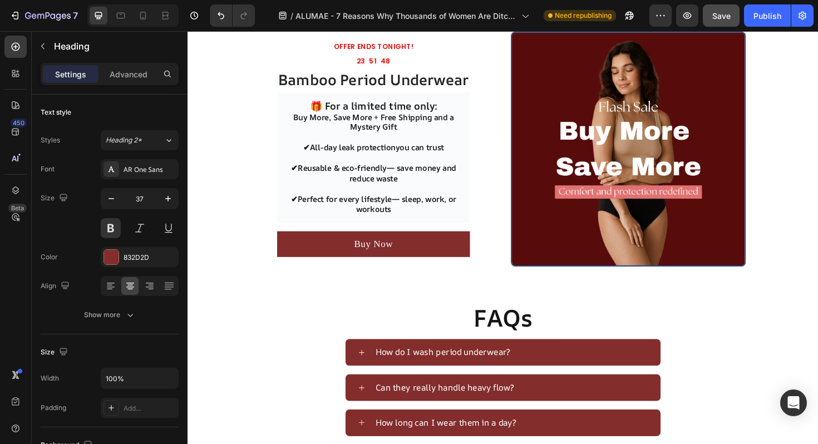
scroll to position [2673, 0]
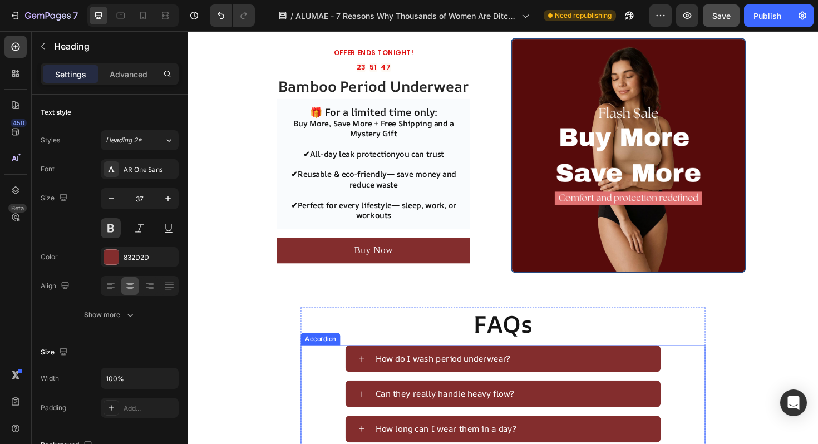
click at [586, 382] on div "How do I wash period underwear?" at bounding box center [530, 377] width 291 height 19
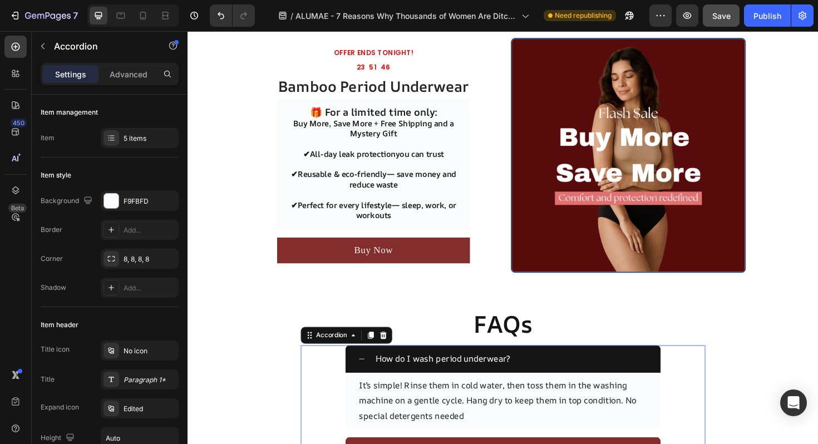
click at [583, 381] on div "How do I wash period underwear?" at bounding box center [530, 377] width 291 height 19
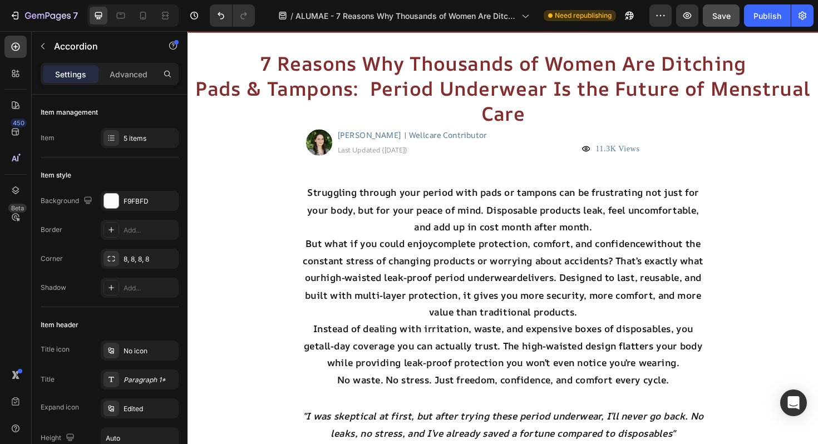
scroll to position [0, 0]
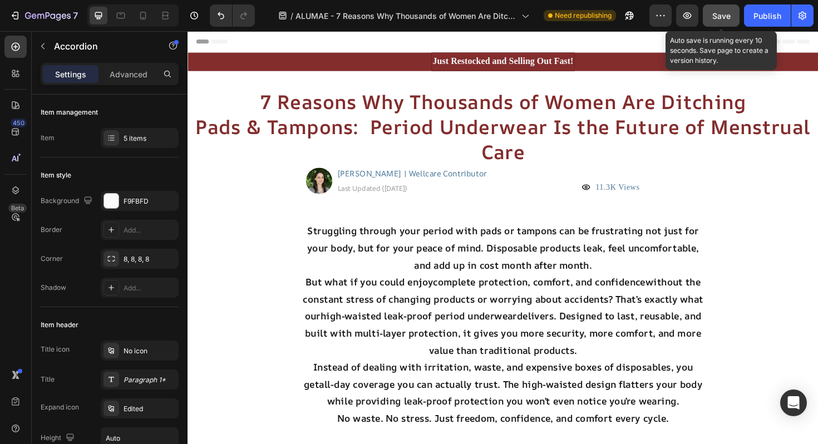
click at [731, 14] on button "Save" at bounding box center [721, 15] width 37 height 22
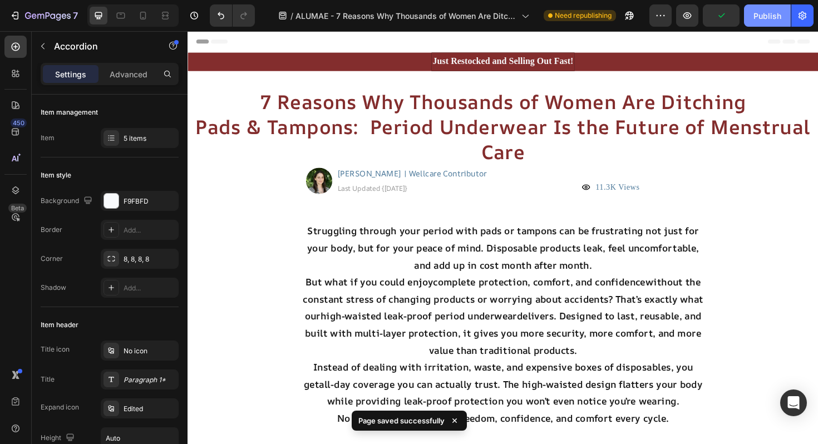
click at [766, 14] on div "Publish" at bounding box center [768, 16] width 28 height 12
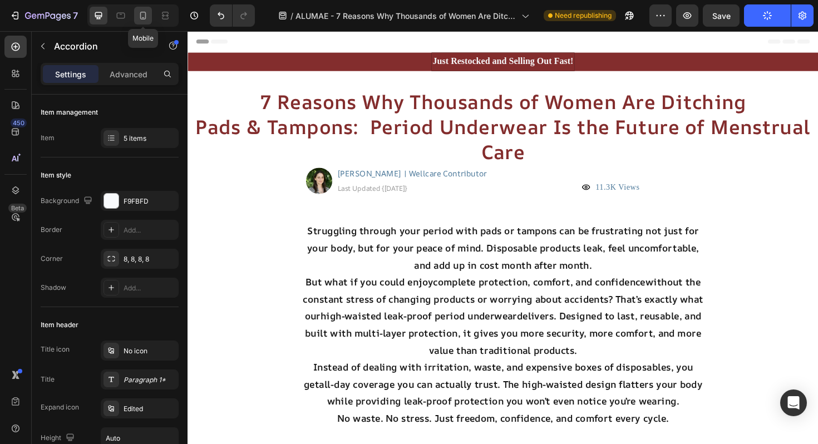
click at [146, 14] on icon at bounding box center [142, 15] width 11 height 11
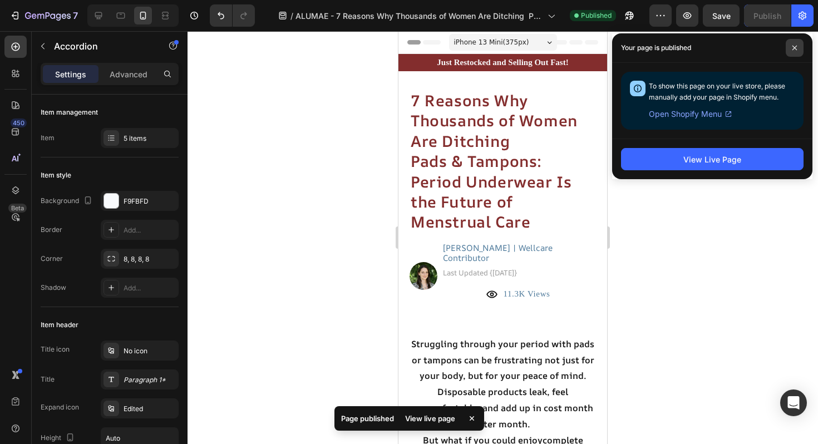
click at [796, 49] on icon at bounding box center [795, 48] width 4 height 4
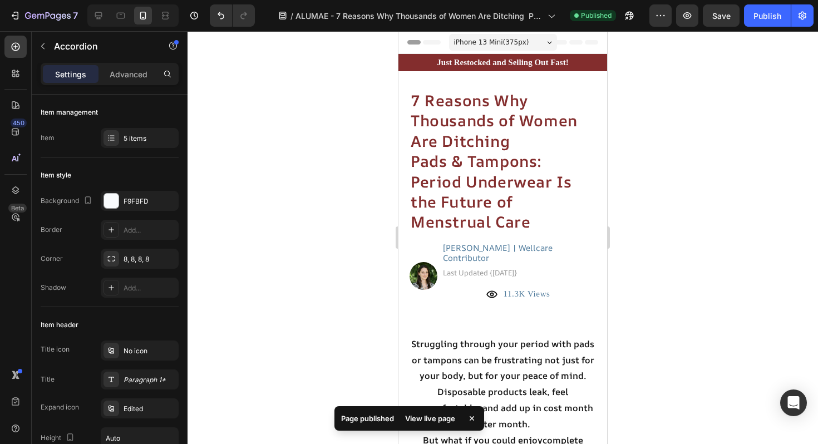
click at [552, 41] on div "iPhone 13 Mini ( 375 px)" at bounding box center [503, 42] width 108 height 17
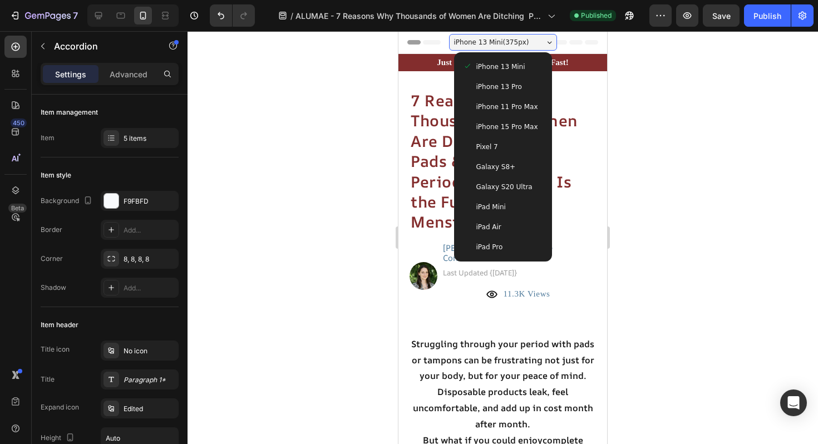
click at [499, 132] on div "iPhone 15 Pro Max" at bounding box center [503, 127] width 89 height 20
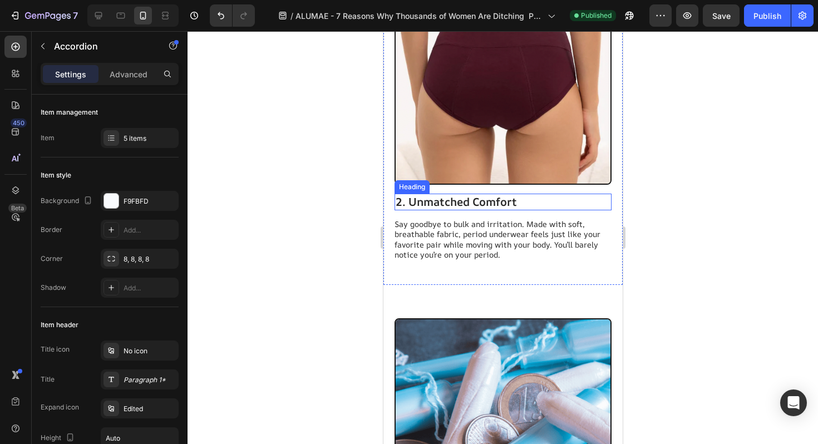
scroll to position [1343, 0]
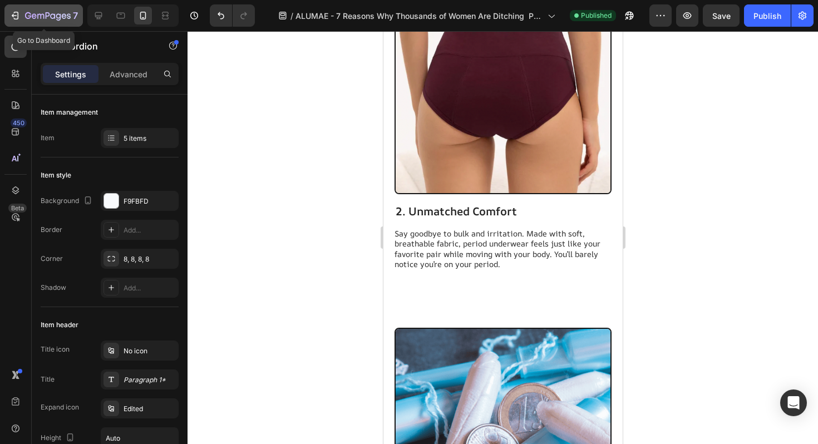
click at [18, 12] on icon "button" at bounding box center [14, 15] width 11 height 11
